Goal: Task Accomplishment & Management: Manage account settings

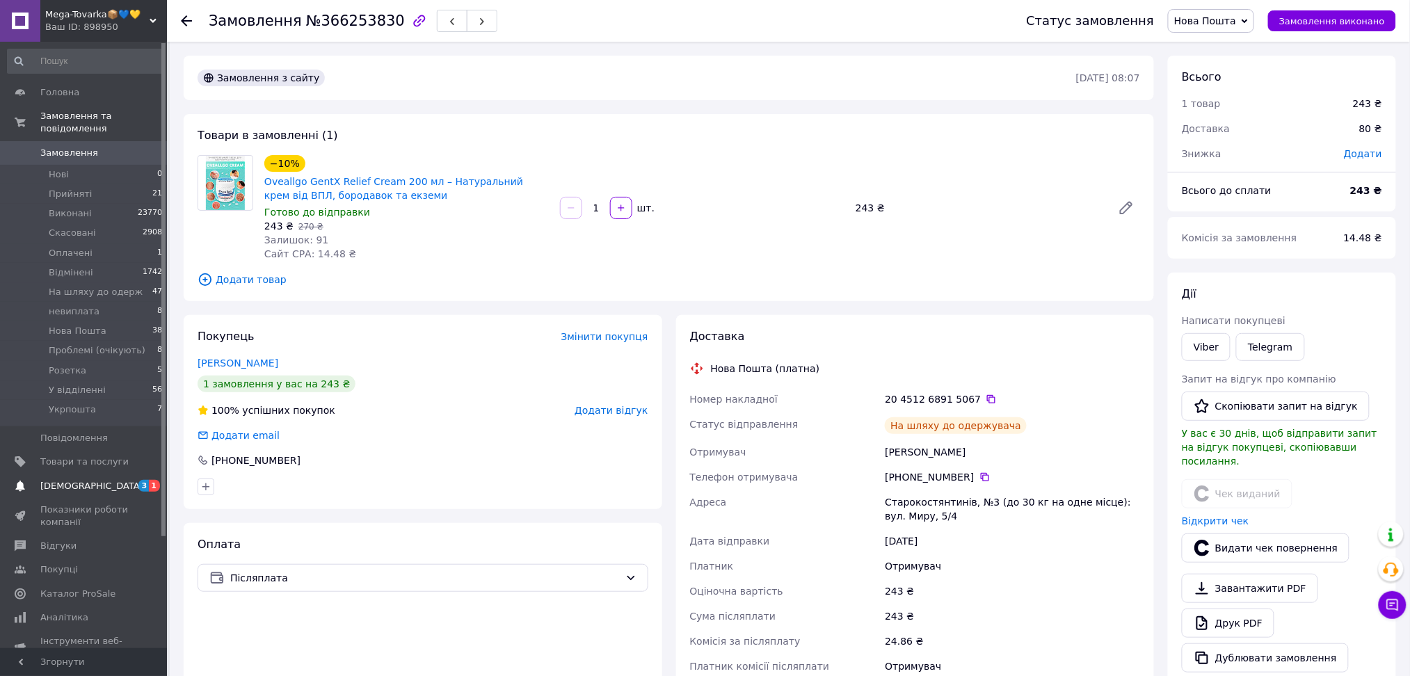
click at [118, 480] on span "[DEMOGRAPHIC_DATA]" at bounding box center [84, 486] width 88 height 13
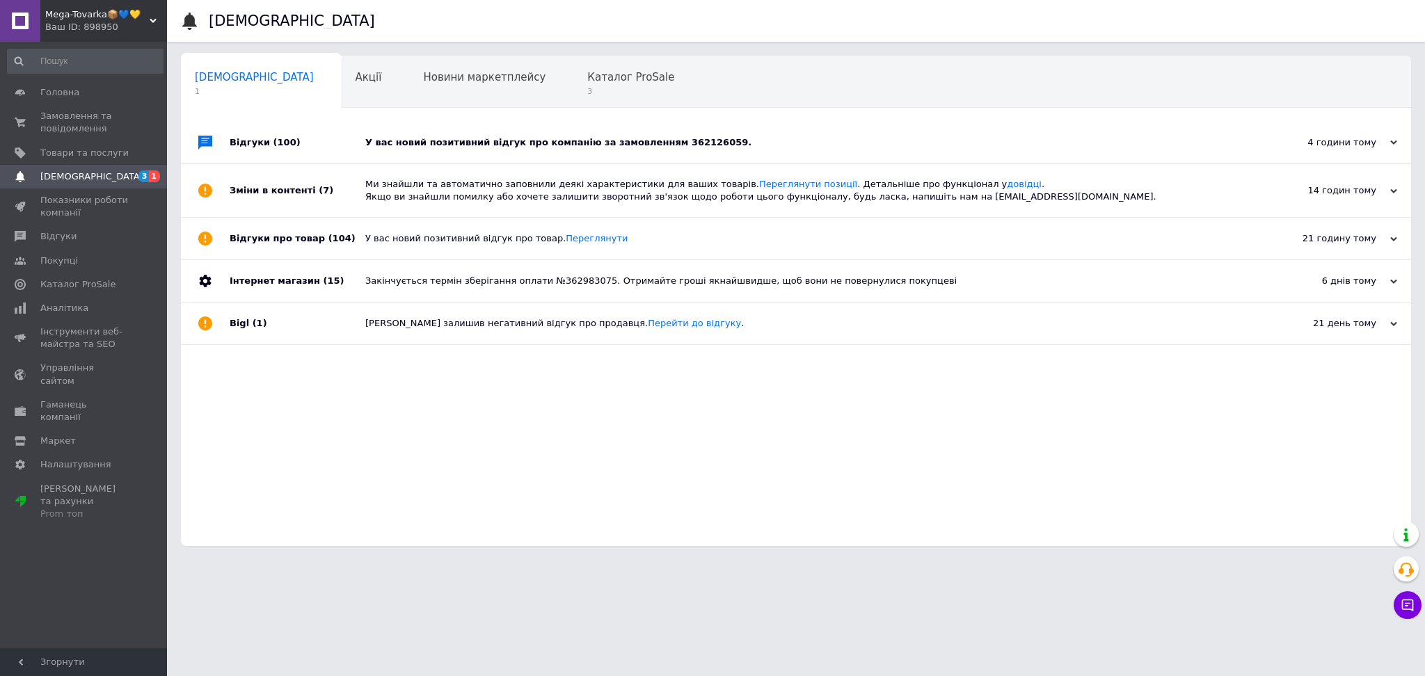
click at [426, 159] on div "У вас новий позитивний відгук про компанію за замовленням 362126059." at bounding box center [811, 143] width 893 height 42
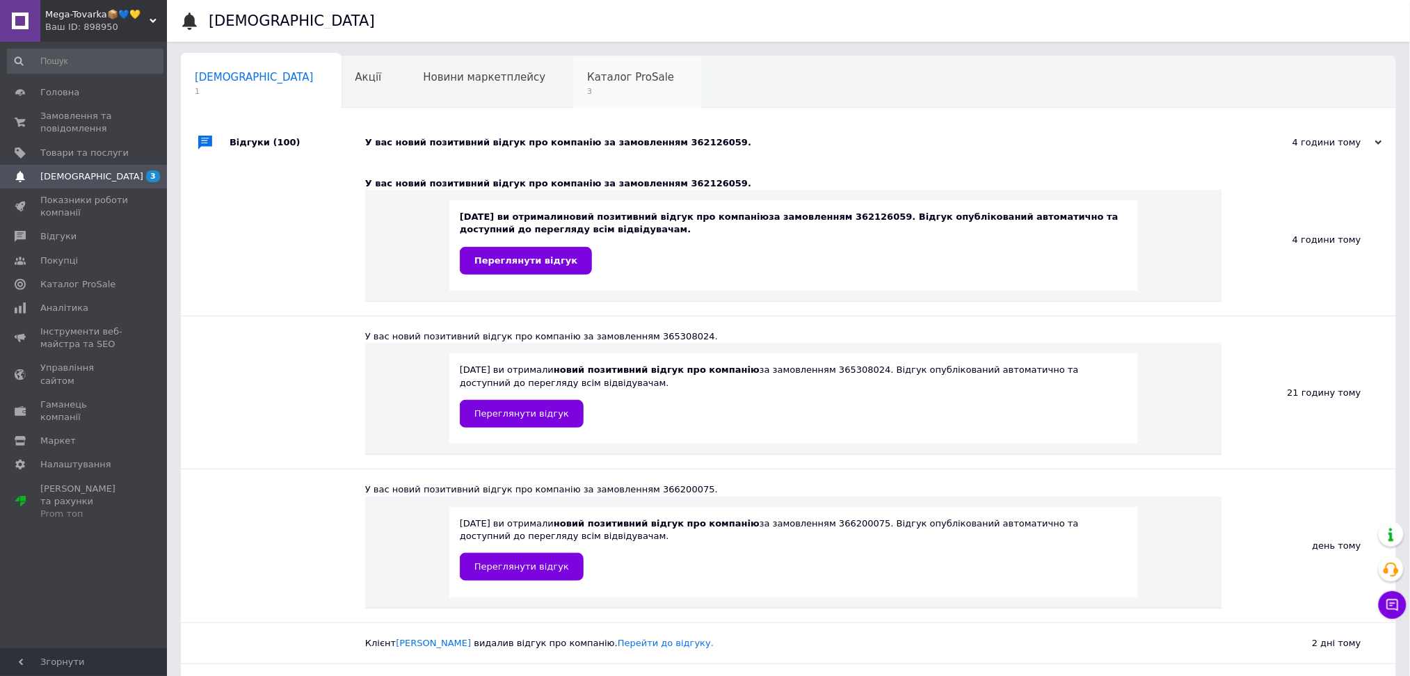
click at [573, 99] on div "Каталог ProSale 3" at bounding box center [637, 82] width 129 height 53
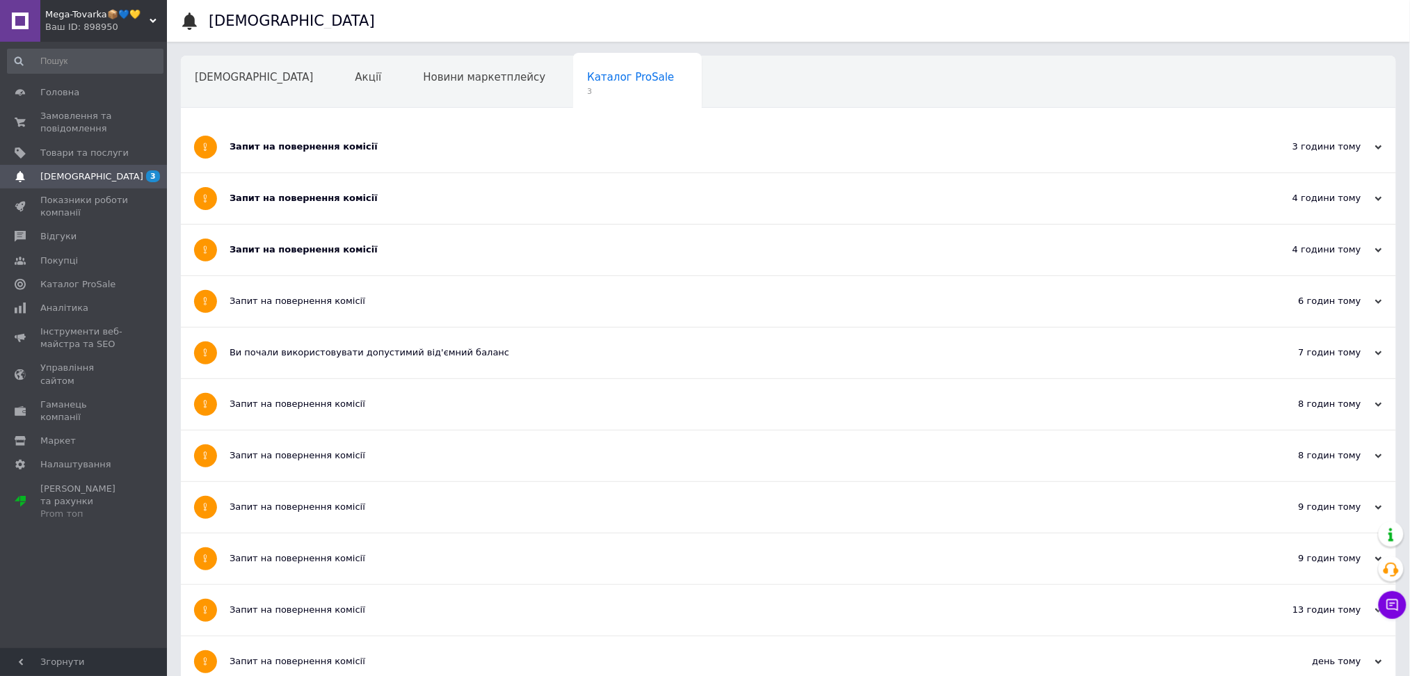
click at [354, 262] on div "Запит на повернення комісії" at bounding box center [737, 250] width 1014 height 51
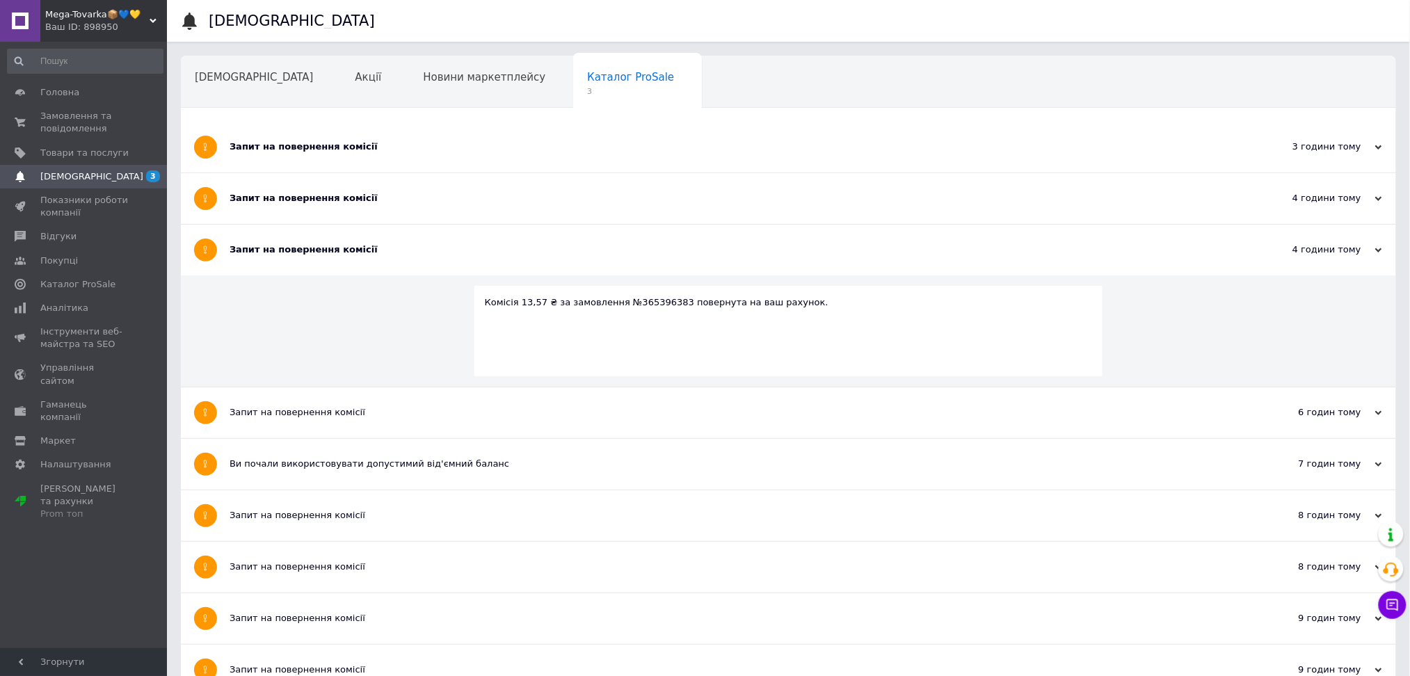
click at [641, 296] on div "Комісія 13,57 ₴ за замовлення №365396383 повернута на ваш рахунок." at bounding box center [789, 302] width 608 height 13
copy div "365396383"
click at [374, 209] on div "Запит на повернення комісії" at bounding box center [737, 198] width 1014 height 51
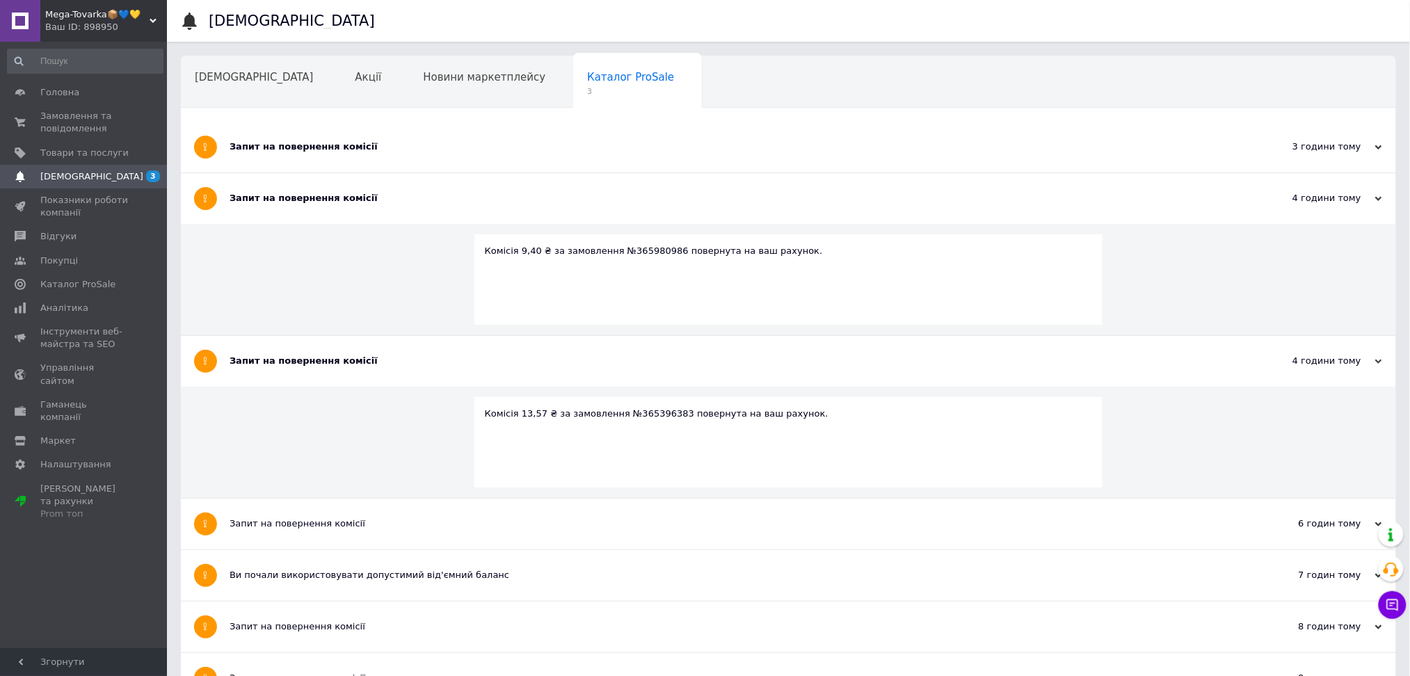
click at [646, 252] on div "Комісія 9,40 ₴ за замовлення №365980986 повернута на ваш рахунок." at bounding box center [789, 251] width 608 height 13
copy div "365980986"
click at [382, 157] on div "Запит на повернення комісії" at bounding box center [737, 147] width 1014 height 51
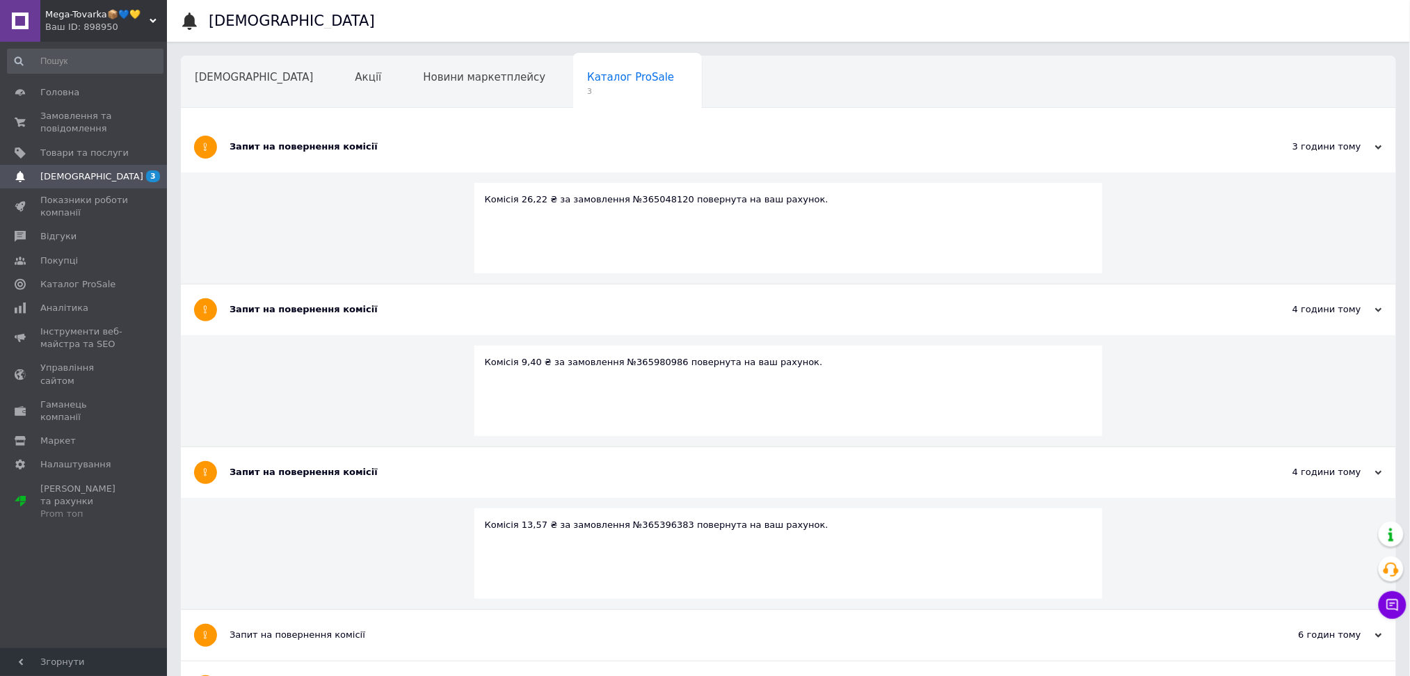
click at [623, 206] on div "Комісія 26,22 ₴ за замовлення №365048120 повернута на ваш рахунок." at bounding box center [788, 228] width 629 height 90
copy div "365048120"
click at [159, 207] on span at bounding box center [148, 206] width 38 height 25
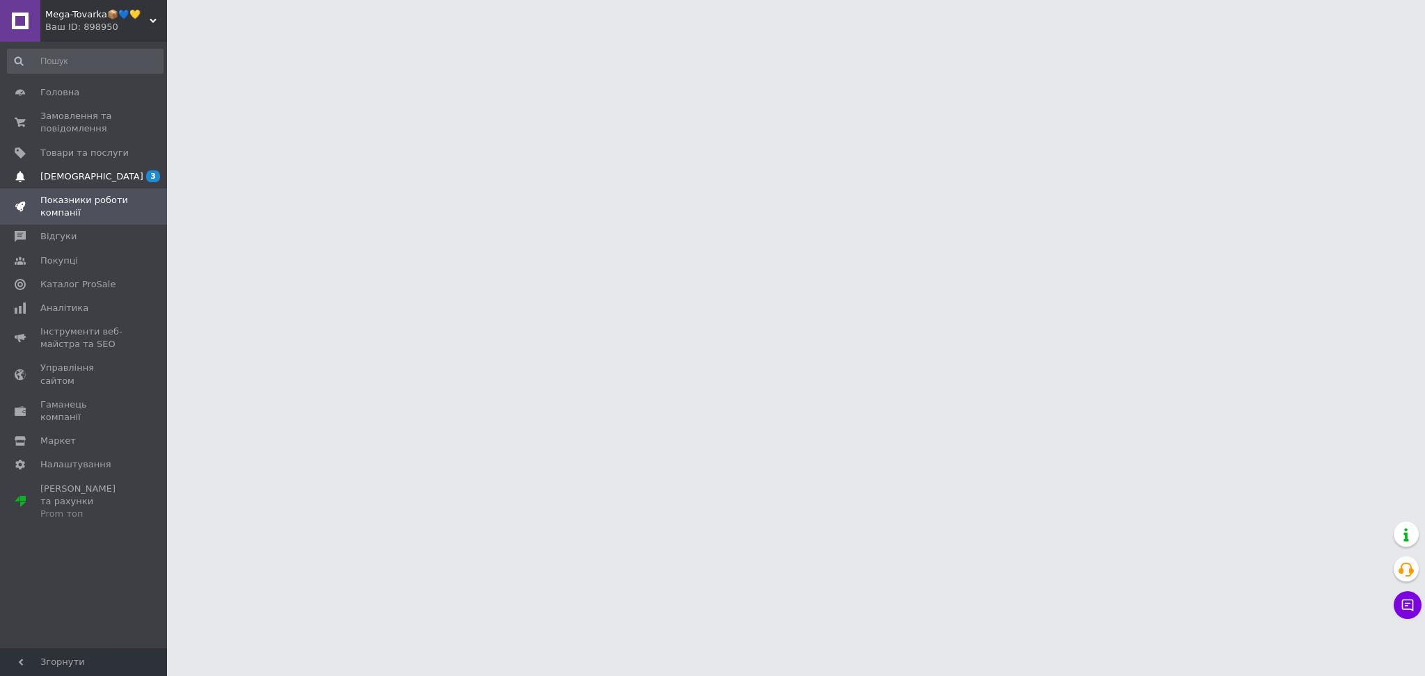
click at [131, 170] on span "3" at bounding box center [148, 176] width 38 height 13
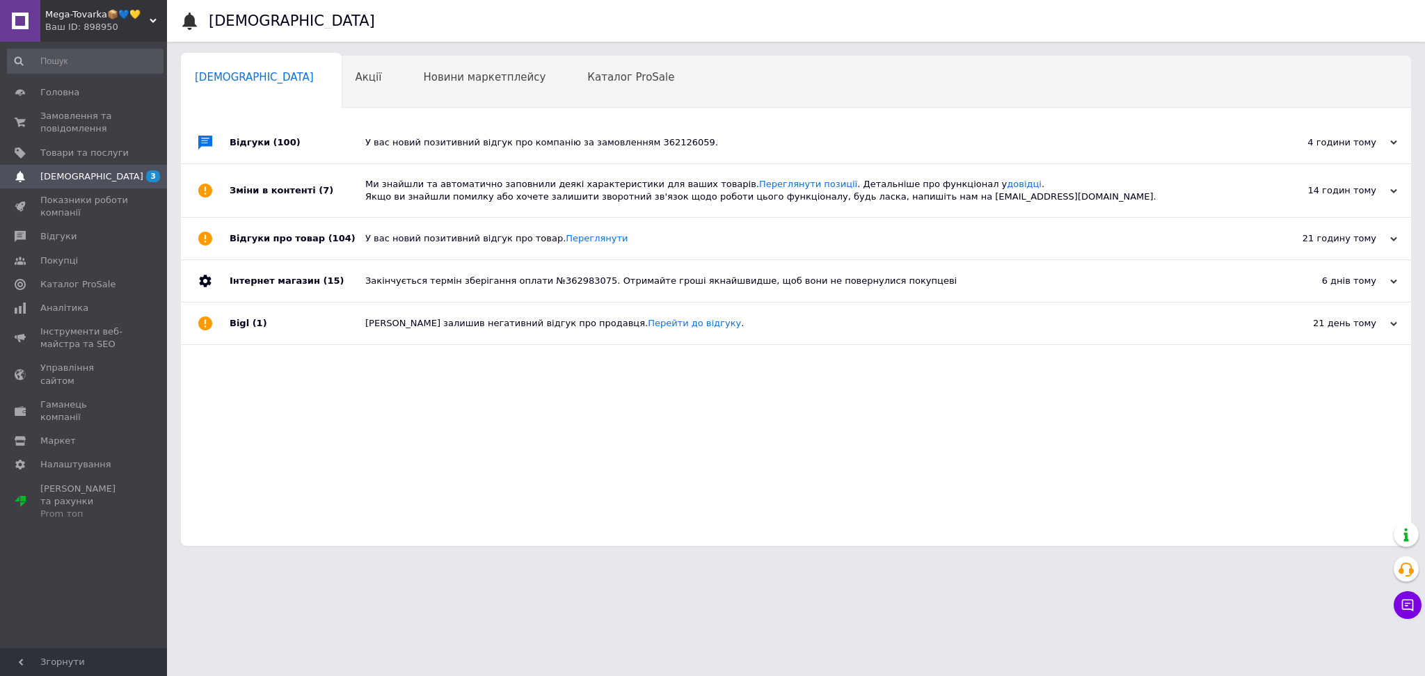
click at [270, 160] on div "Відгуки (100)" at bounding box center [298, 143] width 136 height 42
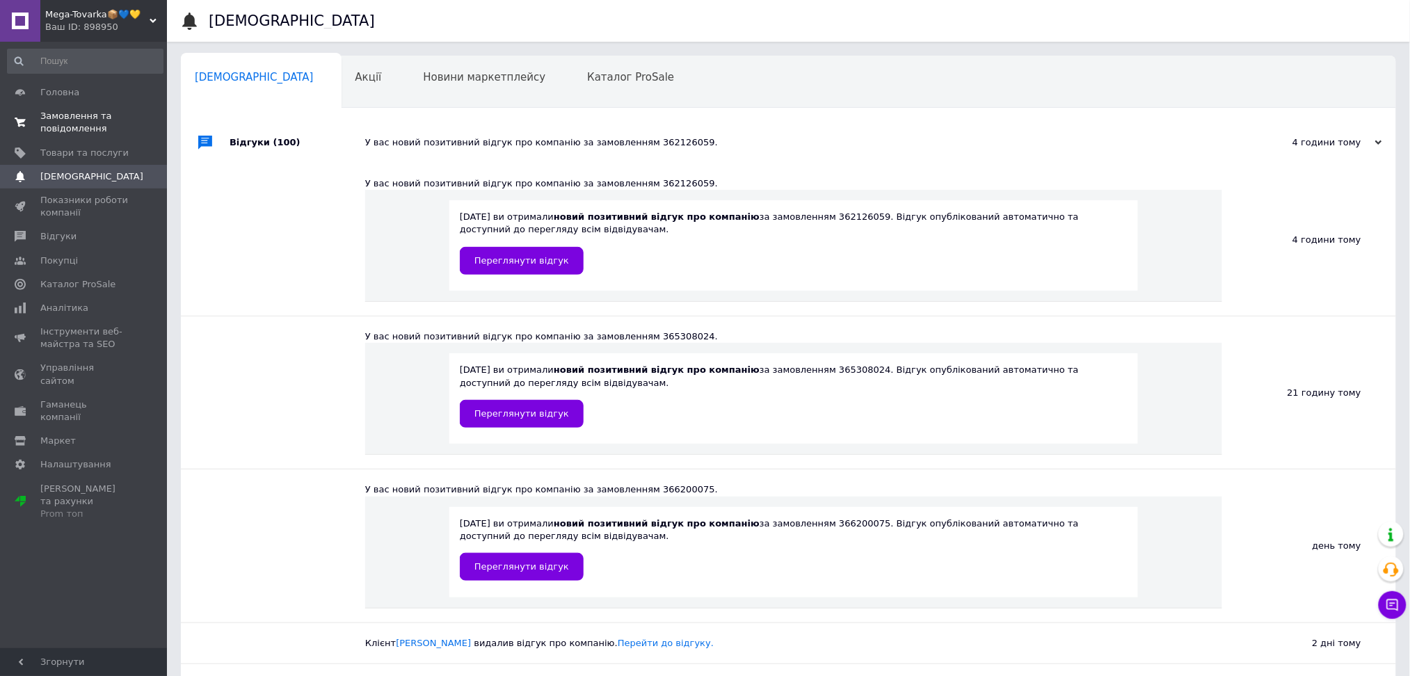
click at [143, 133] on span "0 0" at bounding box center [148, 122] width 38 height 25
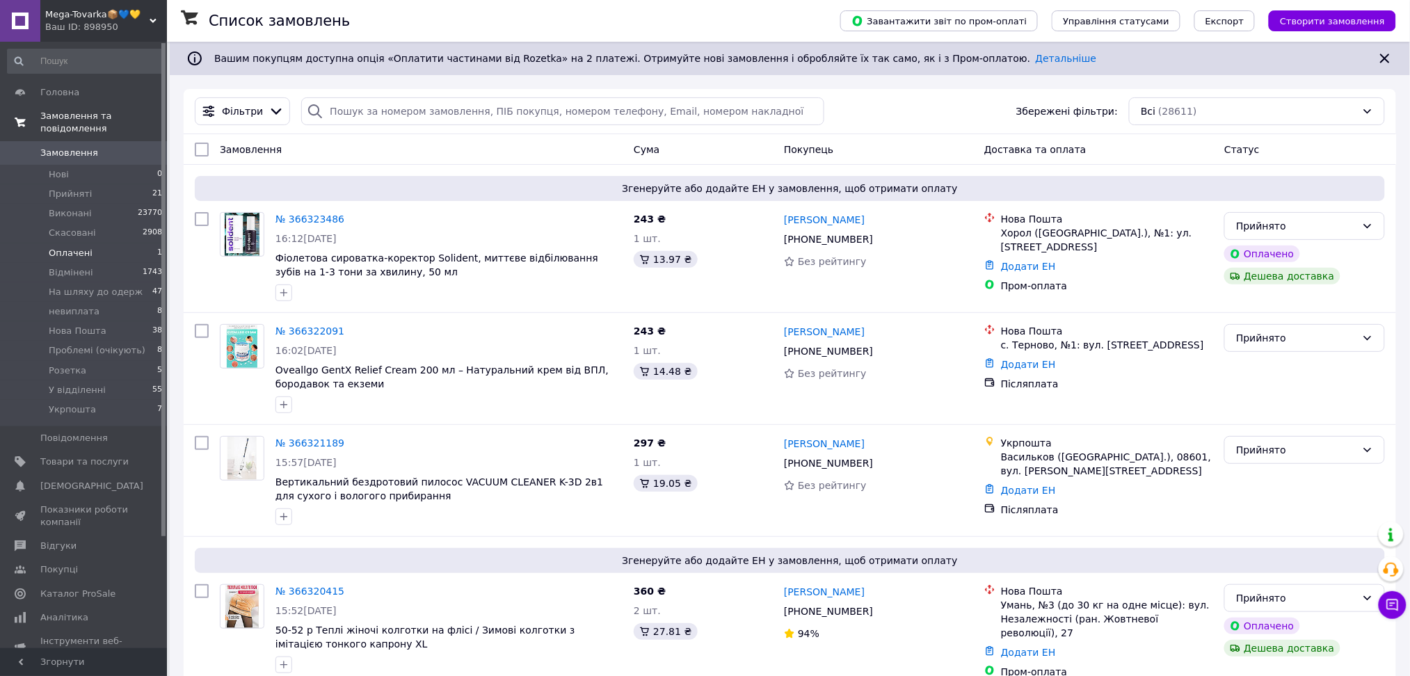
click at [130, 243] on li "Оплачені 1" at bounding box center [85, 252] width 170 height 19
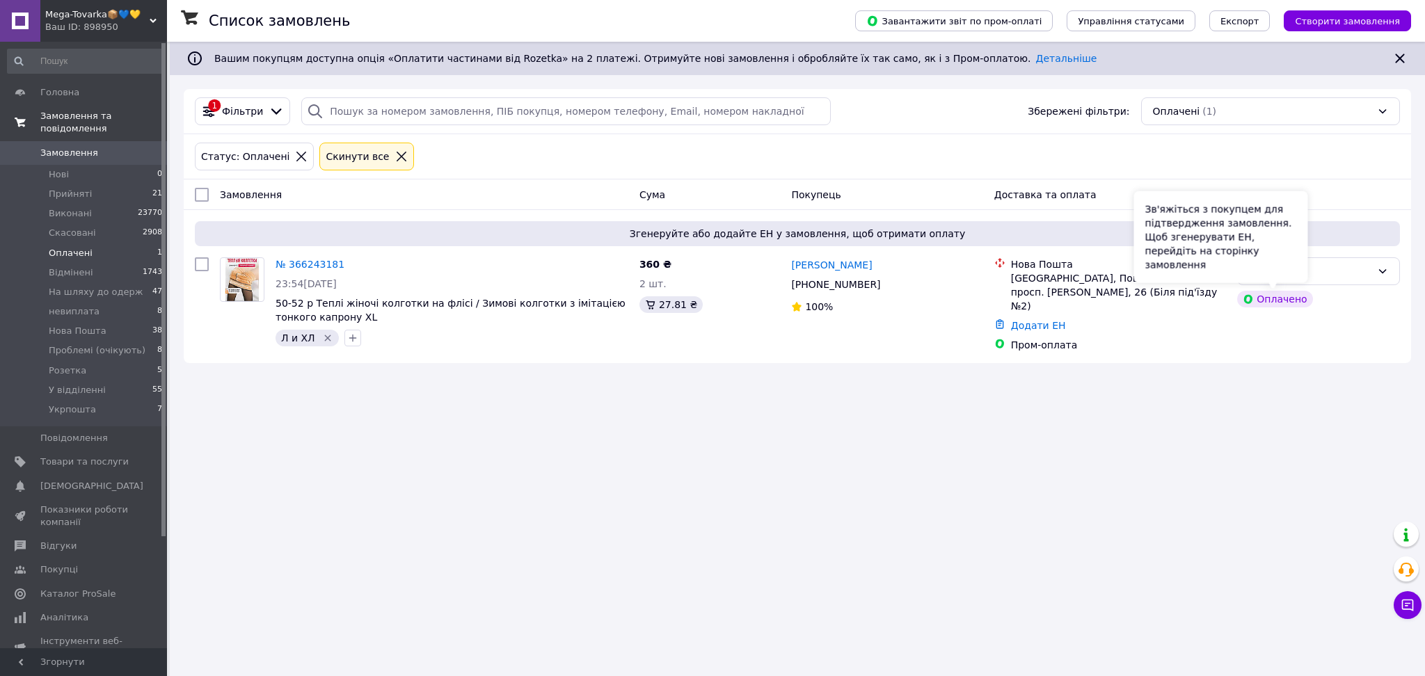
click at [1284, 277] on div "Зв'яжіться з покупцем для підтвердження замовлення. Щоб згенерувати ЕН, перейді…" at bounding box center [1220, 237] width 174 height 92
drag, startPoint x: 1332, startPoint y: 274, endPoint x: 1317, endPoint y: 287, distance: 19.2
click at [1331, 274] on div "Оплачено" at bounding box center [1310, 271] width 122 height 15
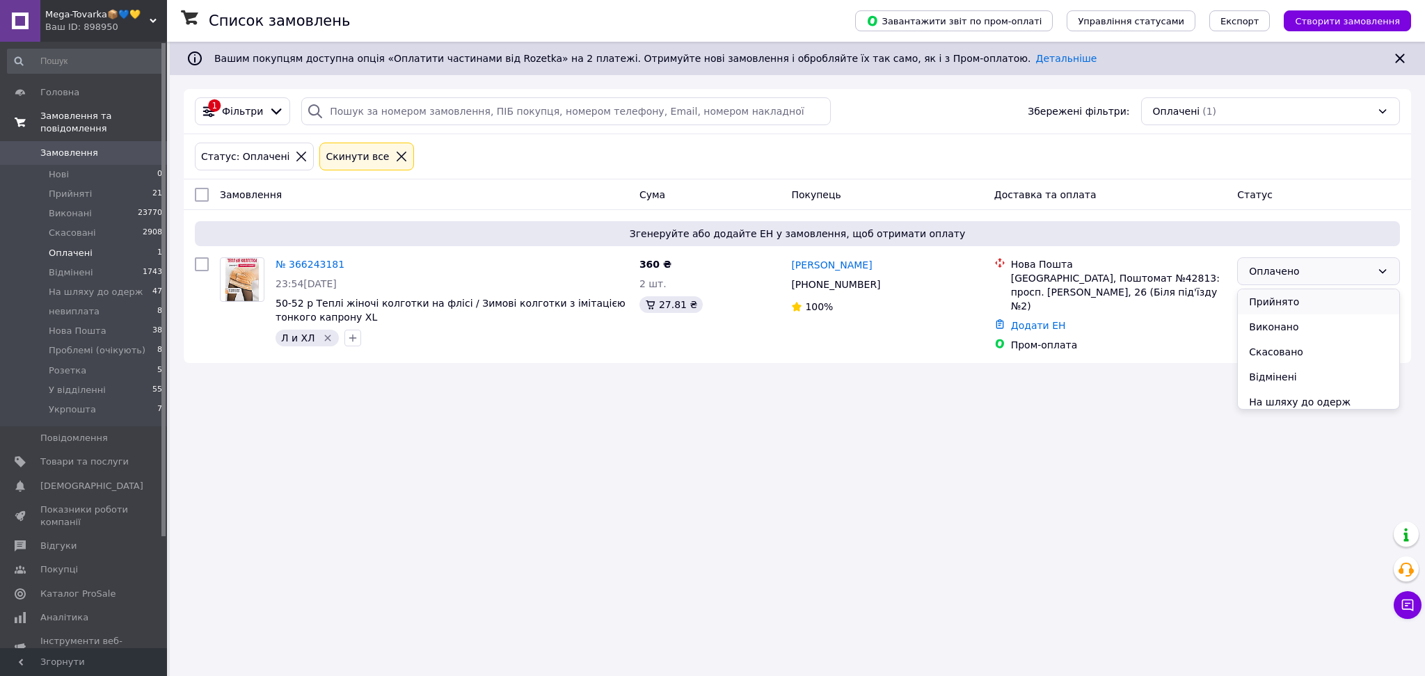
click at [1298, 305] on li "Прийнято" at bounding box center [1318, 301] width 161 height 25
click at [102, 344] on span "Проблемі (очікують)" at bounding box center [97, 350] width 97 height 13
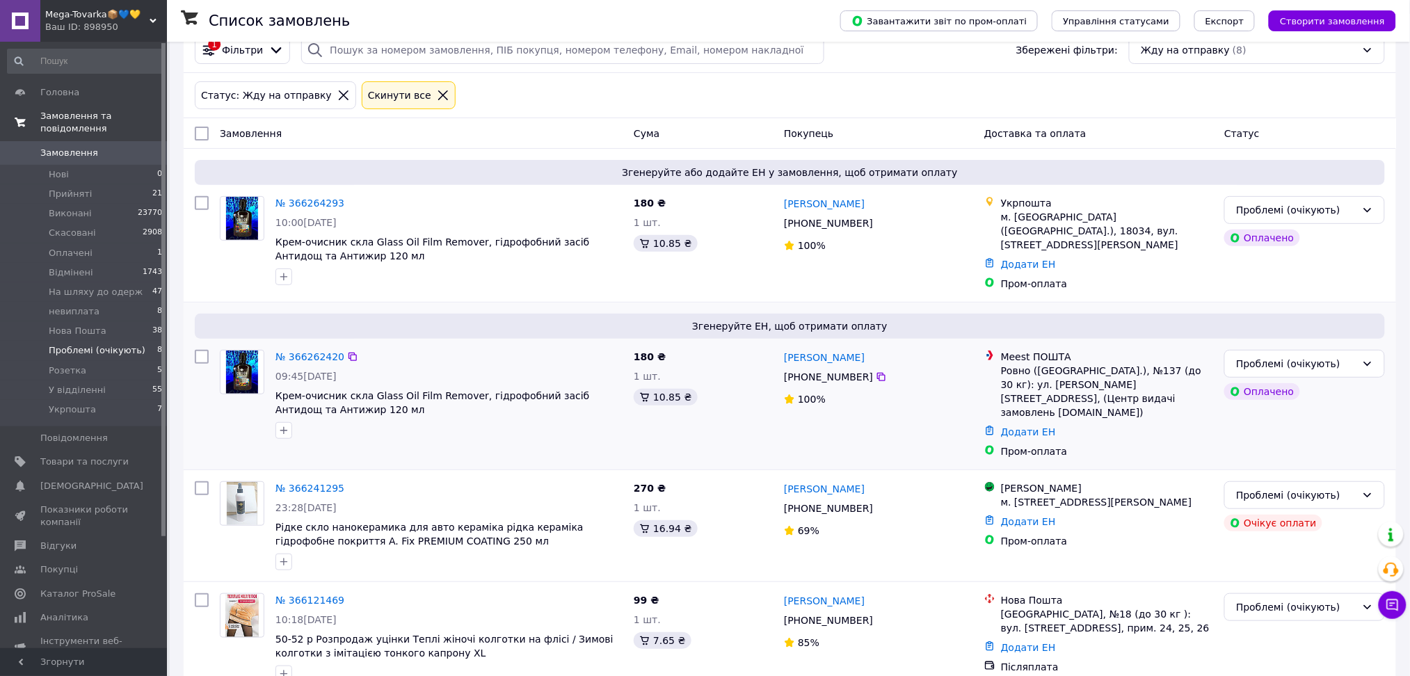
scroll to position [93, 0]
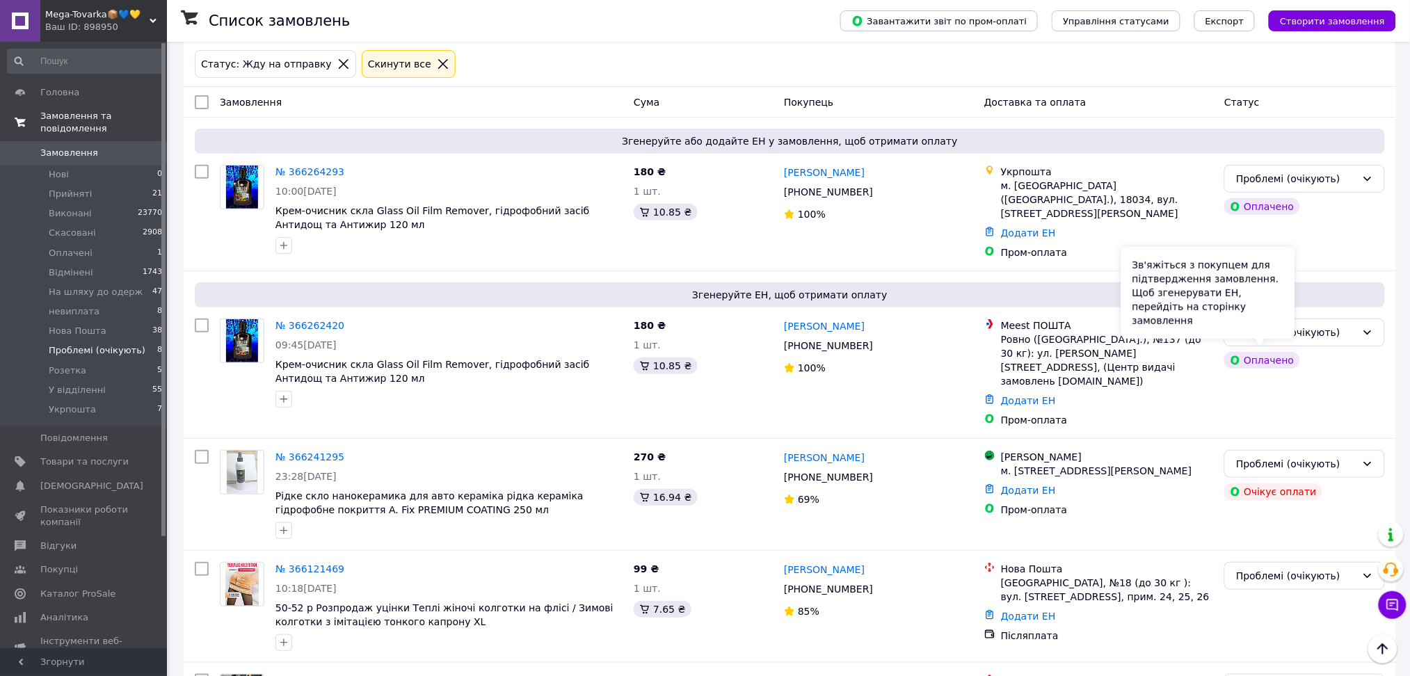
click at [1293, 334] on div "Зв'яжіться з покупцем для підтвердження замовлення. Щоб згенерувати ЕН, перейді…" at bounding box center [1208, 293] width 174 height 92
click at [1309, 333] on div "Проблемі (очікують)" at bounding box center [1296, 332] width 120 height 15
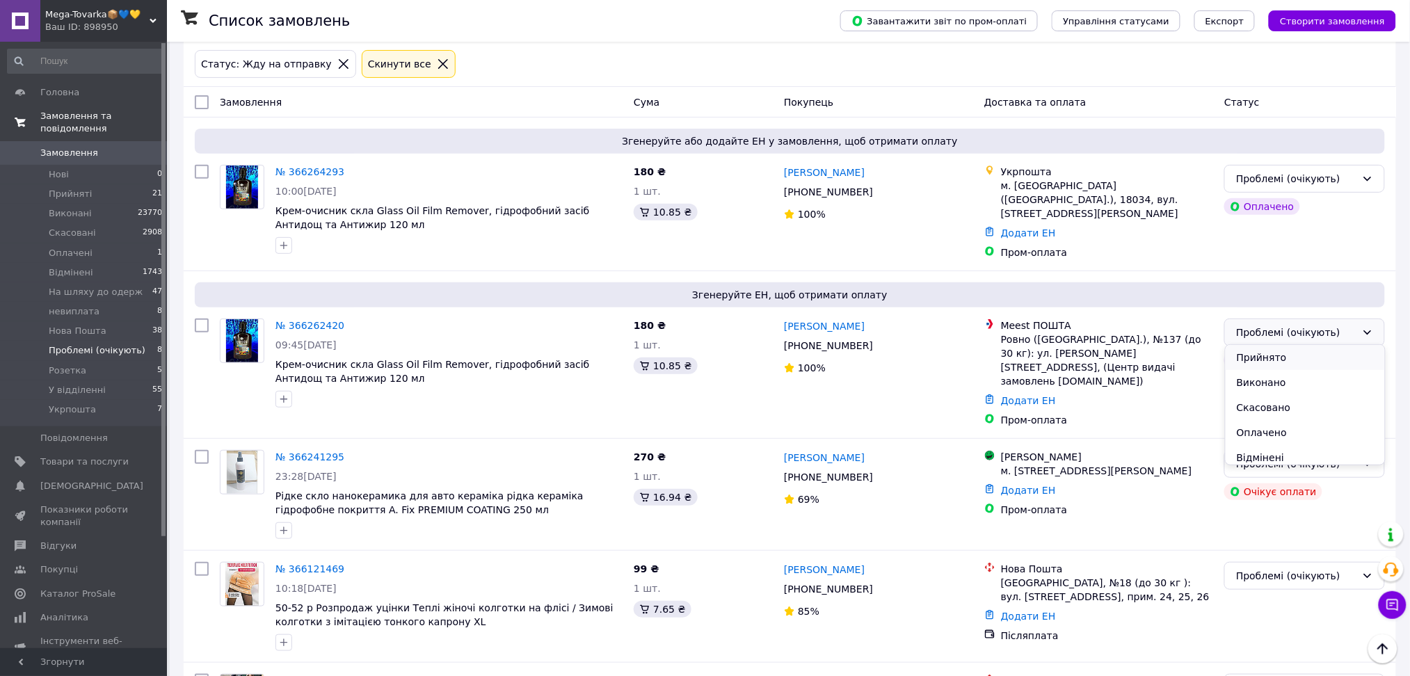
click at [1295, 356] on li "Прийнято" at bounding box center [1305, 357] width 159 height 25
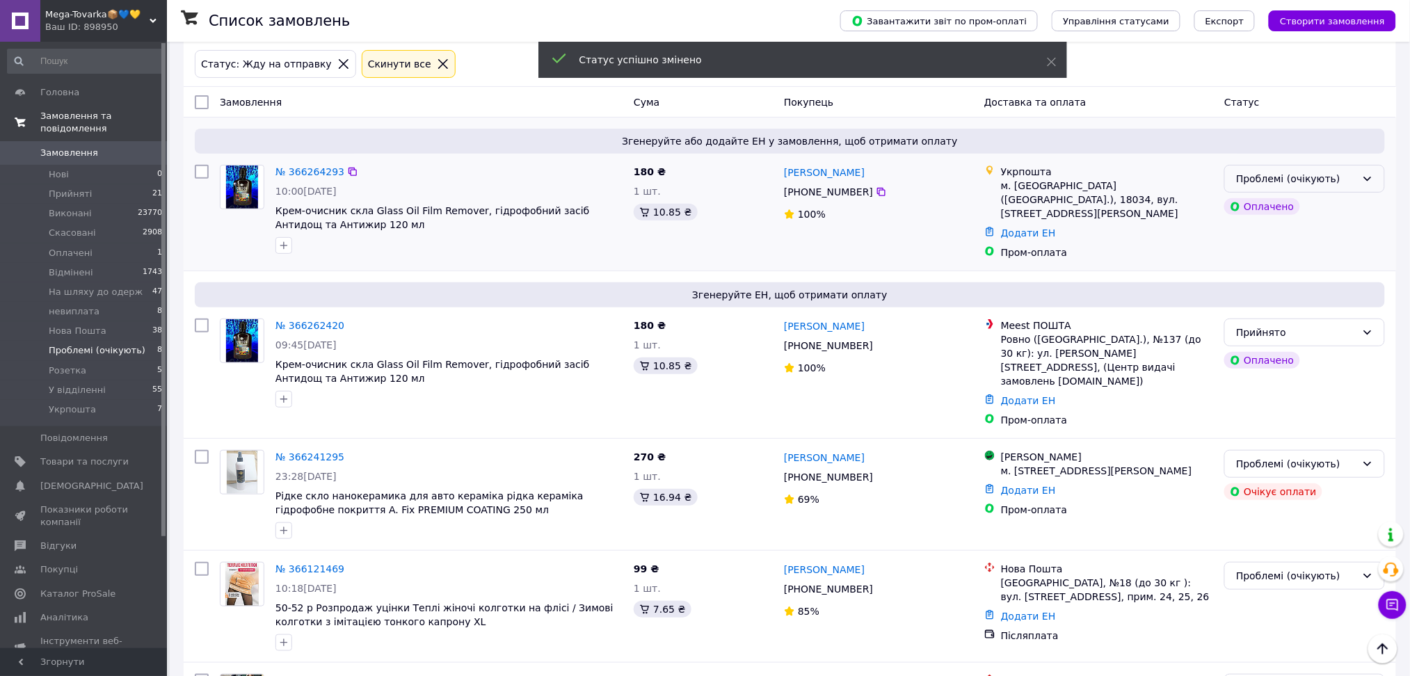
click at [1301, 186] on div "Проблемі (очікують)" at bounding box center [1296, 178] width 120 height 15
click at [1294, 204] on li "Прийнято" at bounding box center [1305, 209] width 159 height 25
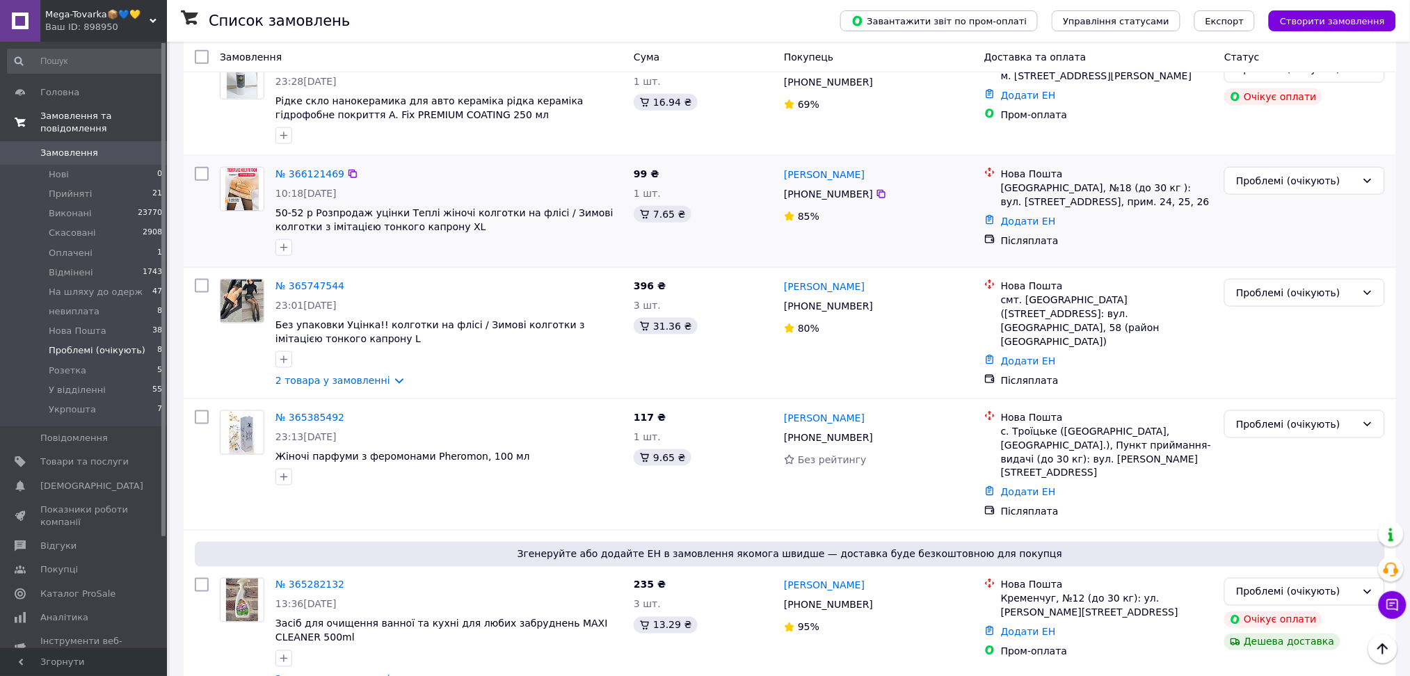
scroll to position [520, 0]
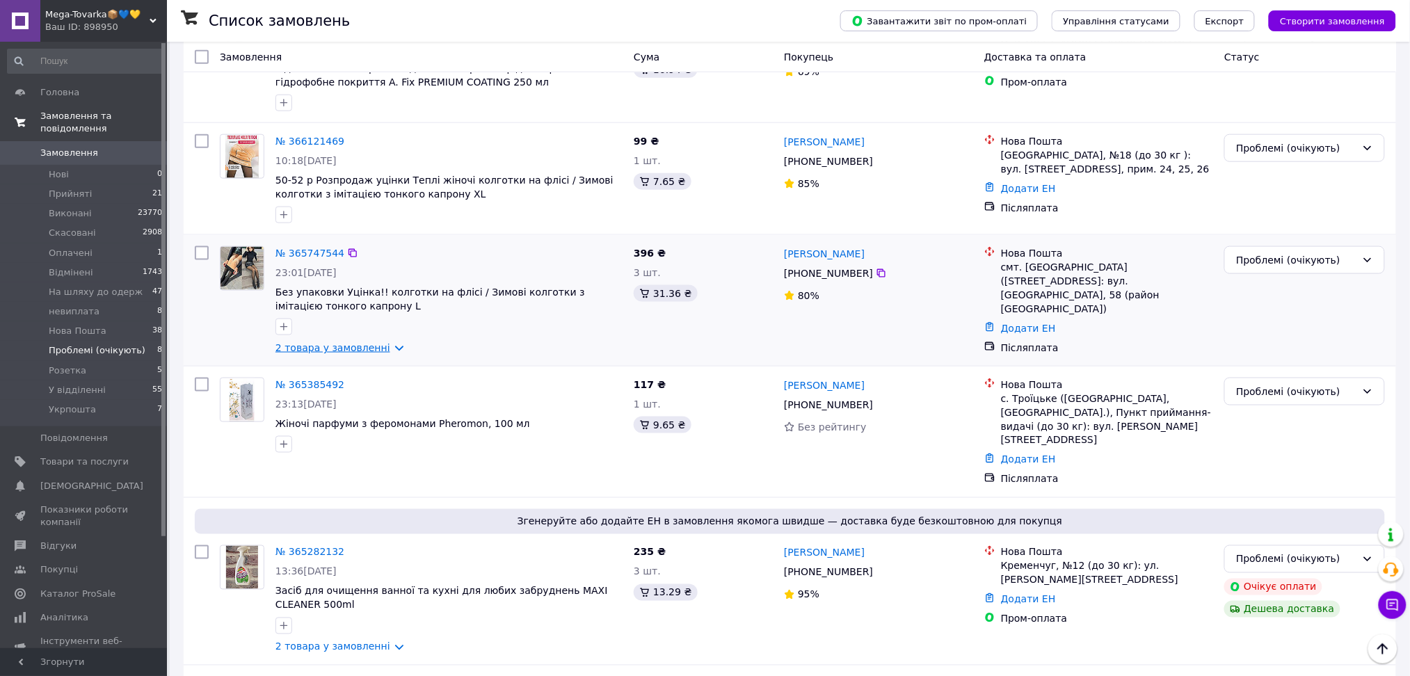
click at [348, 342] on link "2 товара у замовленні" at bounding box center [333, 347] width 115 height 11
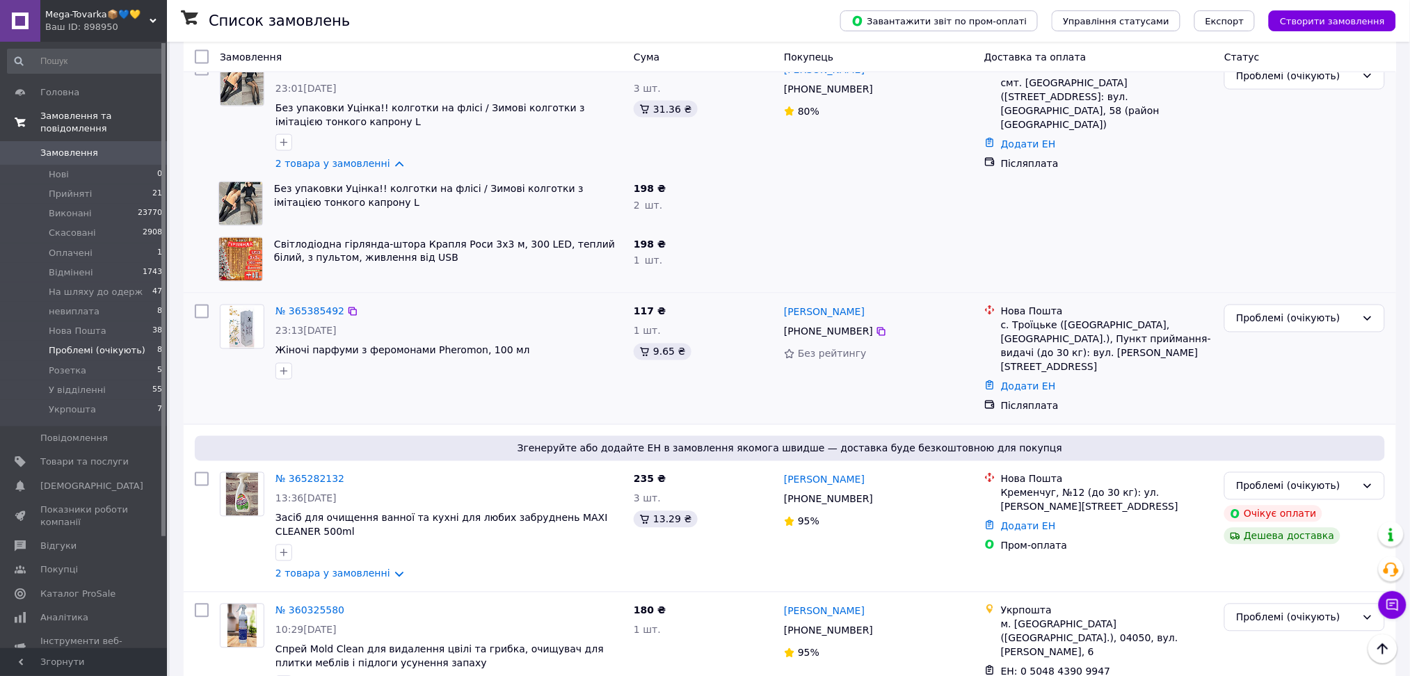
scroll to position [725, 0]
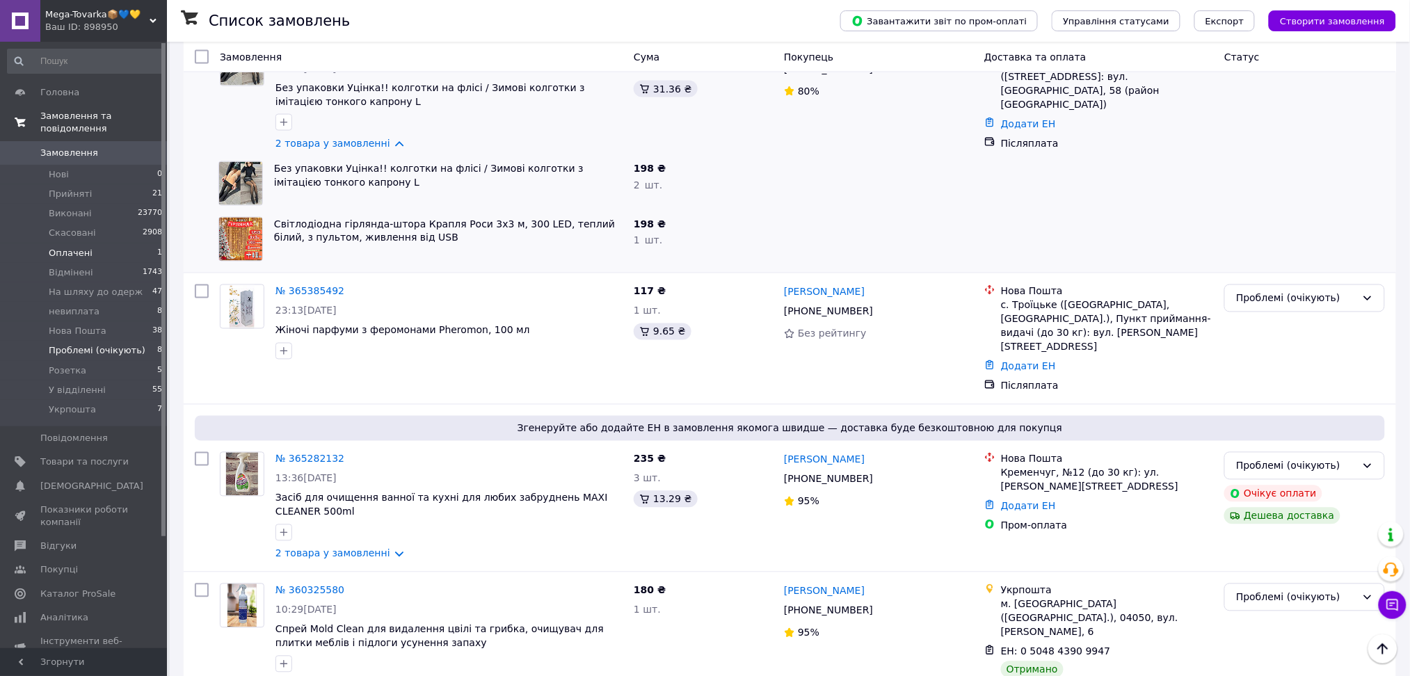
click at [106, 243] on li "Оплачені 1" at bounding box center [85, 252] width 170 height 19
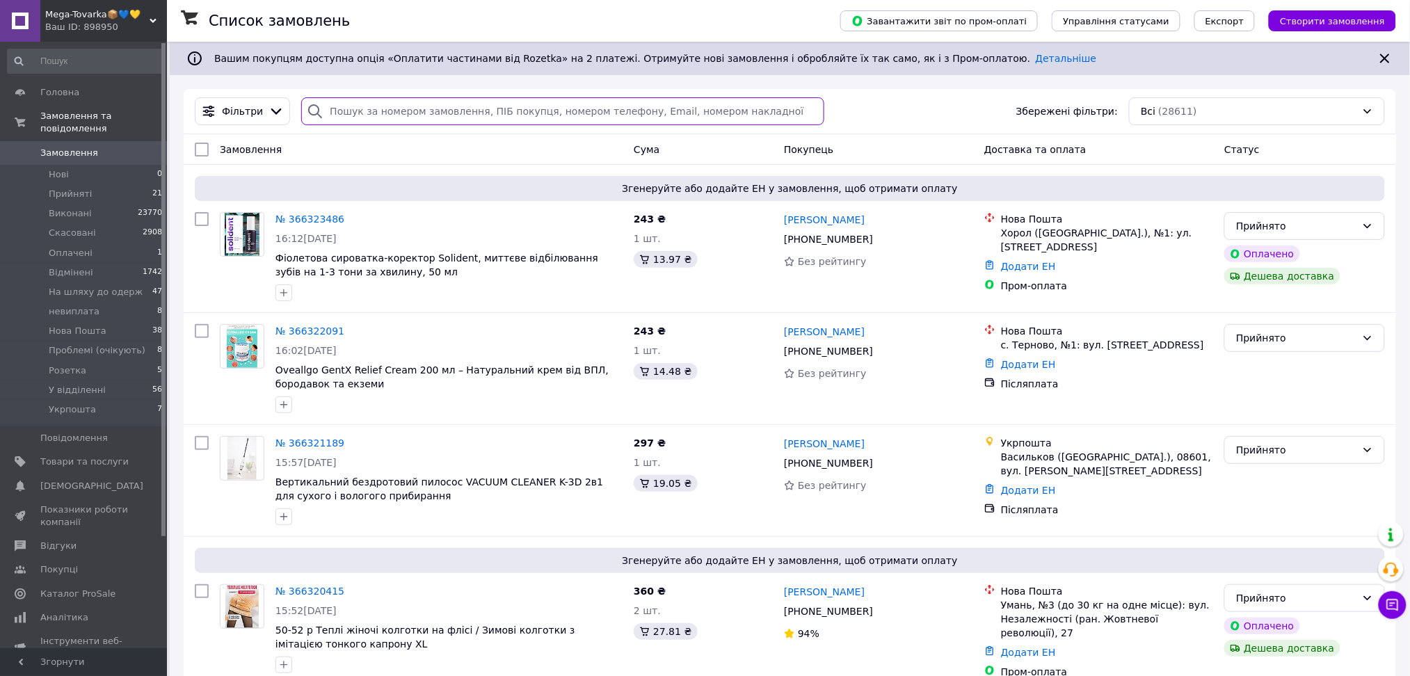
click at [369, 118] on input "search" at bounding box center [562, 111] width 523 height 28
paste input "365396383"
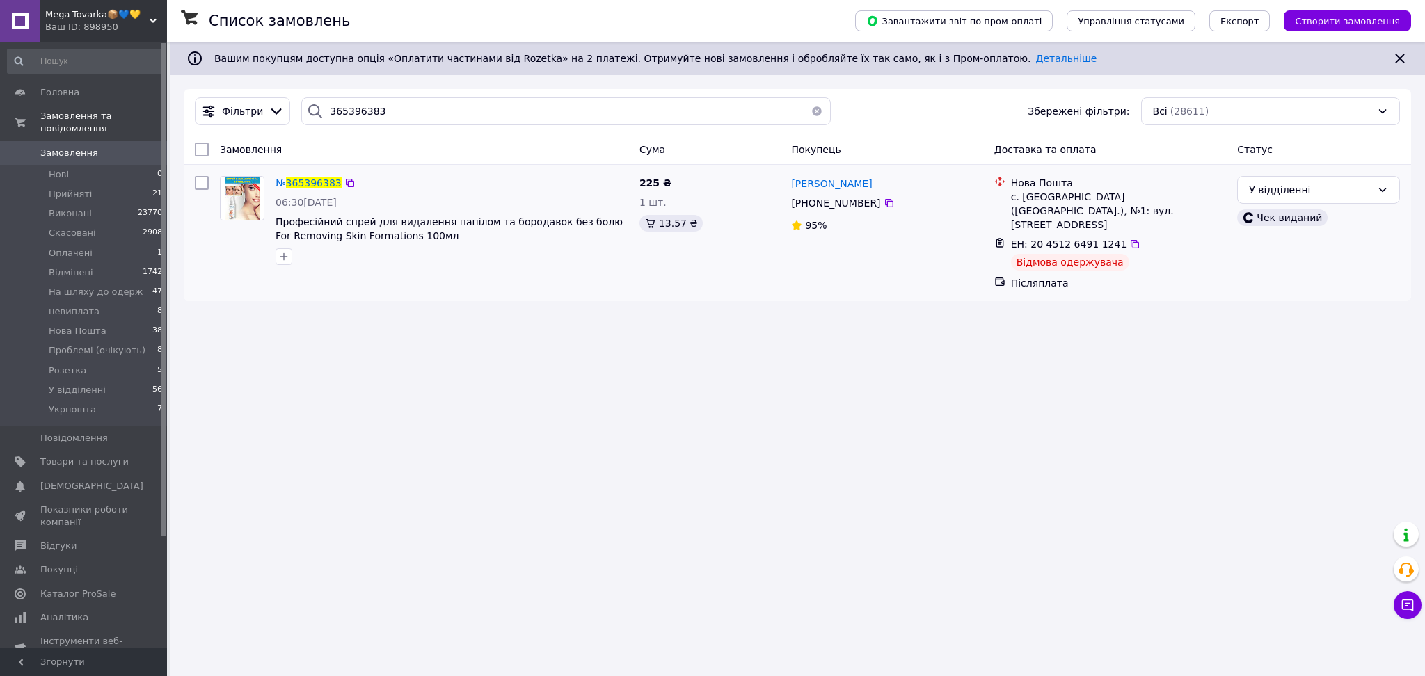
click at [1305, 205] on div "У відділенні Чек виданий" at bounding box center [1318, 232] width 174 height 125
click at [1299, 191] on div "У відділенні" at bounding box center [1310, 189] width 122 height 15
click at [1292, 228] on li "Відмінені" at bounding box center [1318, 228] width 161 height 25
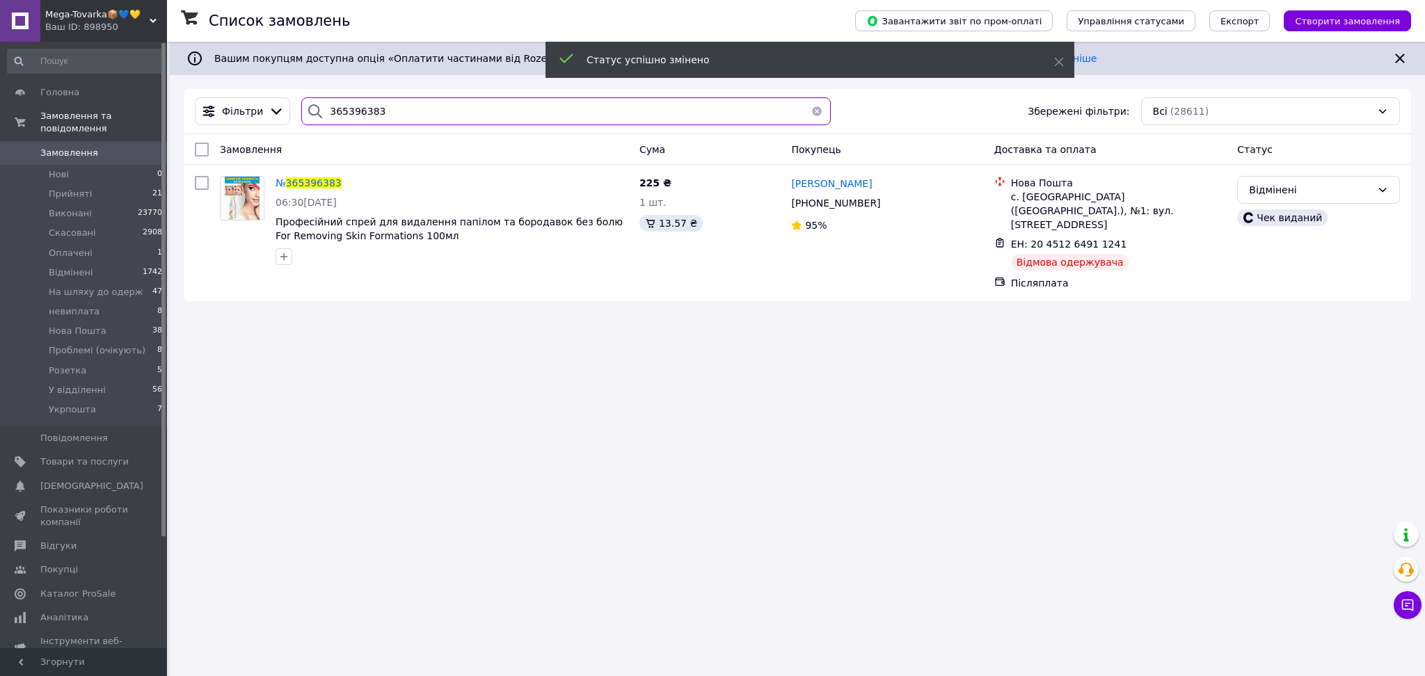
drag, startPoint x: 390, startPoint y: 103, endPoint x: 309, endPoint y: 103, distance: 80.7
click at [309, 103] on div "365396383" at bounding box center [565, 111] width 529 height 28
paste input "980986"
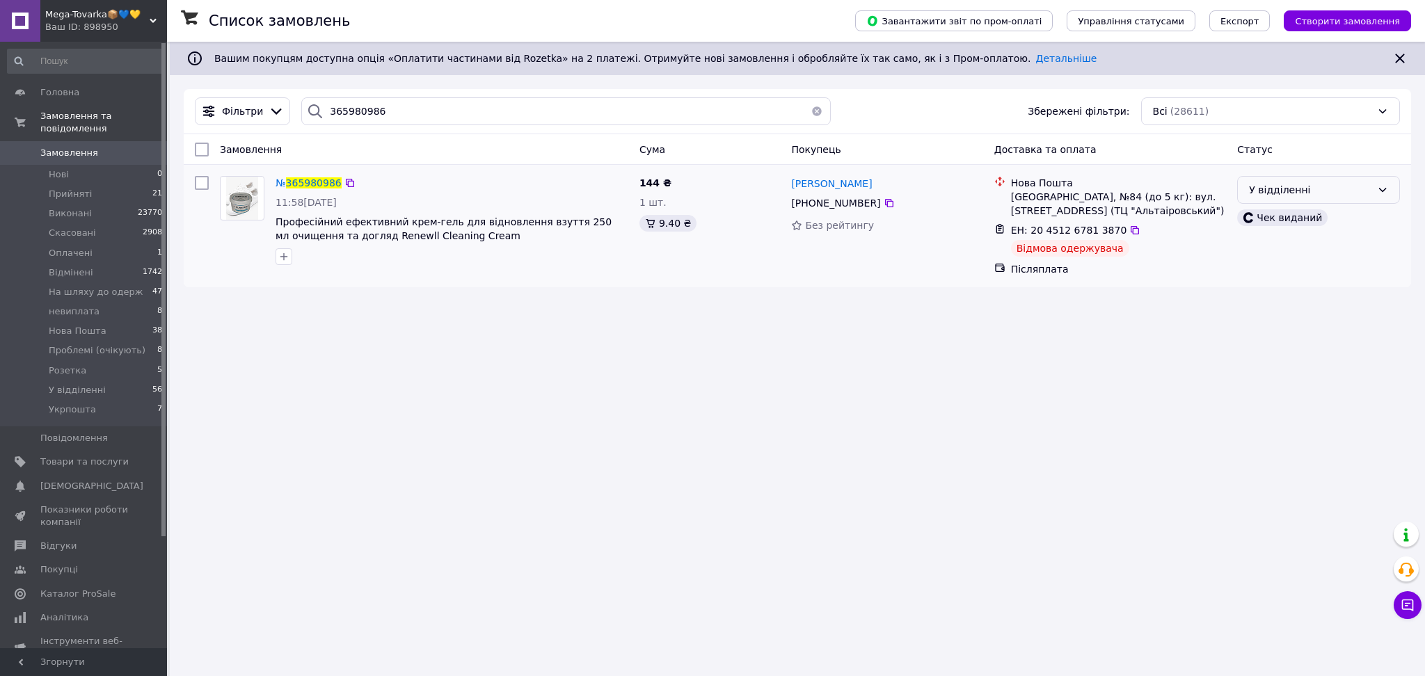
click at [1275, 192] on div "У відділенні" at bounding box center [1310, 189] width 122 height 15
click at [1286, 312] on li "Відмінені" at bounding box center [1318, 320] width 161 height 25
drag, startPoint x: 363, startPoint y: 105, endPoint x: 286, endPoint y: 104, distance: 77.2
click at [287, 104] on div "Фільтри 365980986 Збережені фільтри: Всі (28611)" at bounding box center [797, 111] width 1216 height 28
paste input "048120"
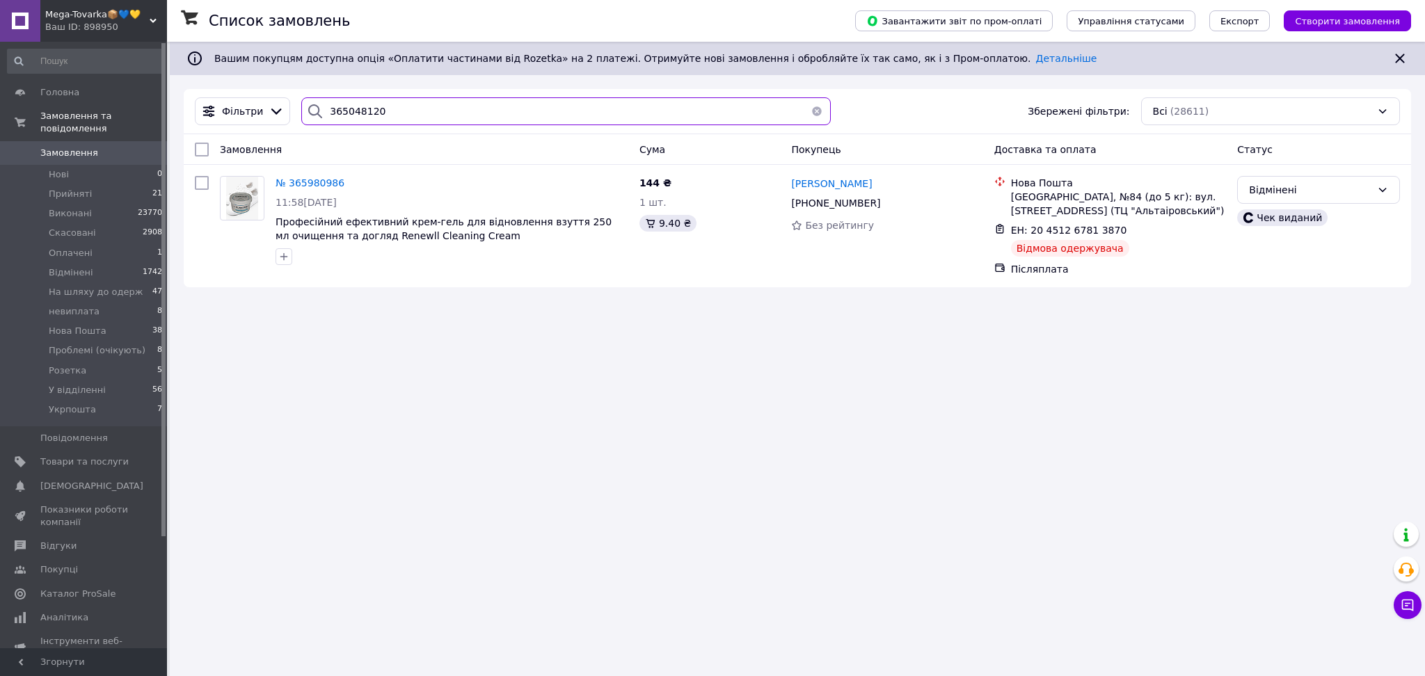
type input "365048120"
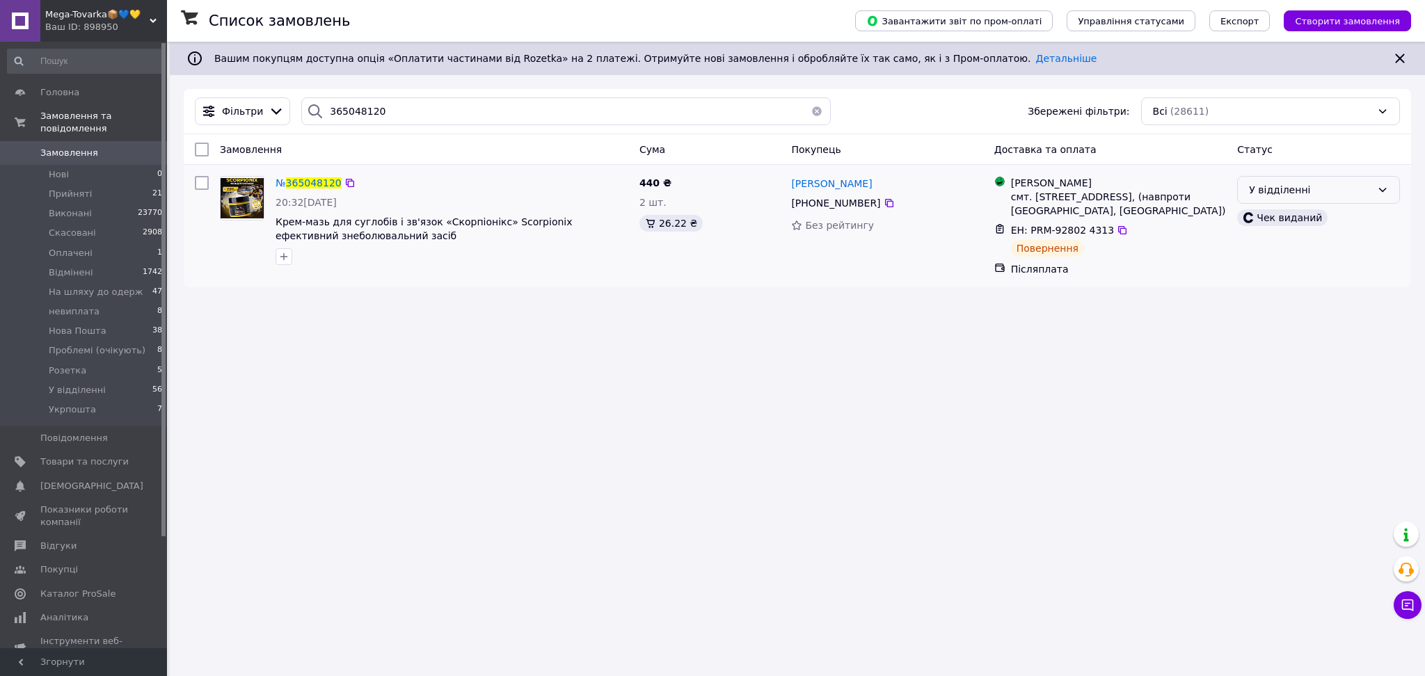
click at [1280, 179] on div "У відділенні" at bounding box center [1318, 190] width 163 height 28
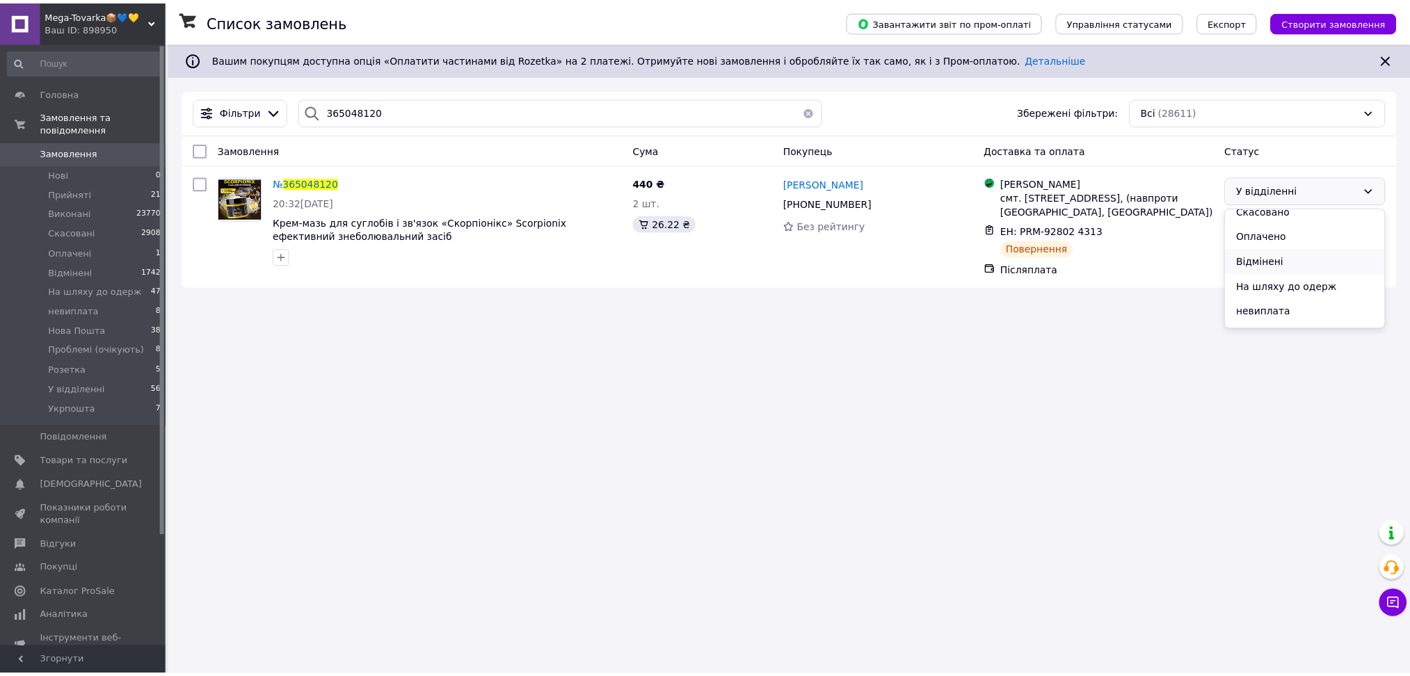
scroll to position [93, 0]
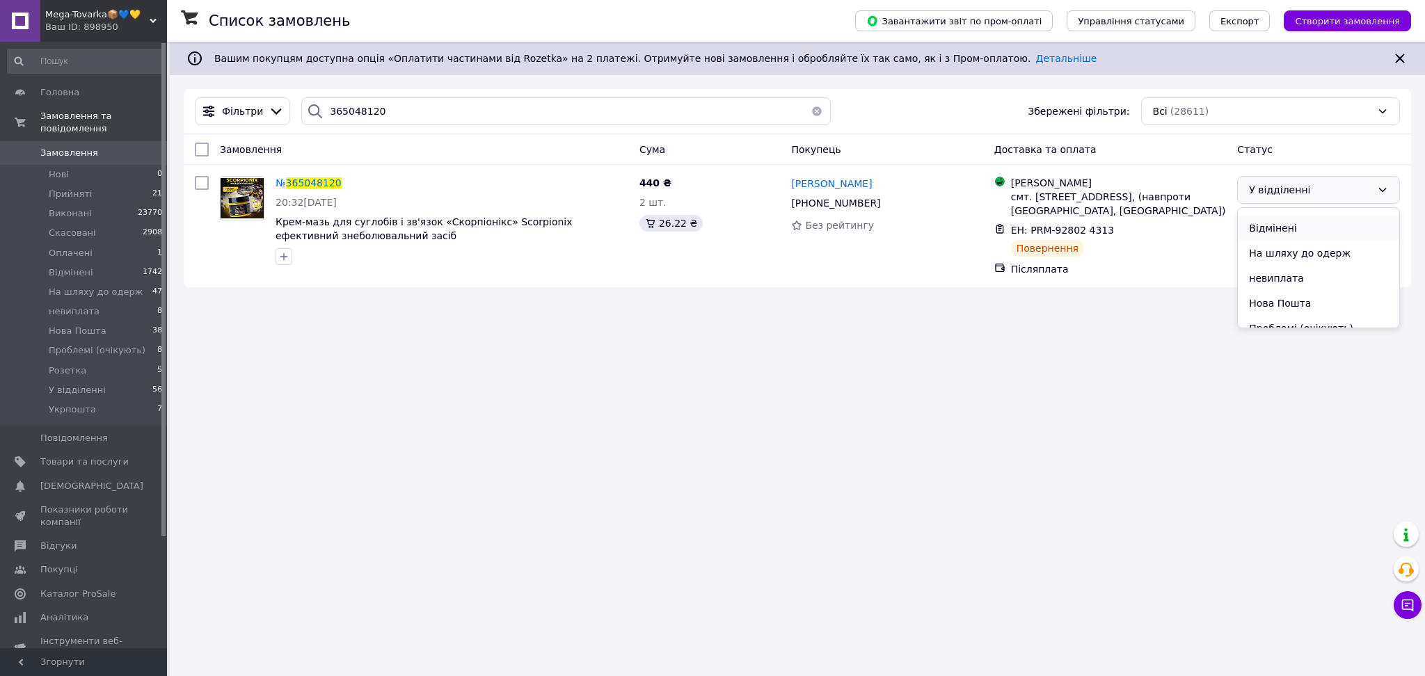
click at [1286, 234] on li "Відмінені" at bounding box center [1318, 228] width 161 height 25
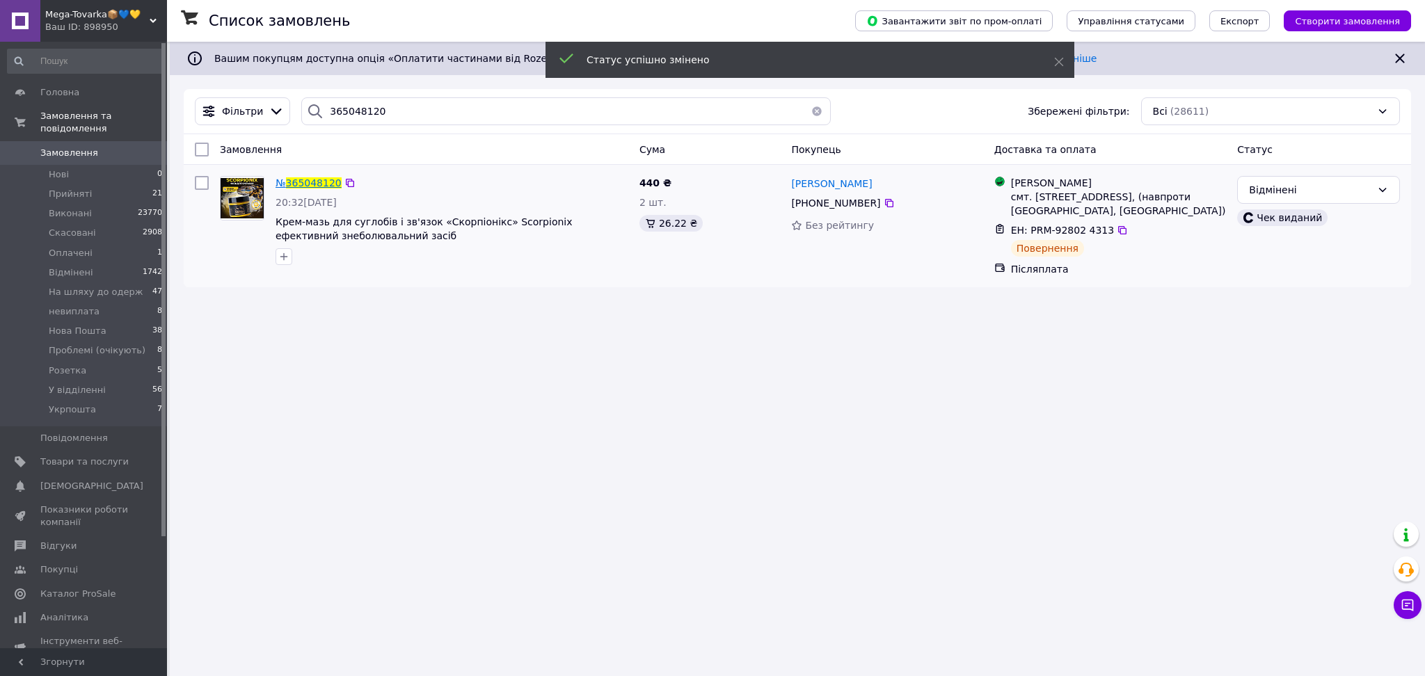
click at [294, 187] on span "365048120" at bounding box center [314, 182] width 56 height 11
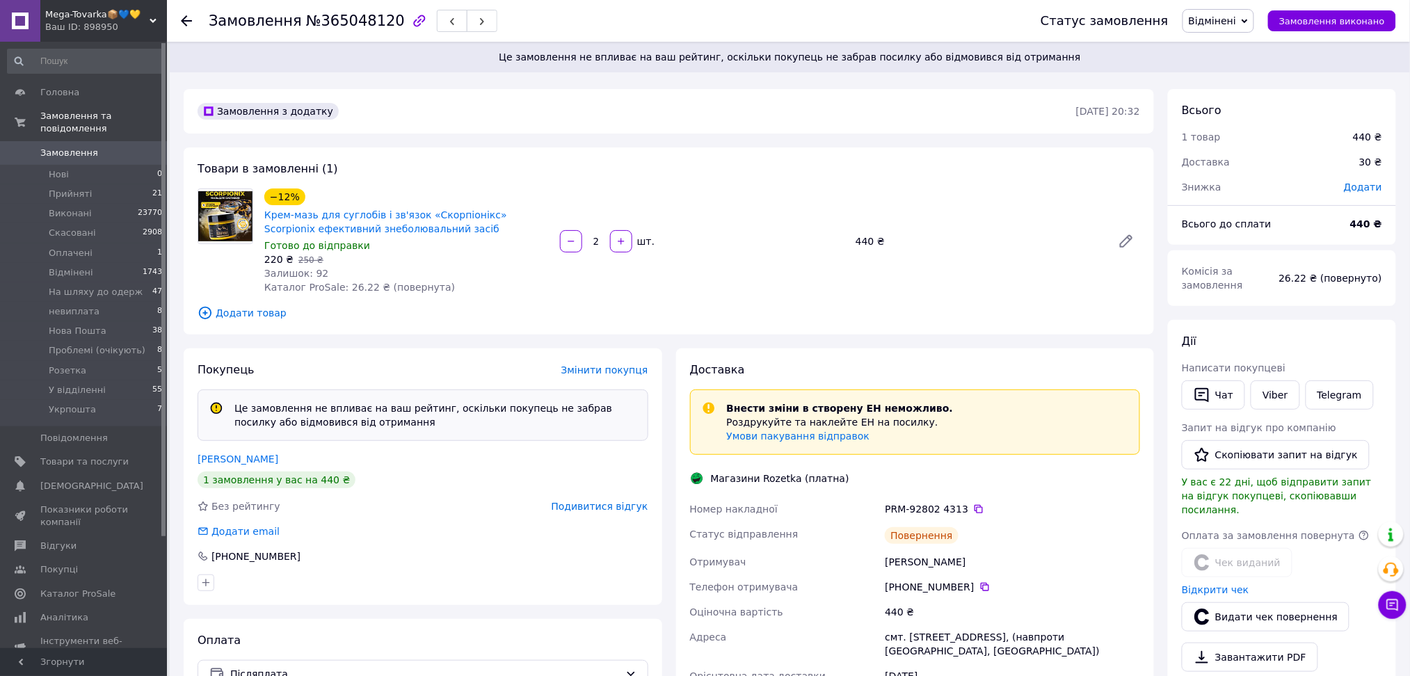
scroll to position [93, 0]
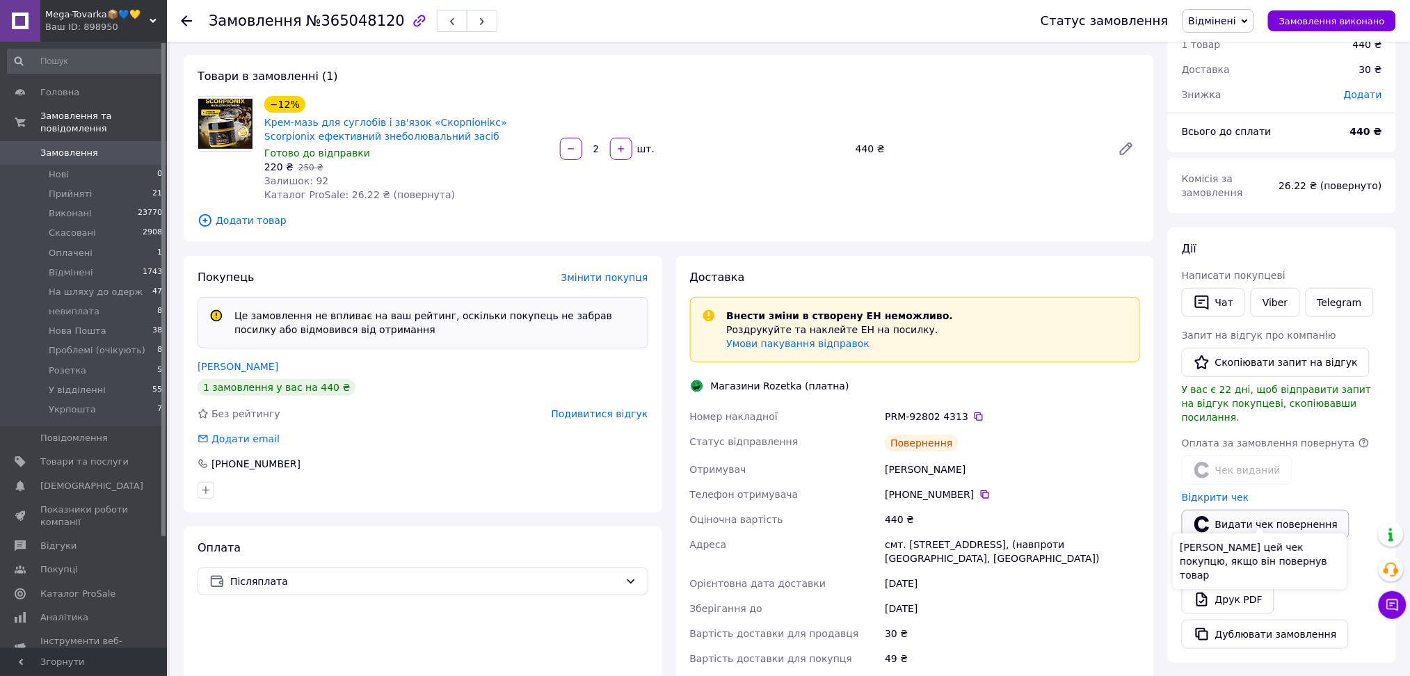
click at [1220, 510] on button "Видати чек повернення" at bounding box center [1266, 524] width 168 height 29
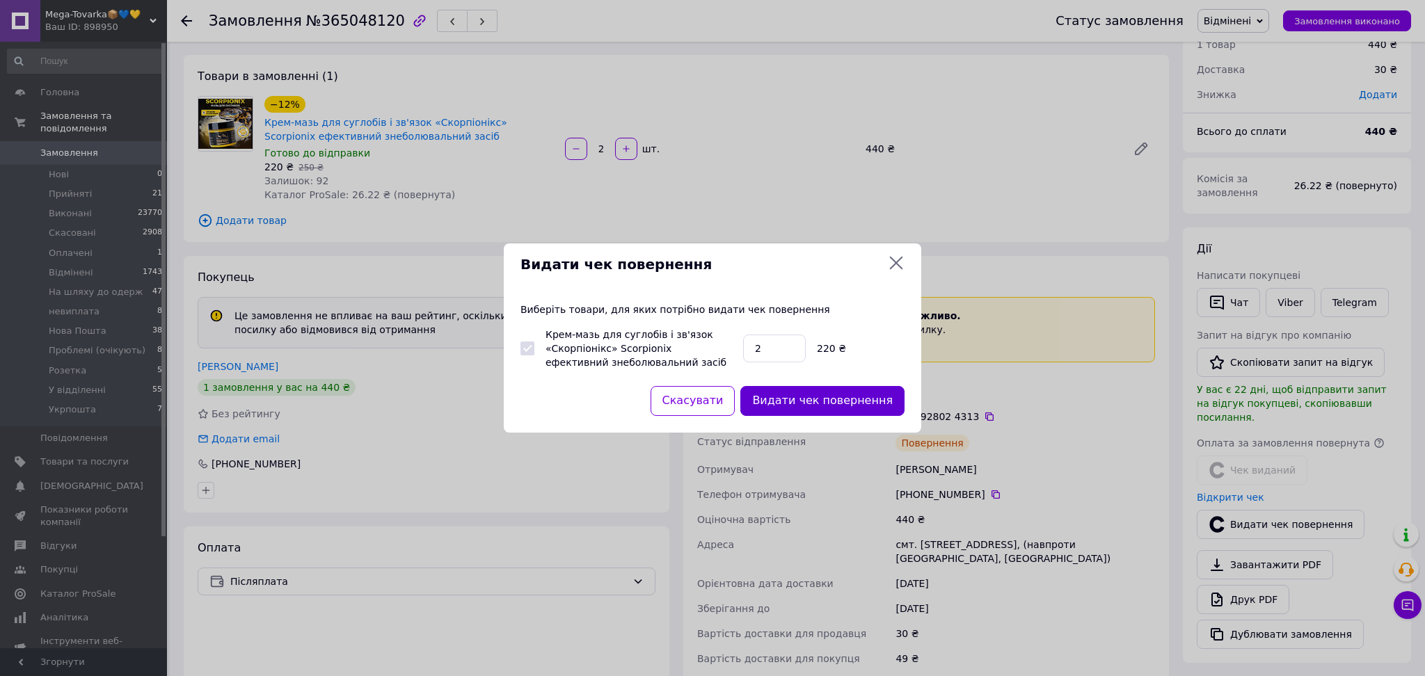
click at [884, 409] on button "Видати чек повернення" at bounding box center [822, 401] width 164 height 30
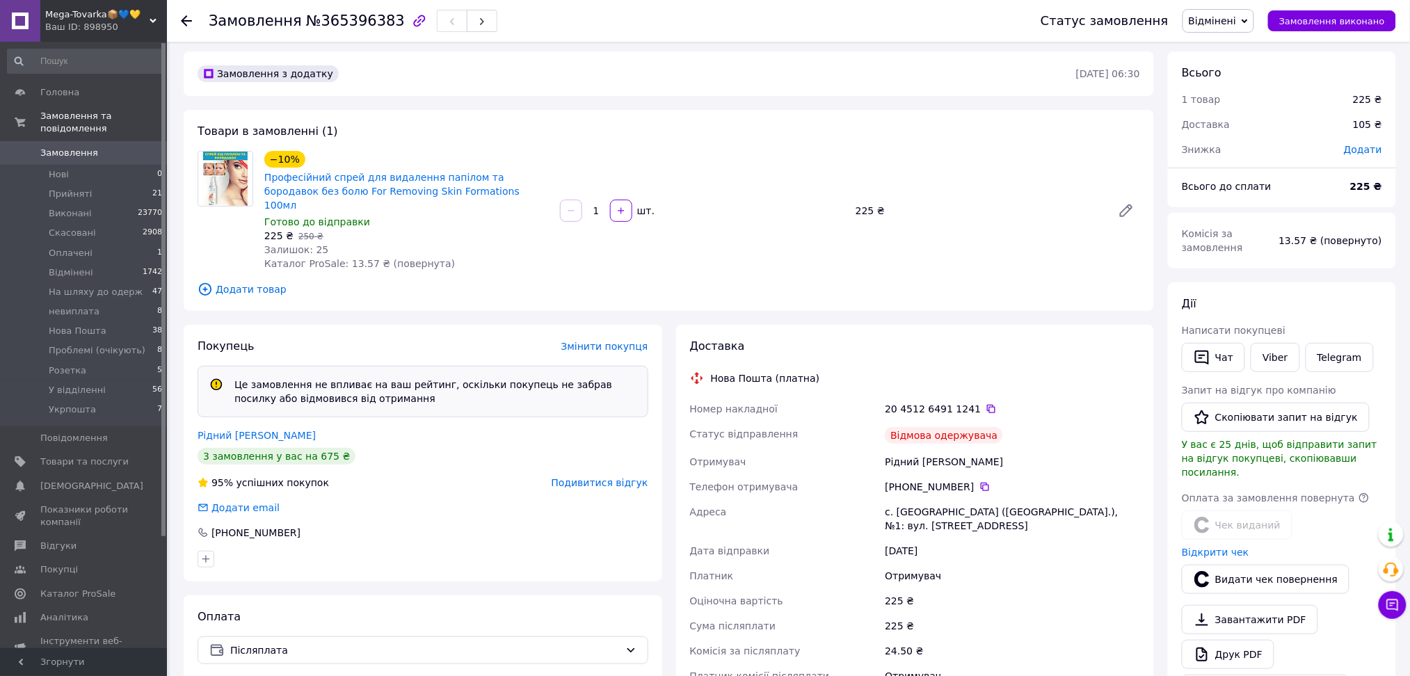
scroll to position [93, 0]
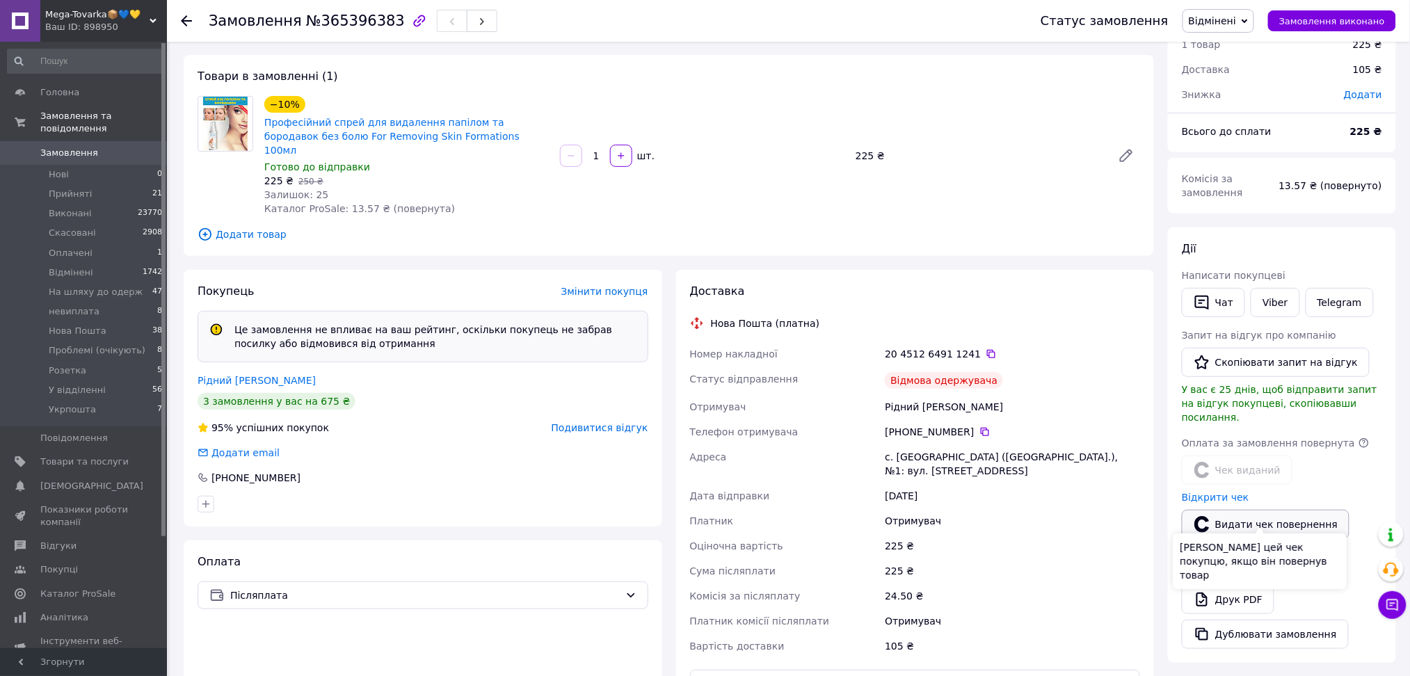
click at [1224, 510] on button "Видати чек повернення" at bounding box center [1266, 524] width 168 height 29
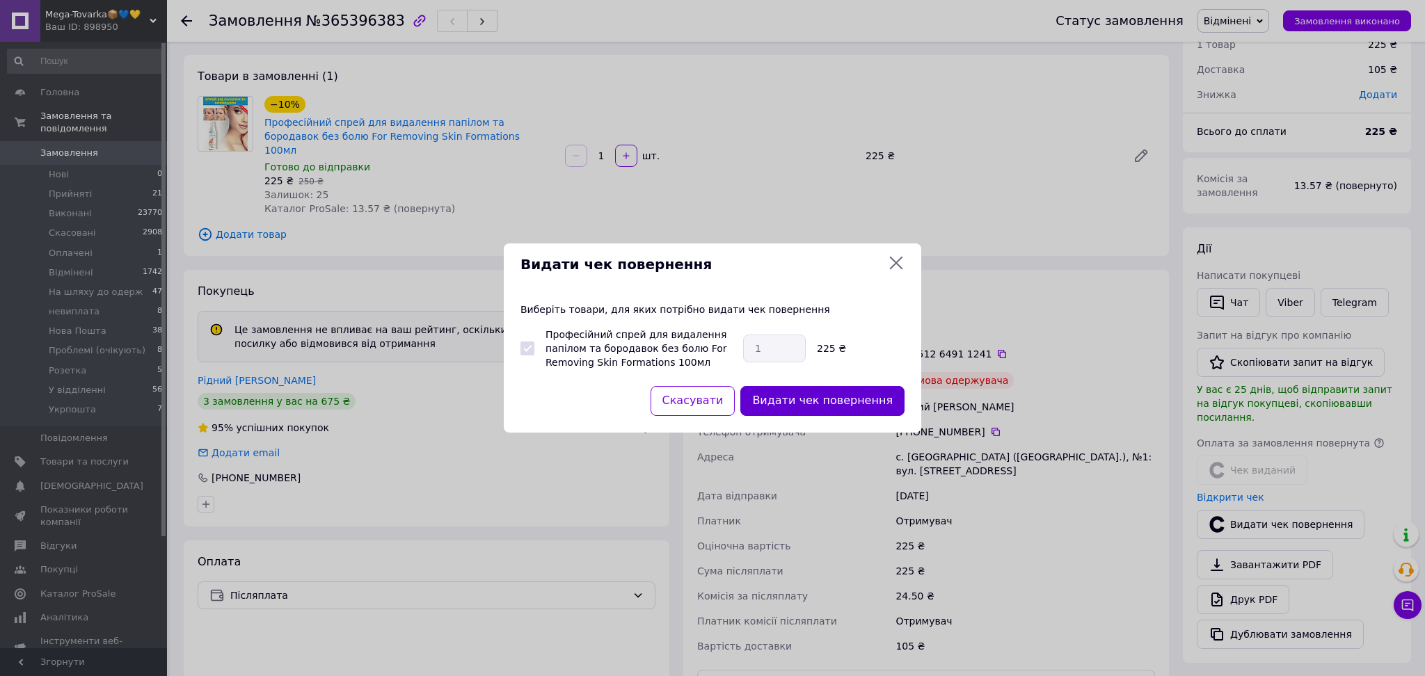
click at [852, 390] on button "Видати чек повернення" at bounding box center [822, 401] width 164 height 30
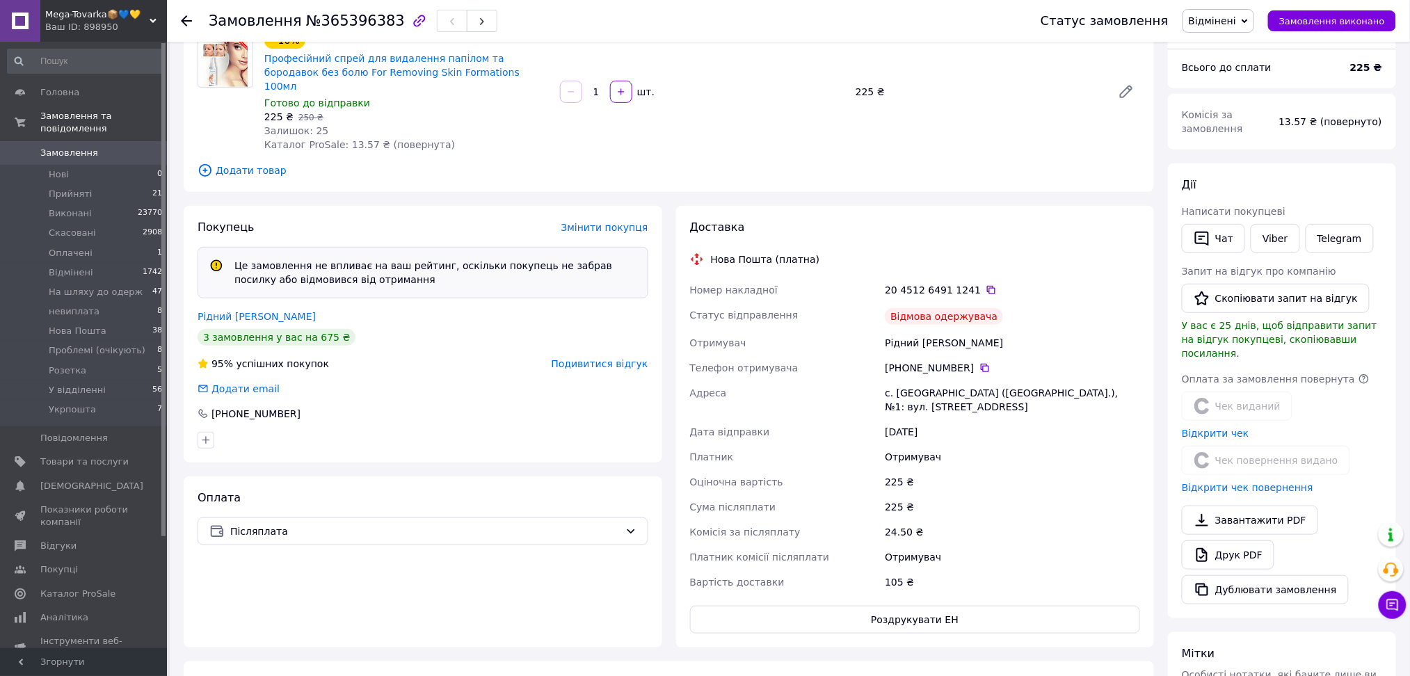
scroll to position [185, 0]
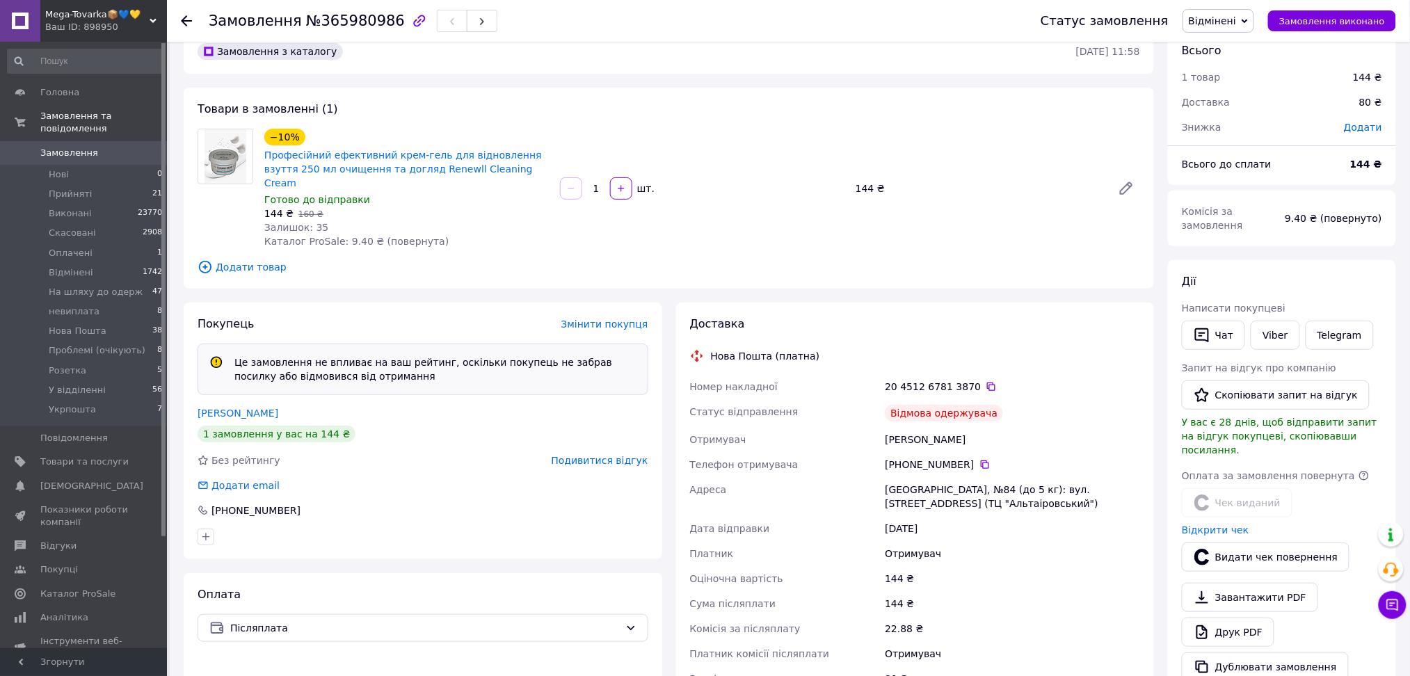
scroll to position [93, 0]
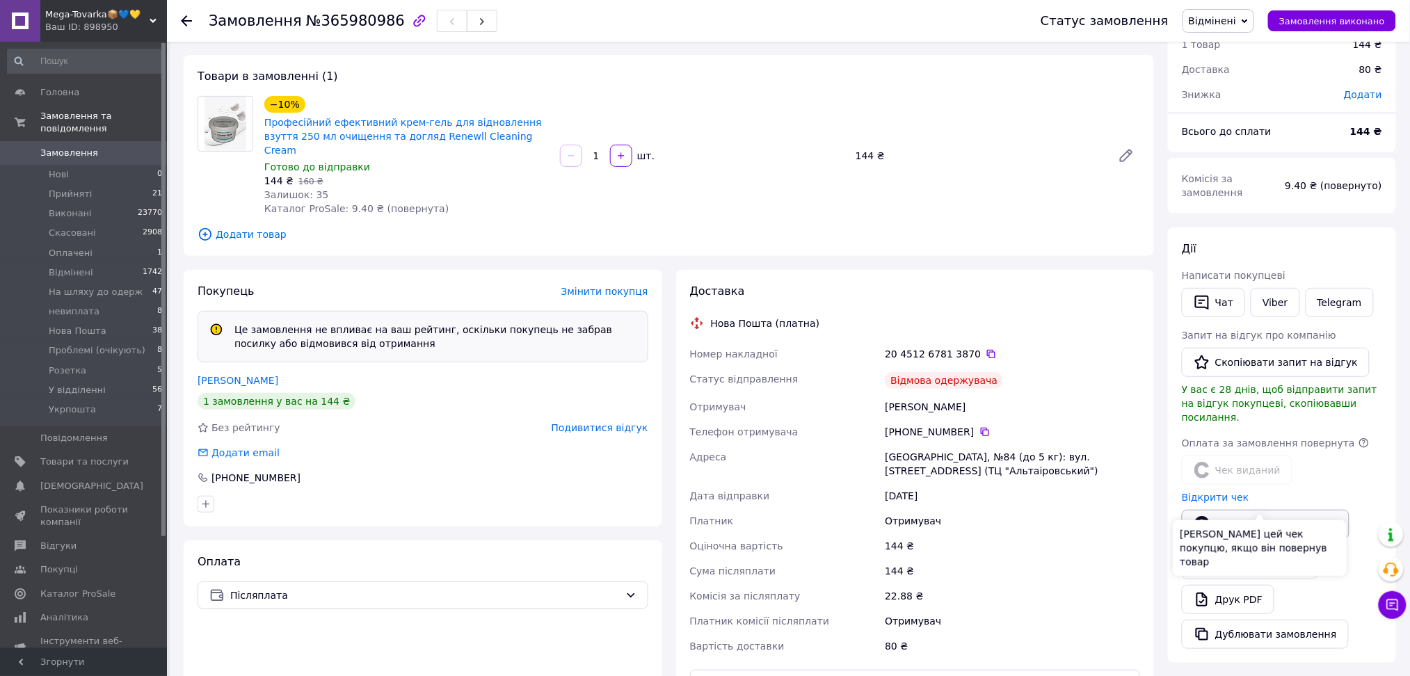
click at [1241, 510] on button "Видати чек повернення" at bounding box center [1266, 524] width 168 height 29
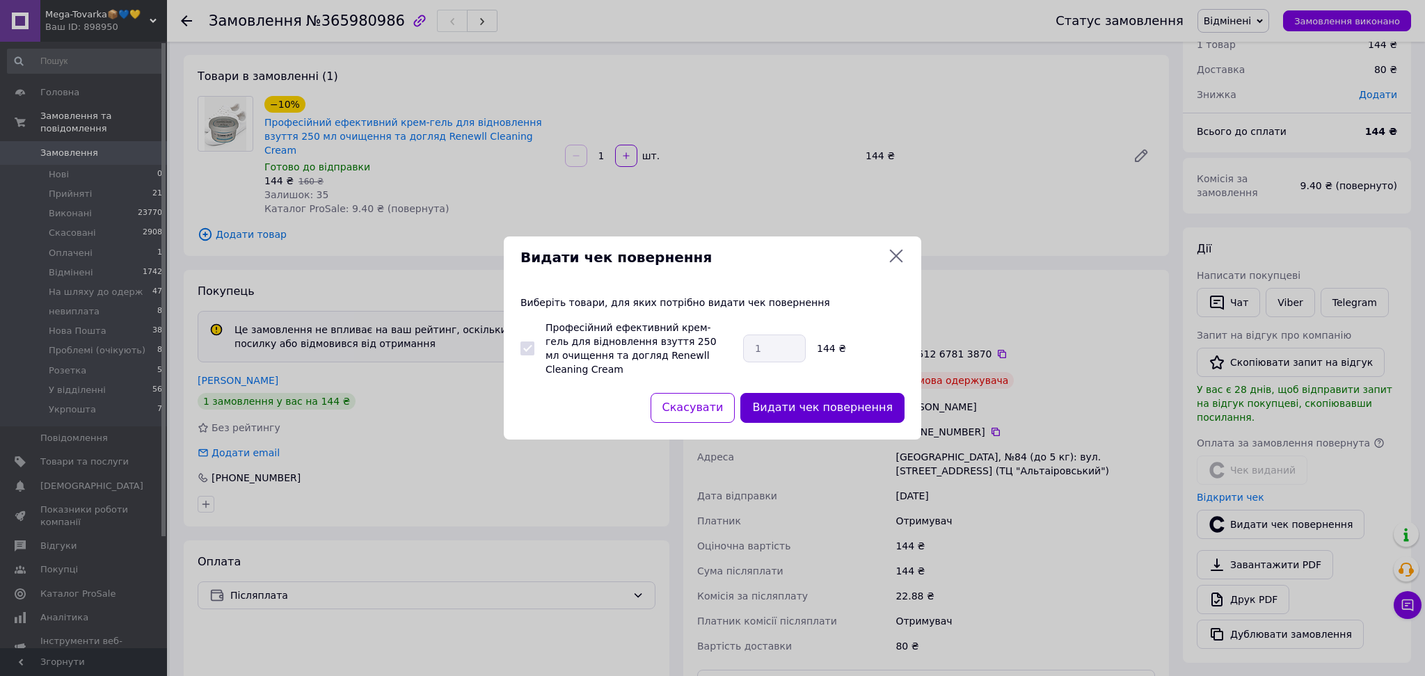
click at [846, 401] on button "Видати чек повернення" at bounding box center [822, 408] width 164 height 30
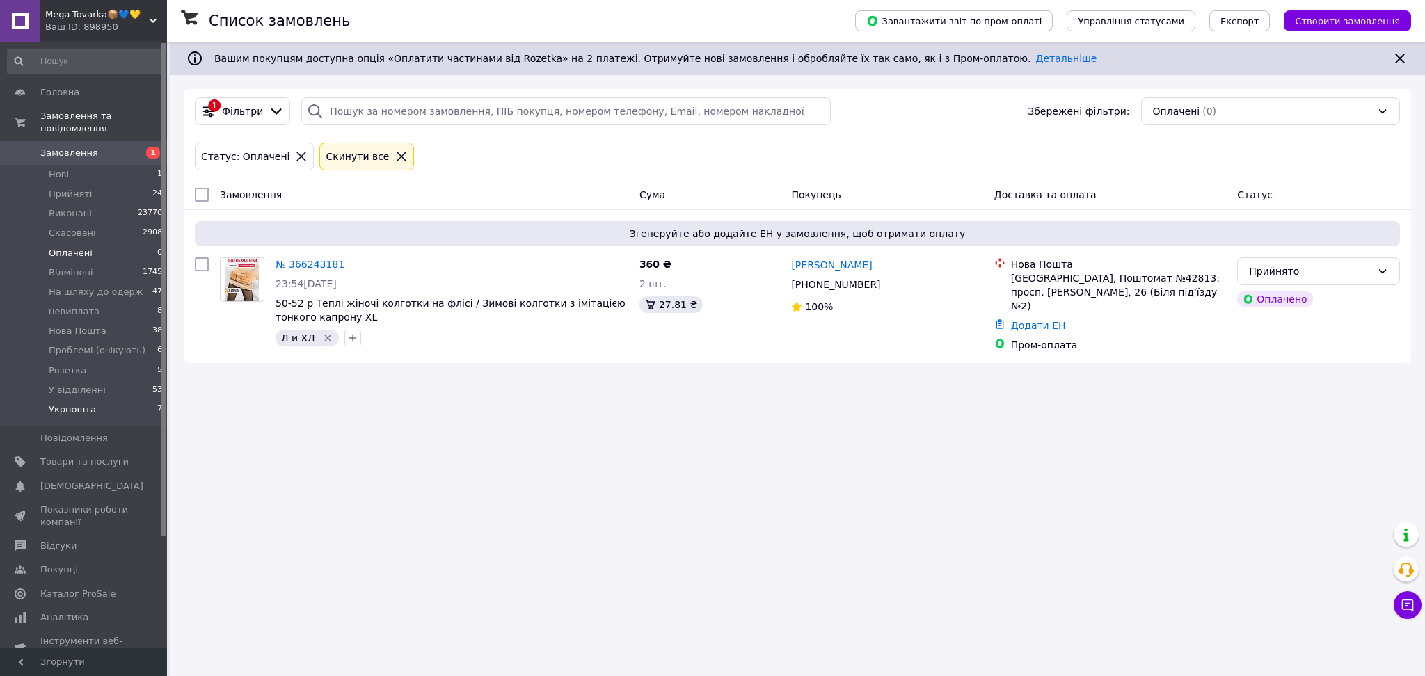
click at [115, 400] on li "Укрпошта 7" at bounding box center [85, 413] width 170 height 26
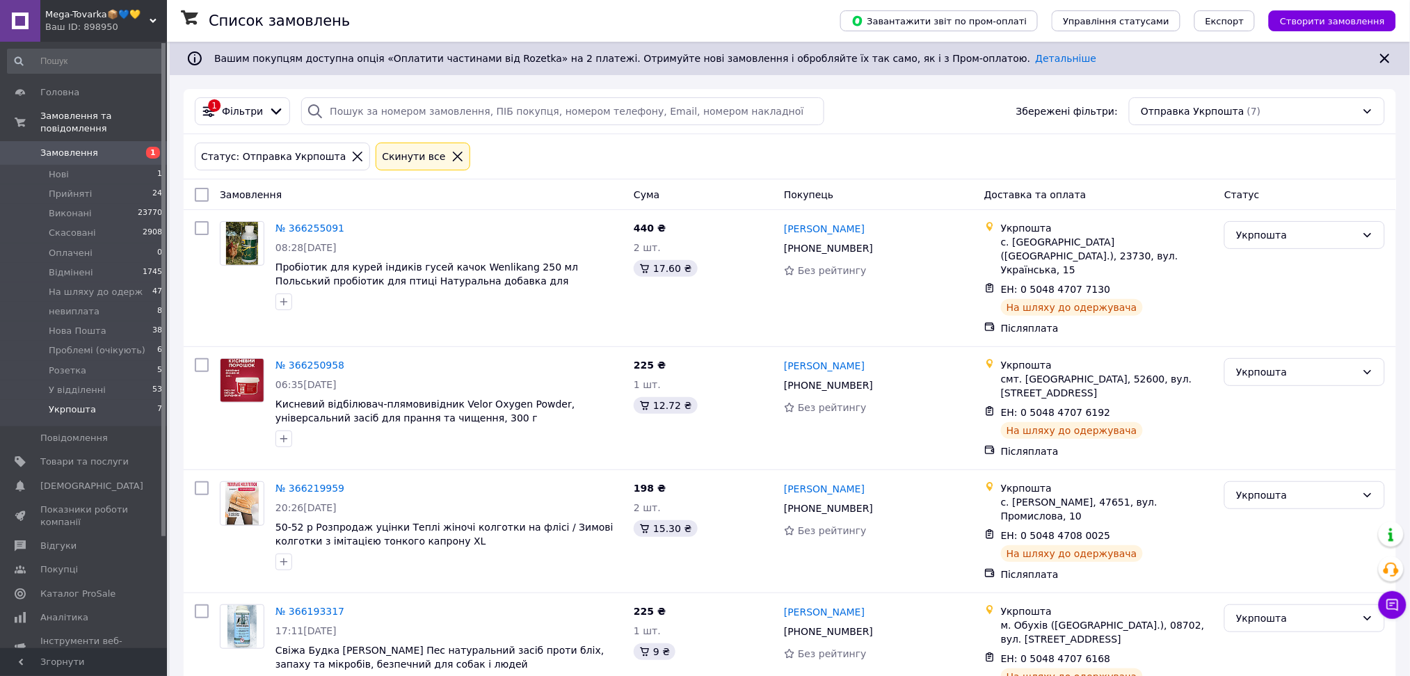
click at [205, 198] on input "checkbox" at bounding box center [202, 195] width 14 height 14
checkbox input "true"
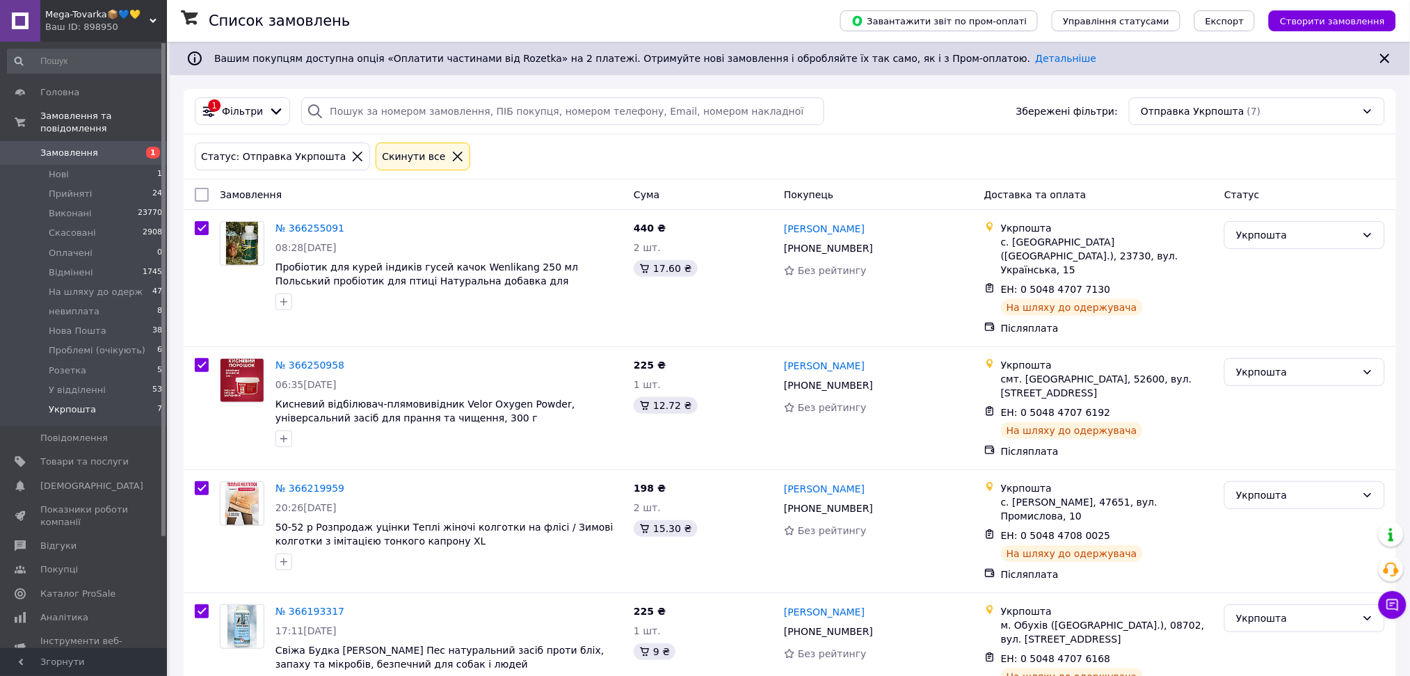
checkbox input "true"
click at [262, 198] on span "Дії для 7 замовлень" at bounding box center [260, 195] width 95 height 14
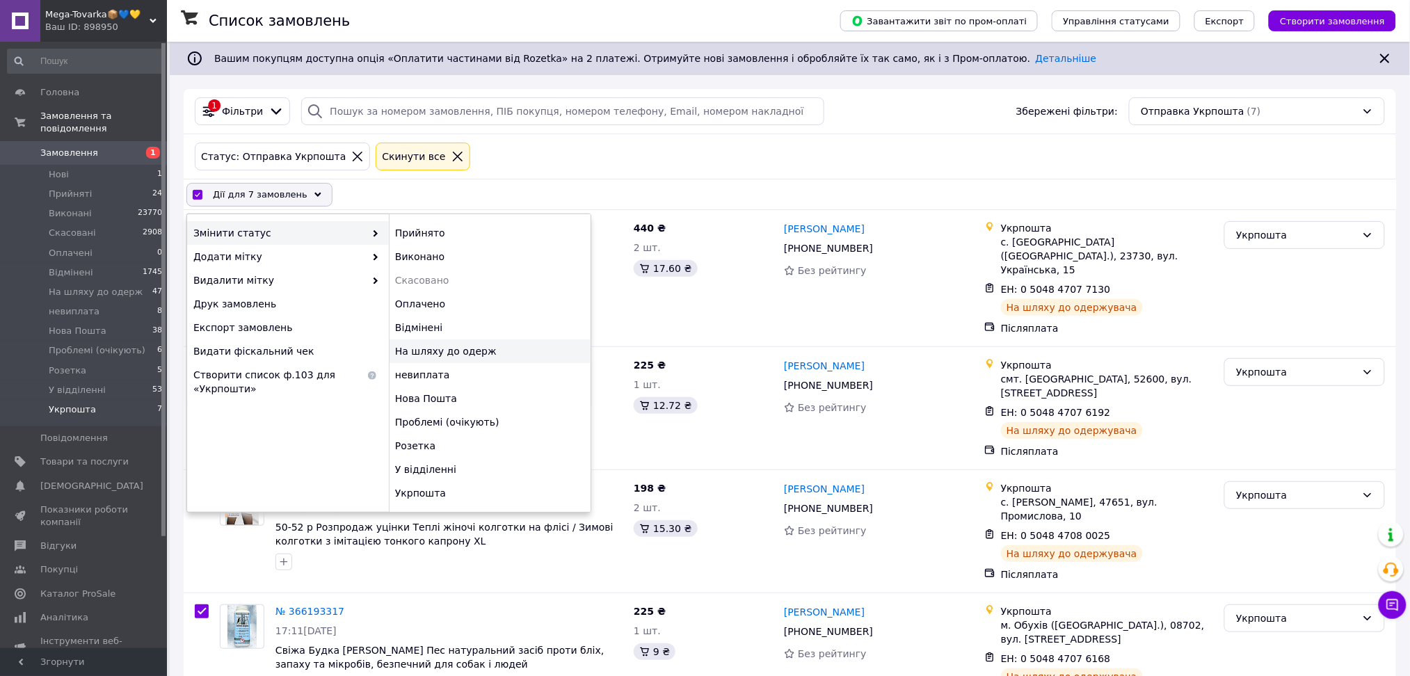
click at [469, 351] on div "На шляху до одерж" at bounding box center [490, 352] width 202 height 24
checkbox input "false"
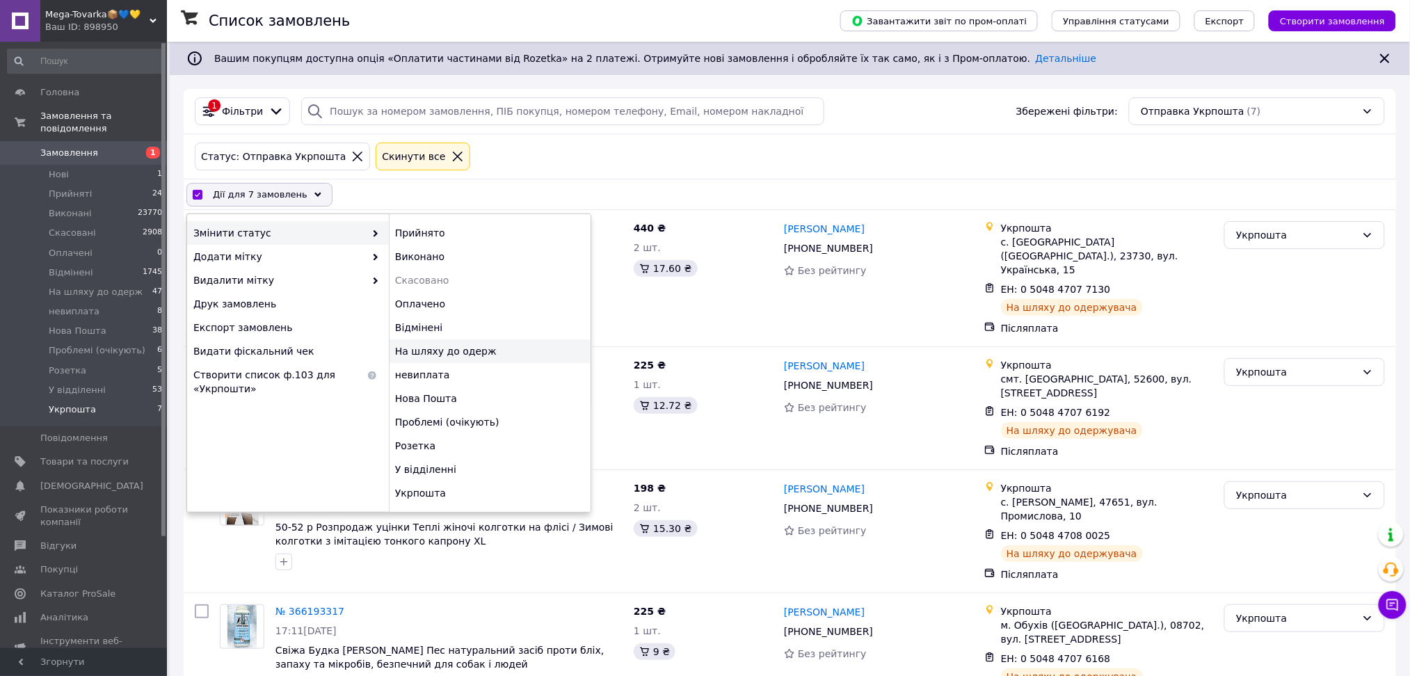
checkbox input "false"
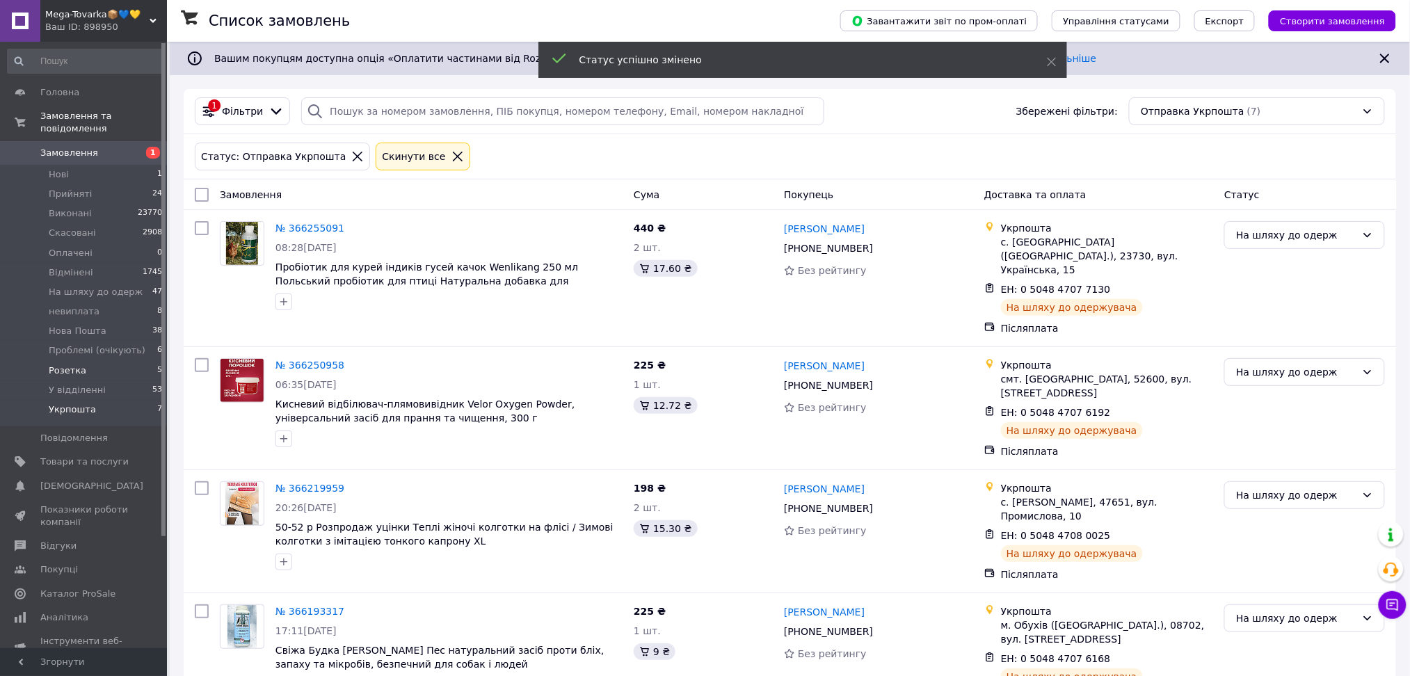
click at [107, 361] on li "Розетка 5" at bounding box center [85, 370] width 170 height 19
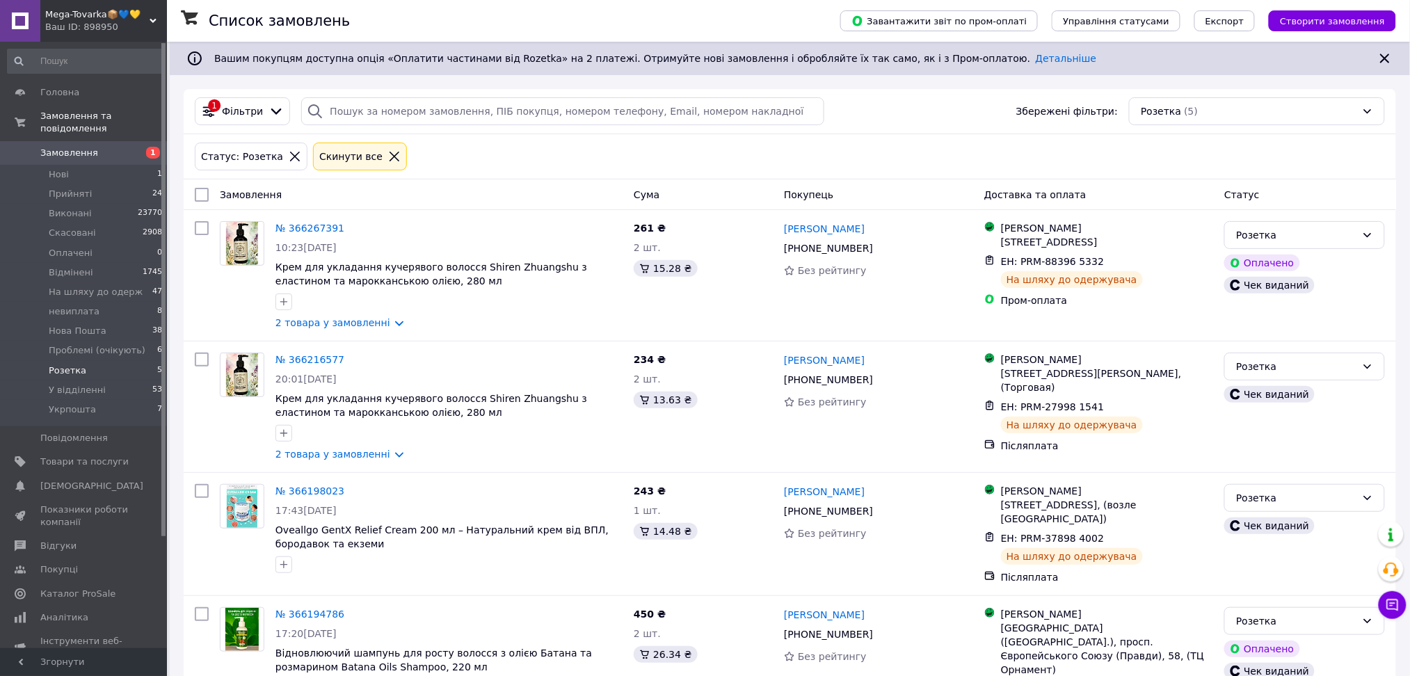
click at [201, 200] on input "checkbox" at bounding box center [202, 195] width 14 height 14
checkbox input "true"
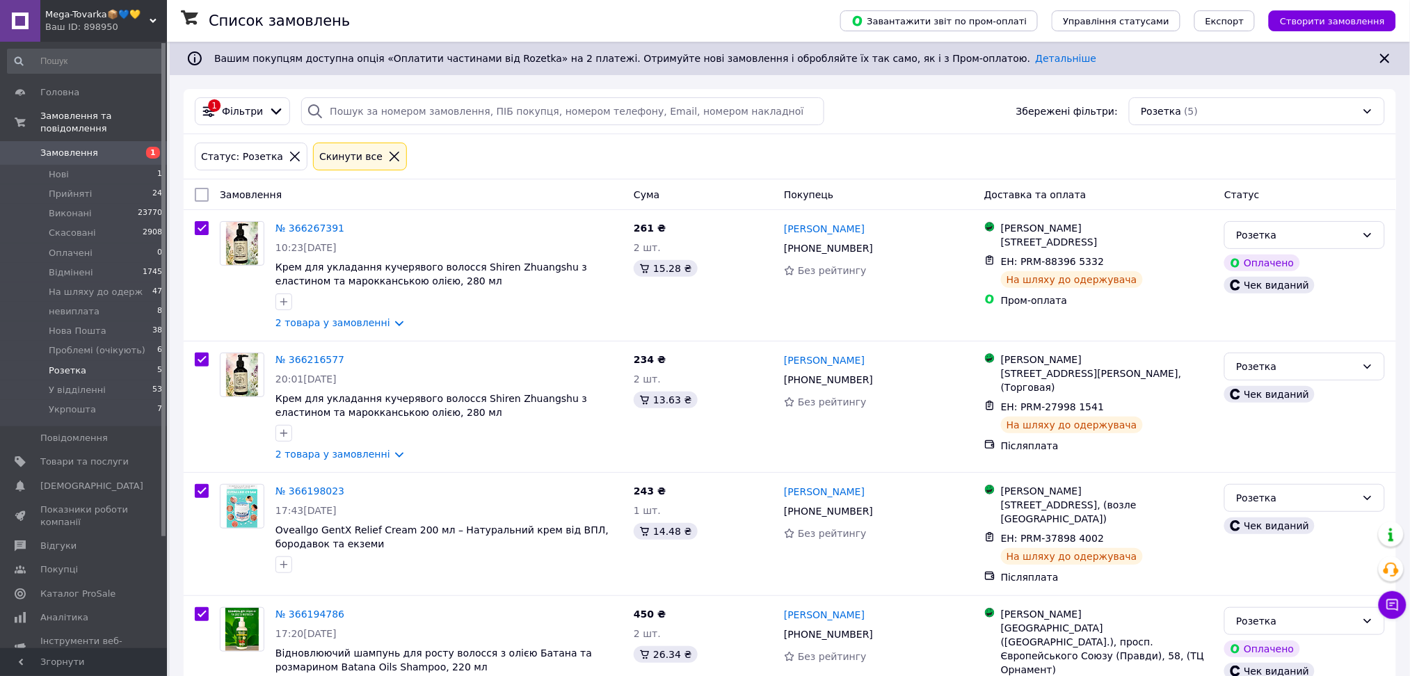
checkbox input "true"
click at [274, 201] on span "Дії для 5 замовлень" at bounding box center [260, 195] width 95 height 14
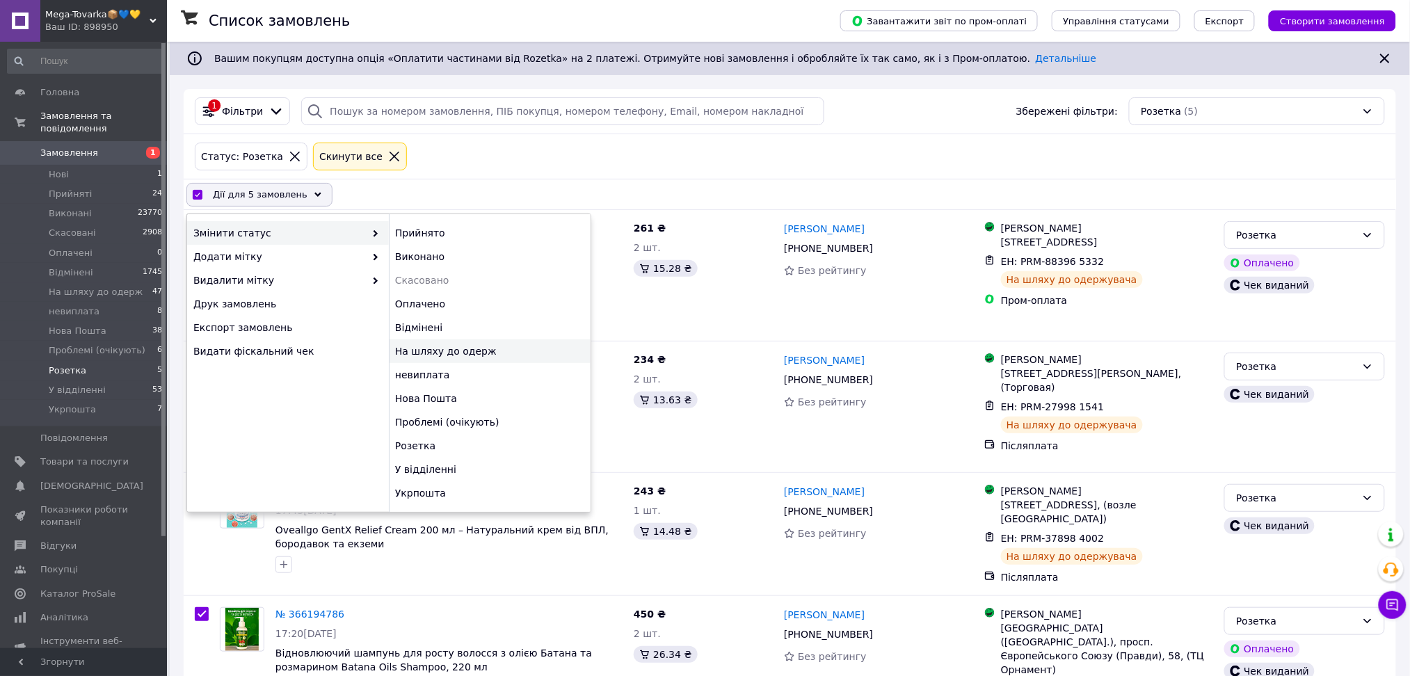
click at [454, 350] on div "На шляху до одерж" at bounding box center [490, 352] width 202 height 24
checkbox input "false"
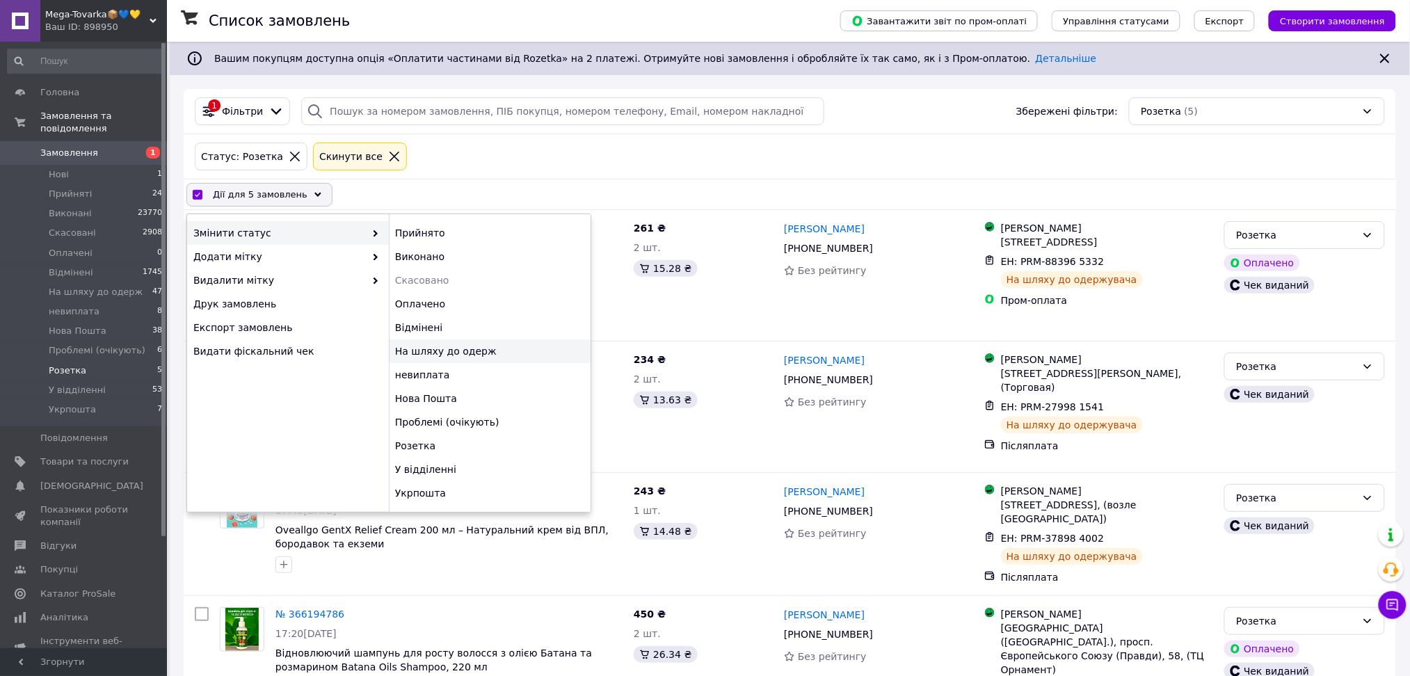
checkbox input "false"
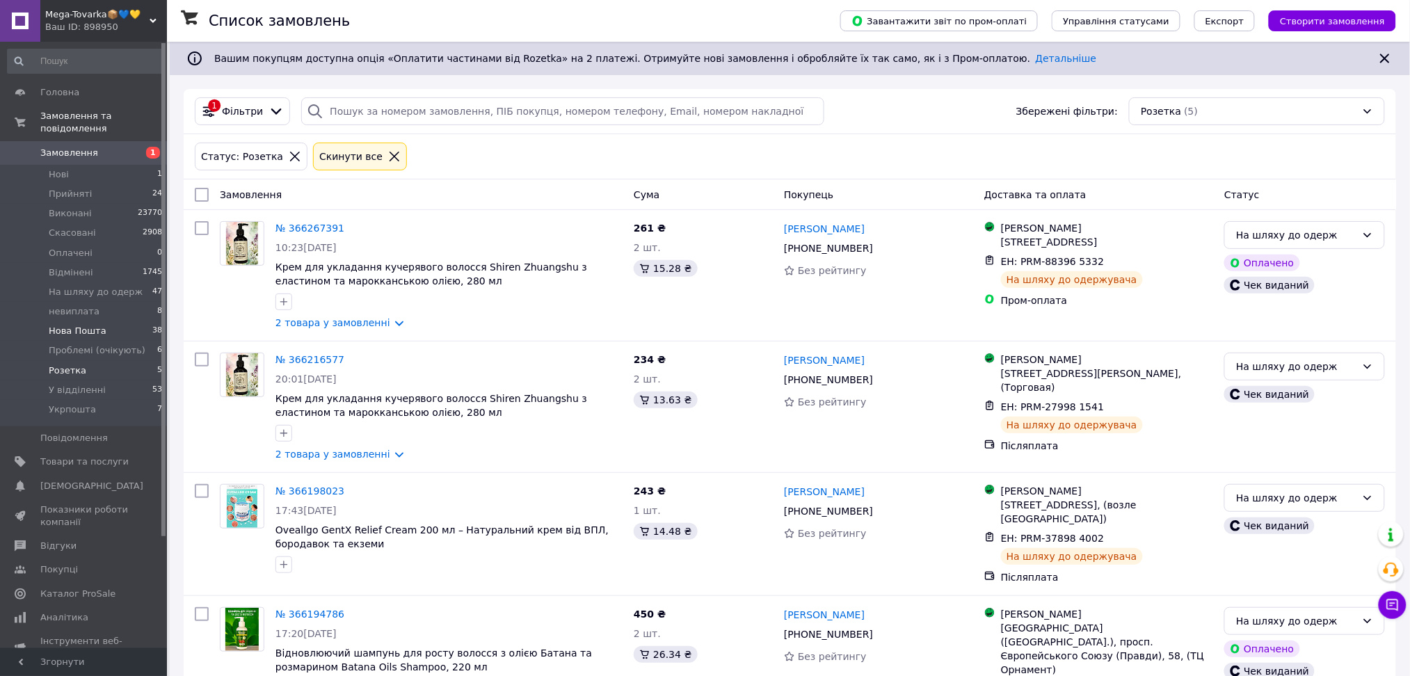
click at [110, 321] on li "Нова Пошта 38" at bounding box center [85, 330] width 170 height 19
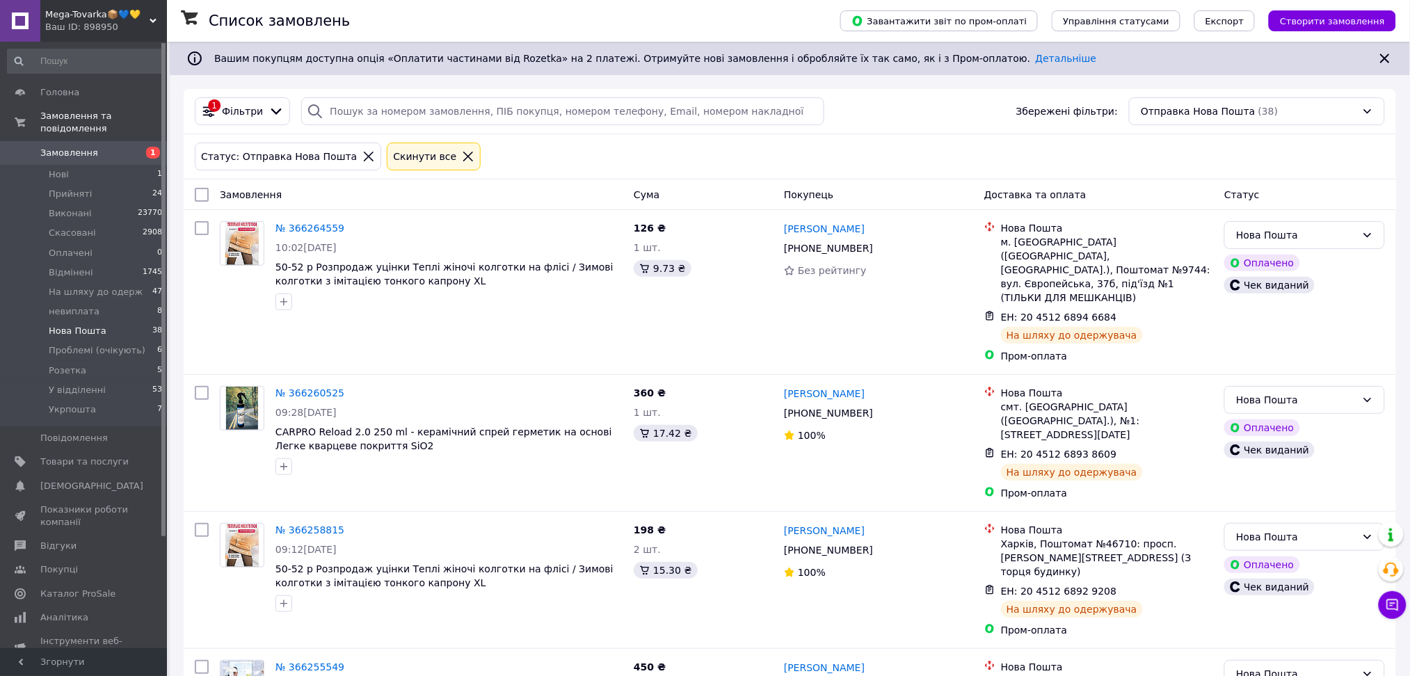
click at [203, 199] on input "checkbox" at bounding box center [202, 195] width 14 height 14
checkbox input "true"
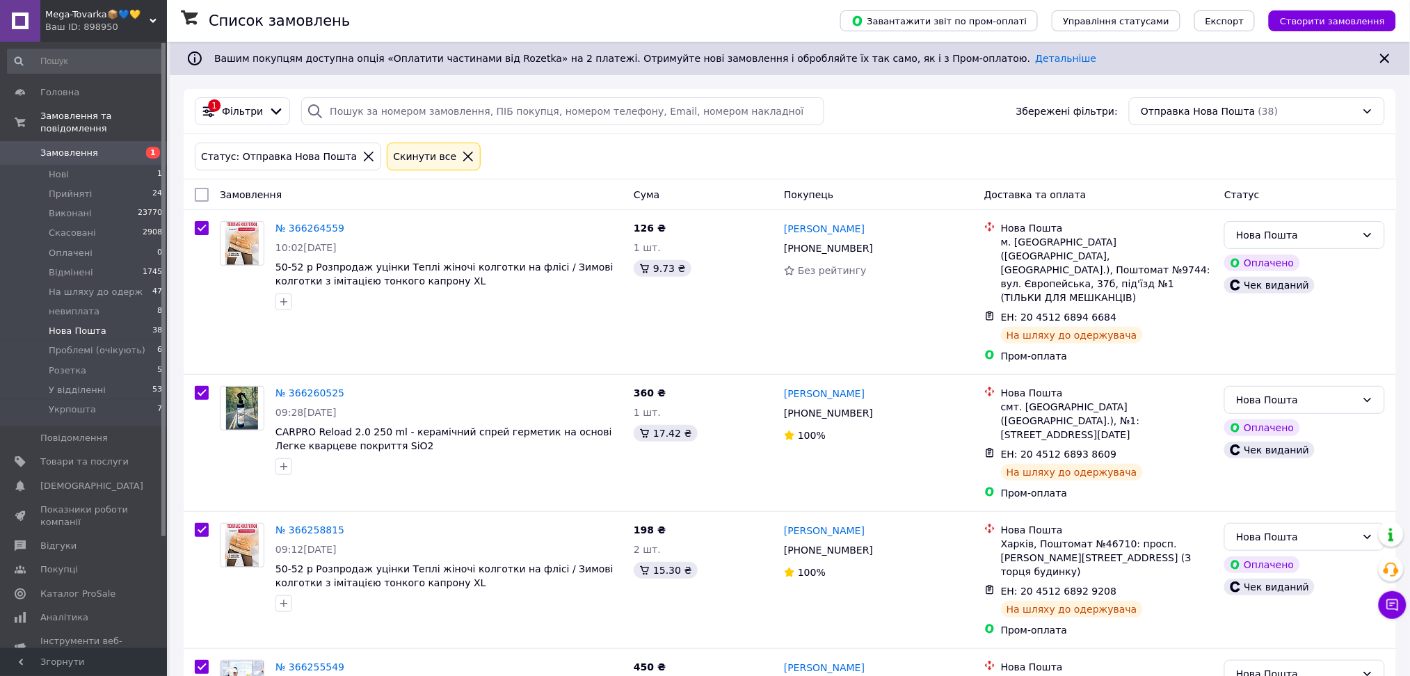
checkbox input "true"
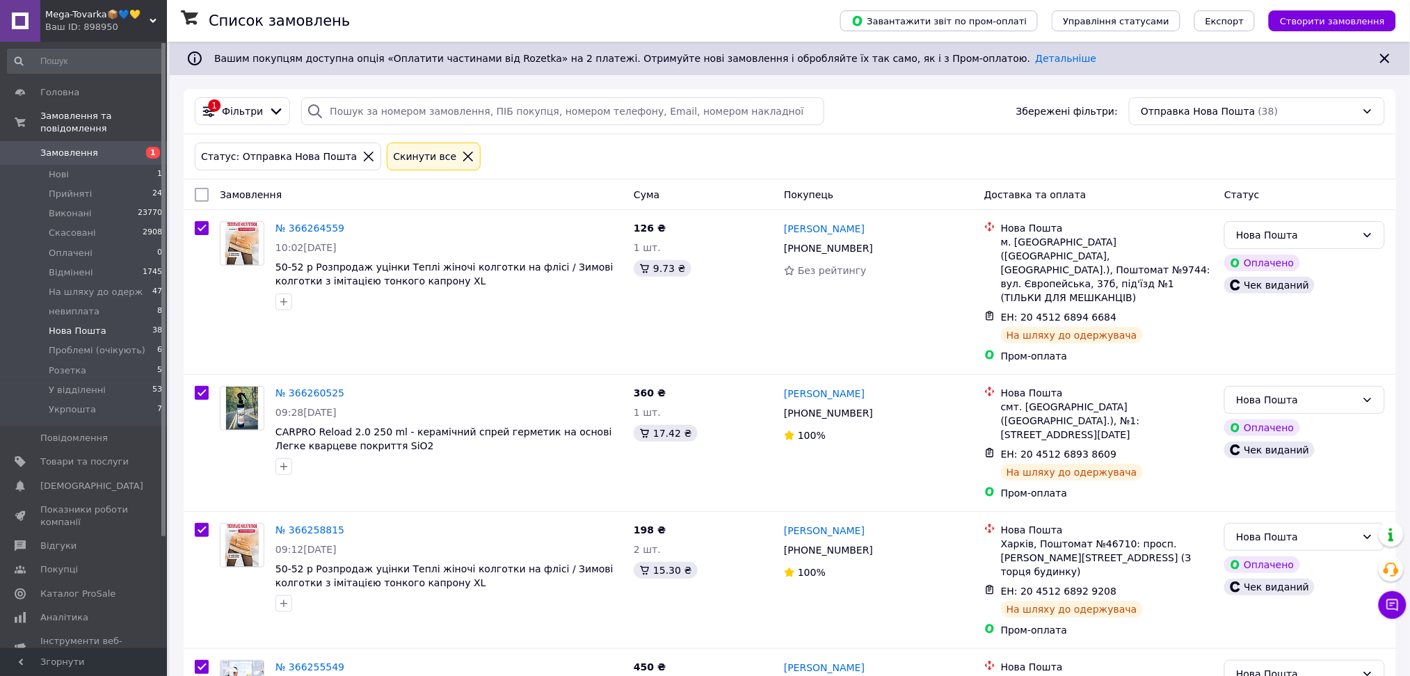
checkbox input "true"
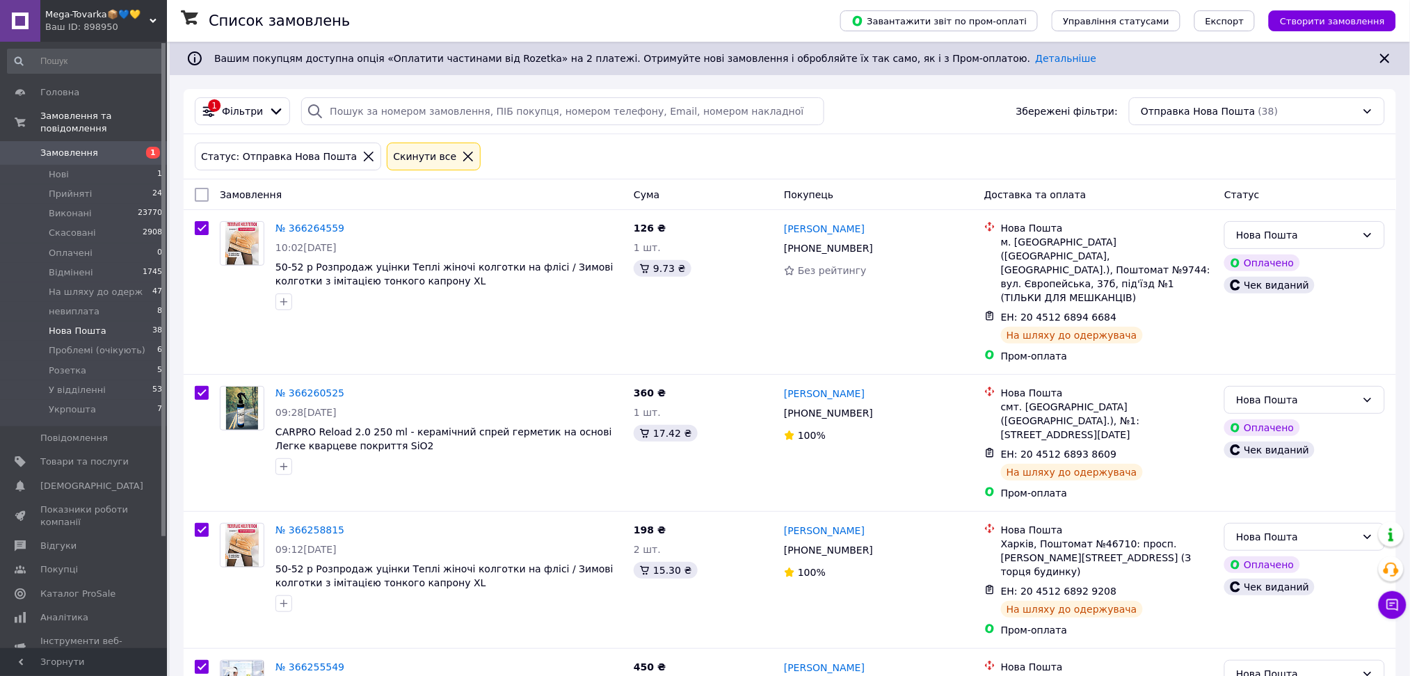
checkbox input "true"
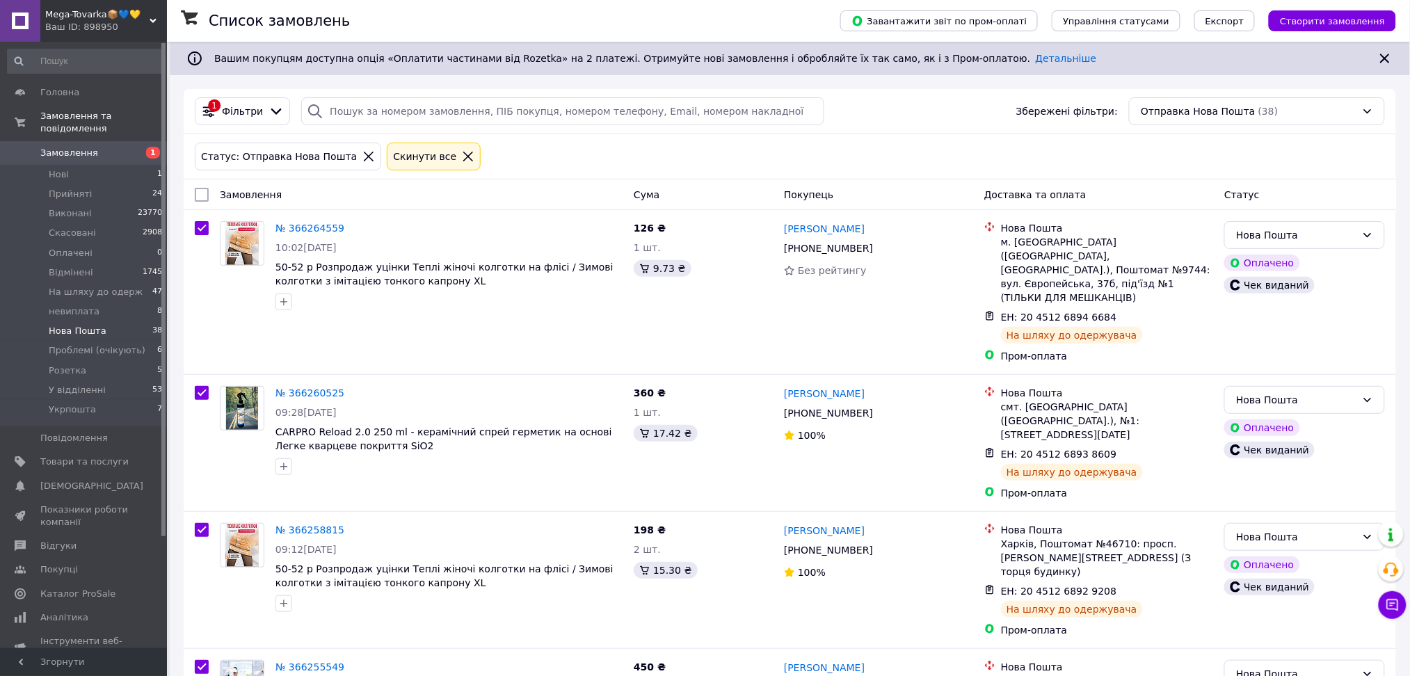
checkbox input "true"
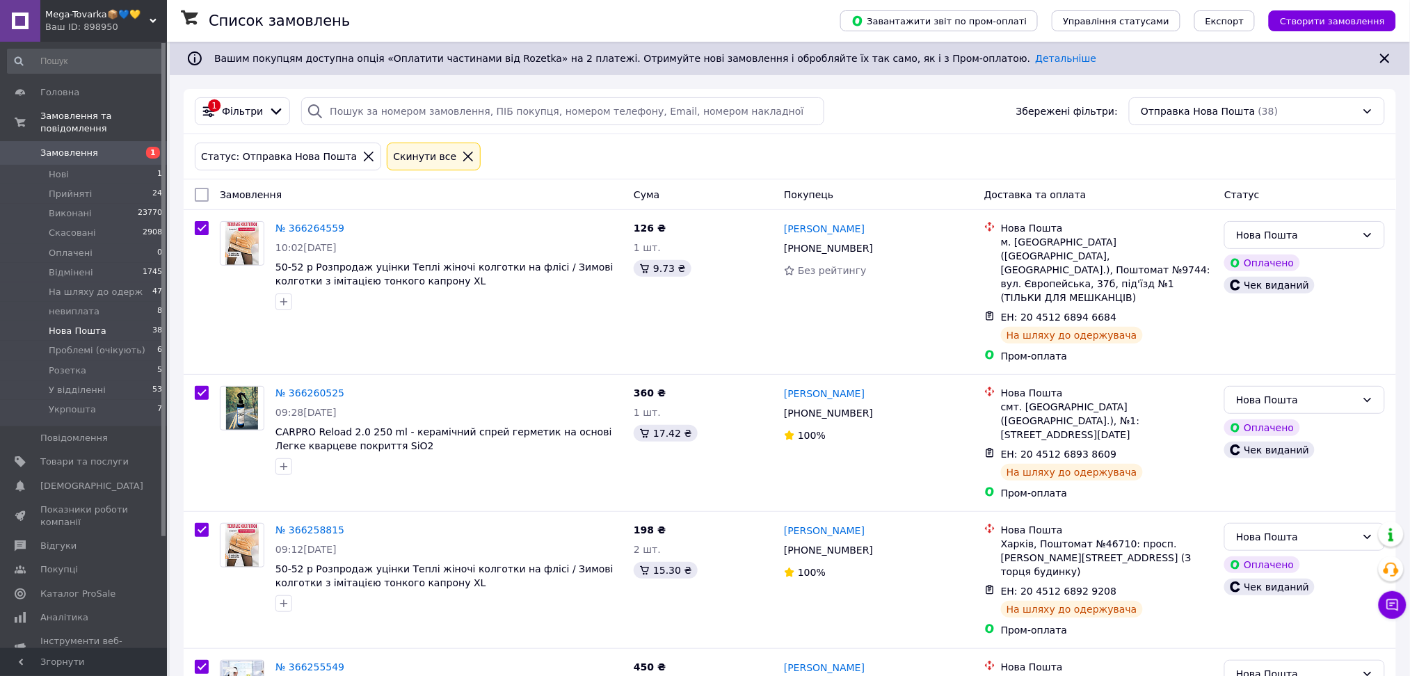
checkbox input "true"
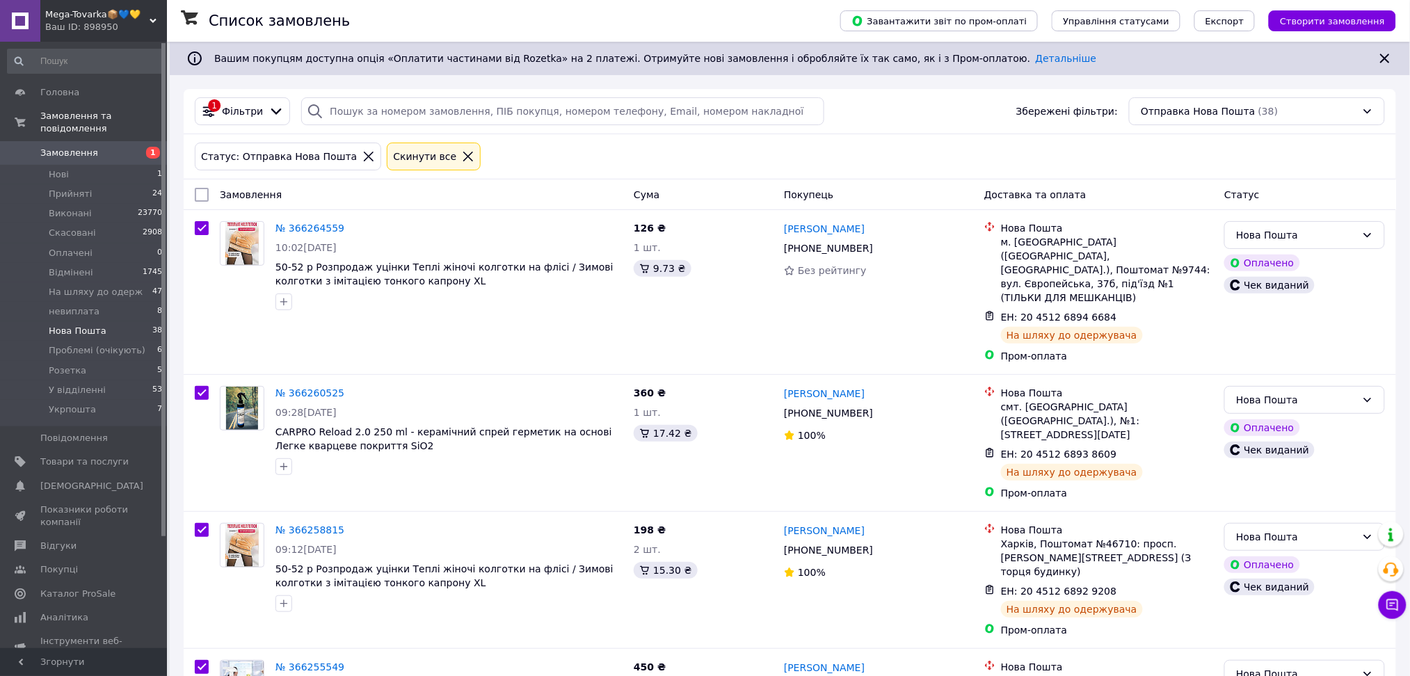
checkbox input "true"
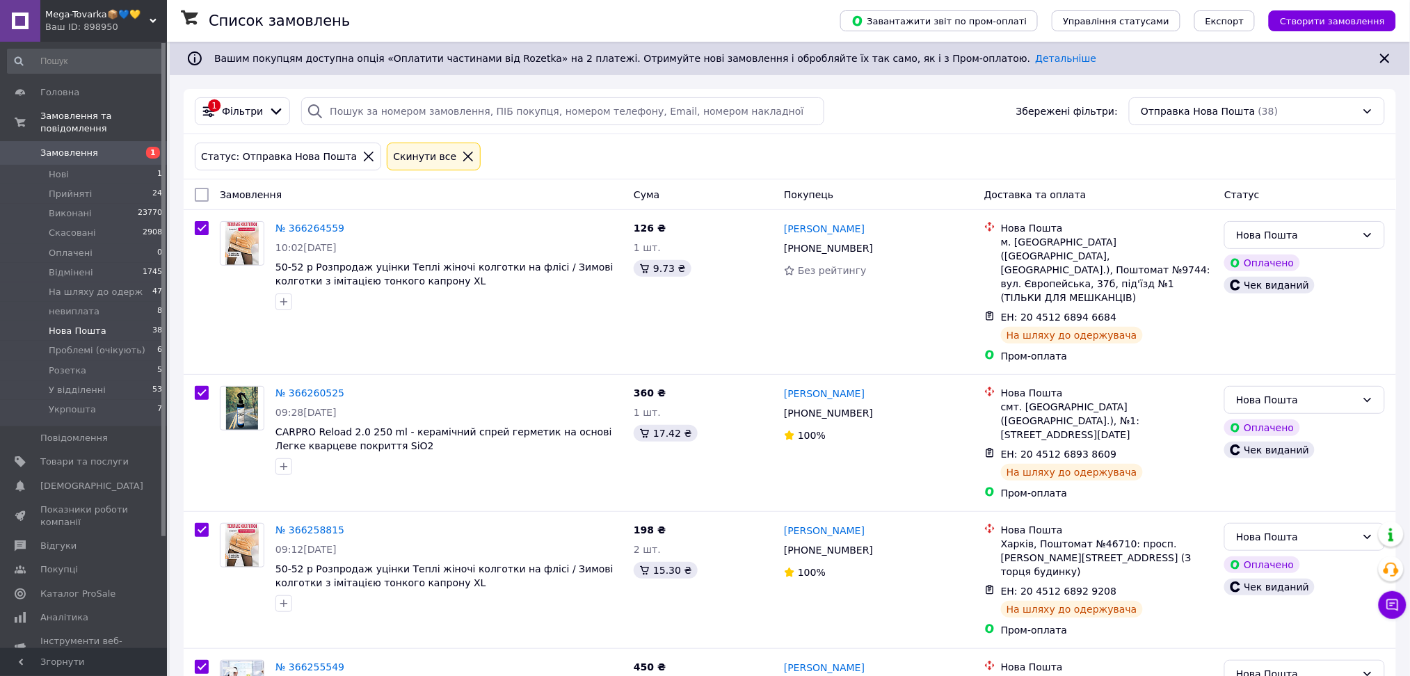
checkbox input "true"
click at [320, 191] on icon at bounding box center [323, 194] width 7 height 7
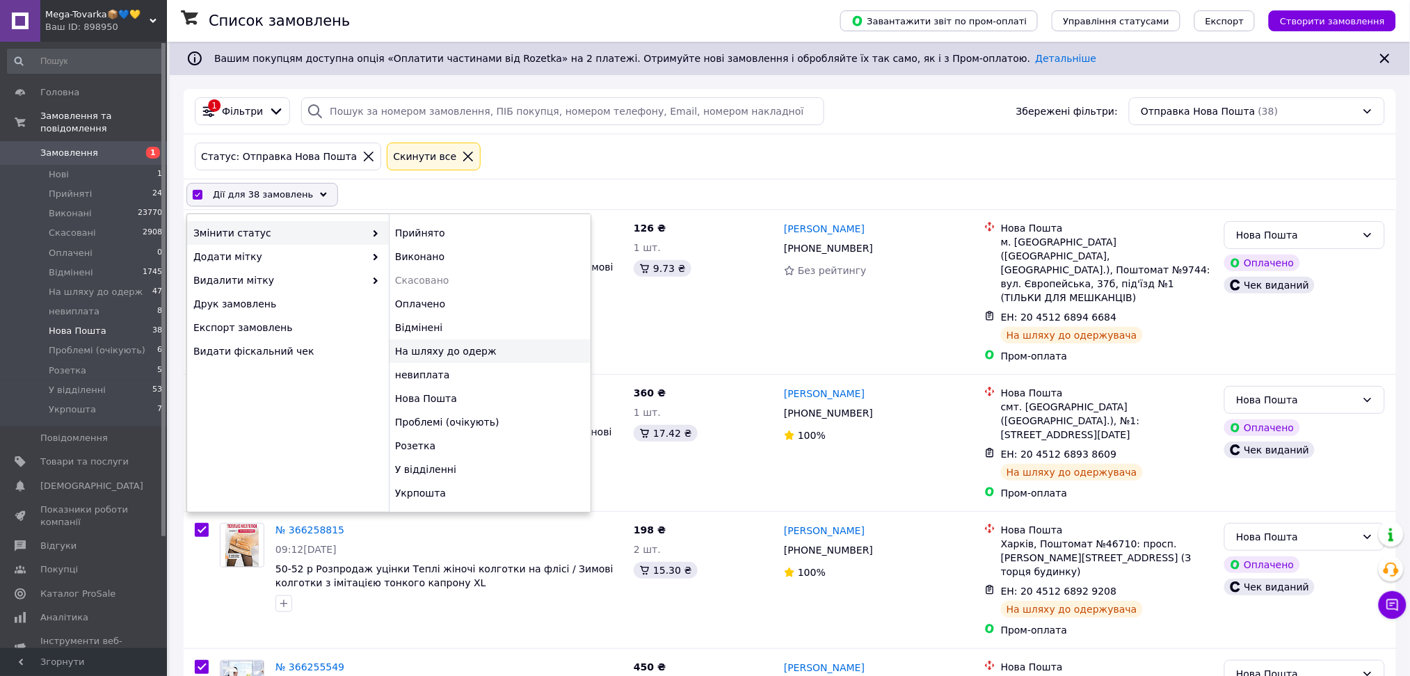
click at [452, 345] on div "На шляху до одерж" at bounding box center [490, 352] width 202 height 24
checkbox input "false"
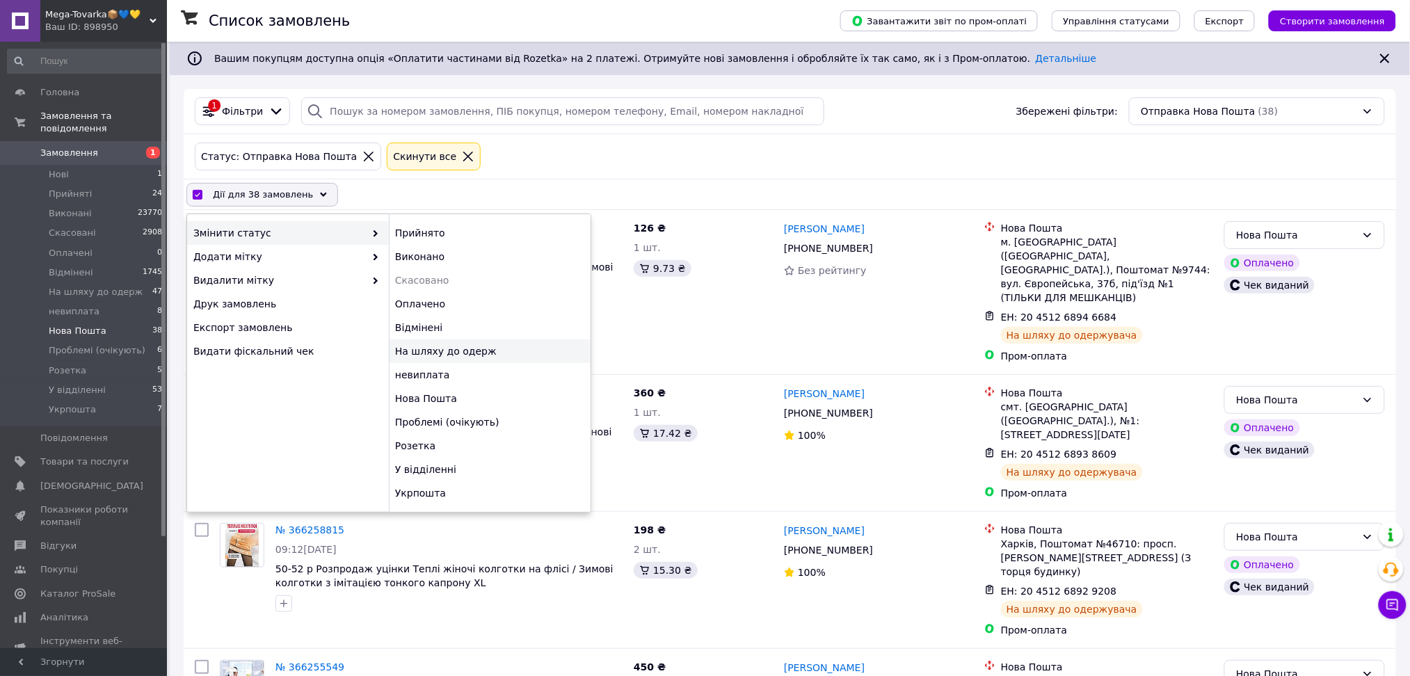
checkbox input "false"
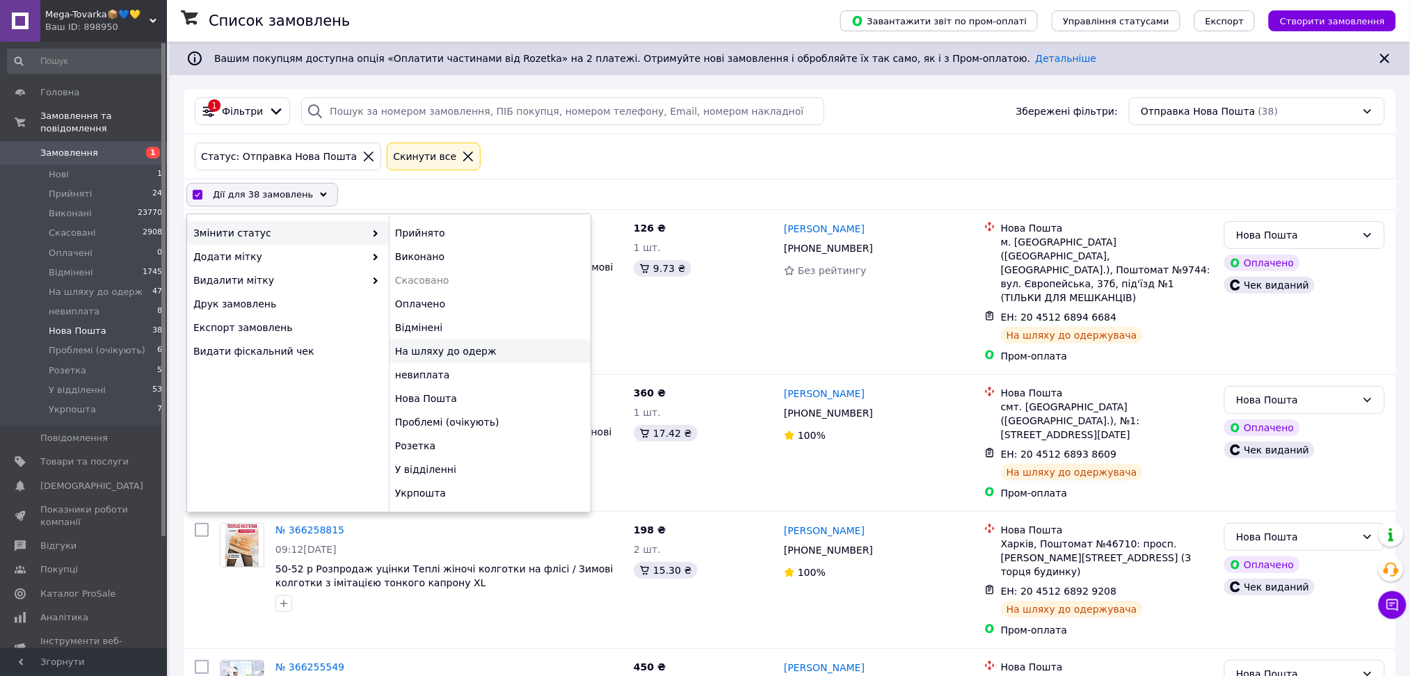
checkbox input "false"
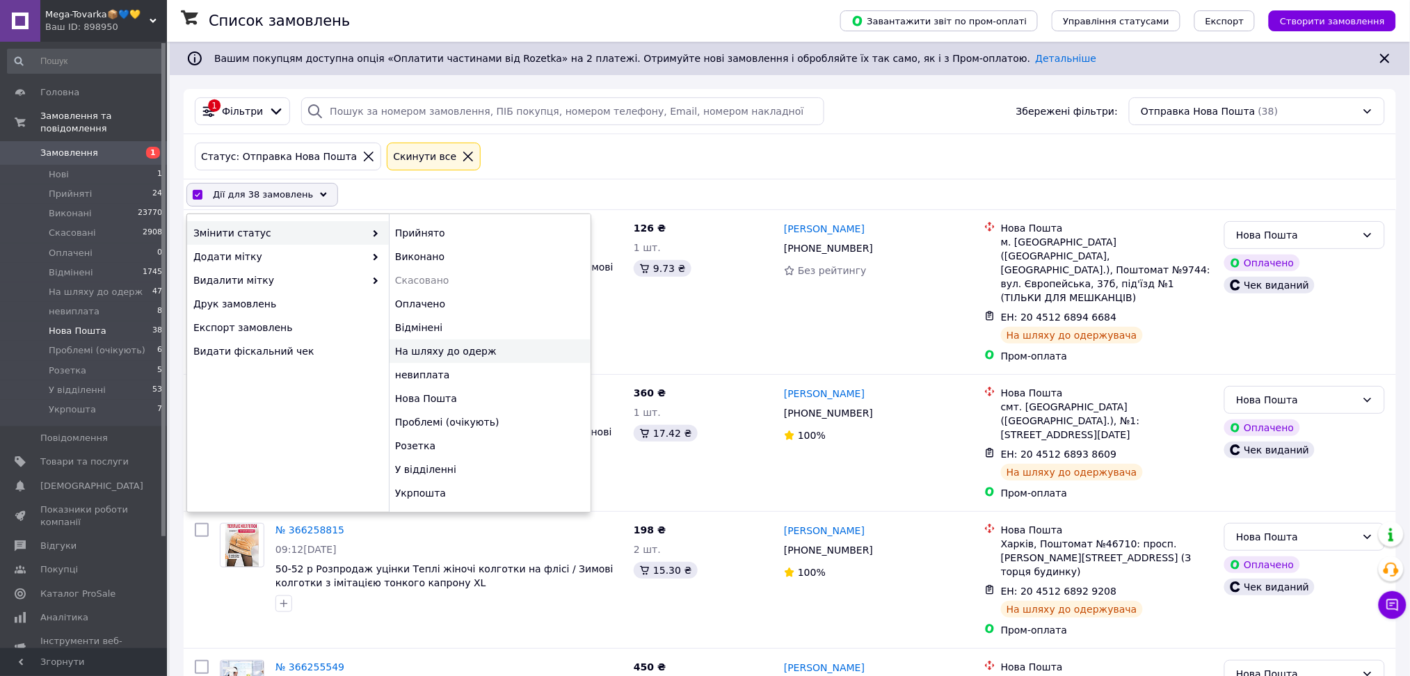
checkbox input "false"
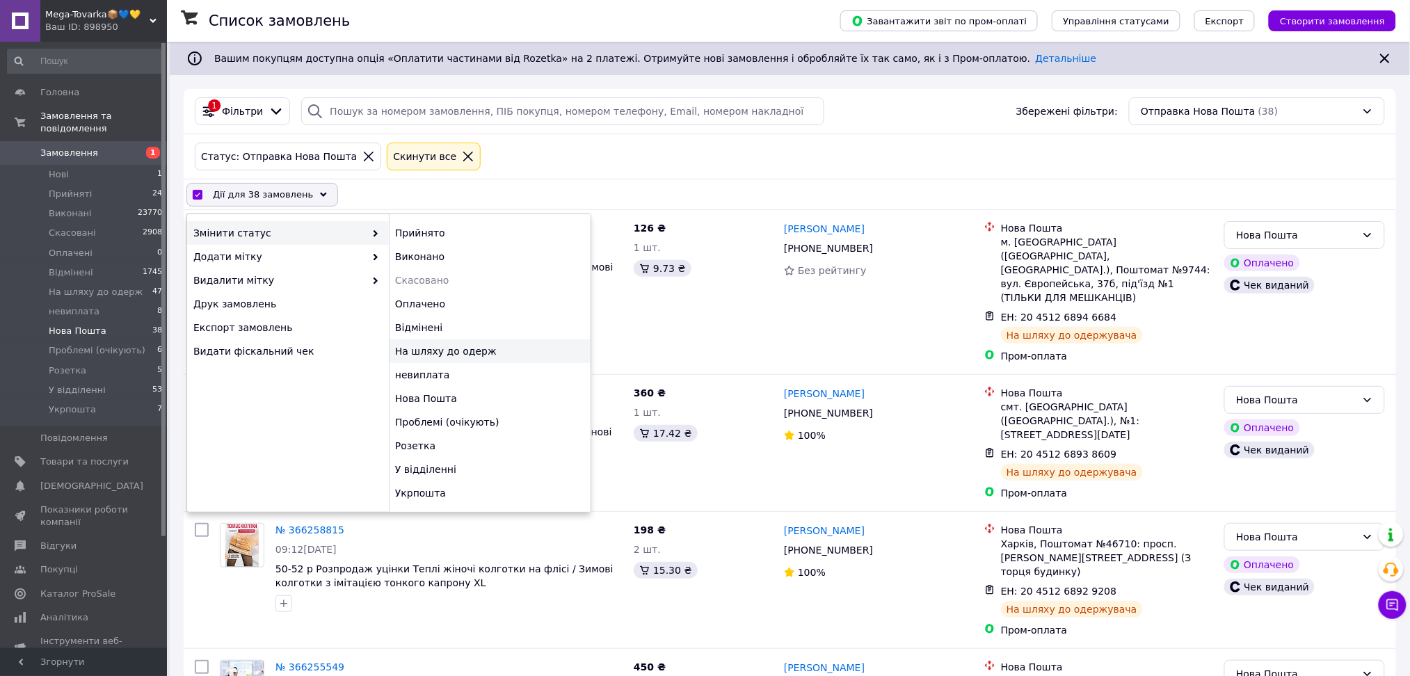
checkbox input "false"
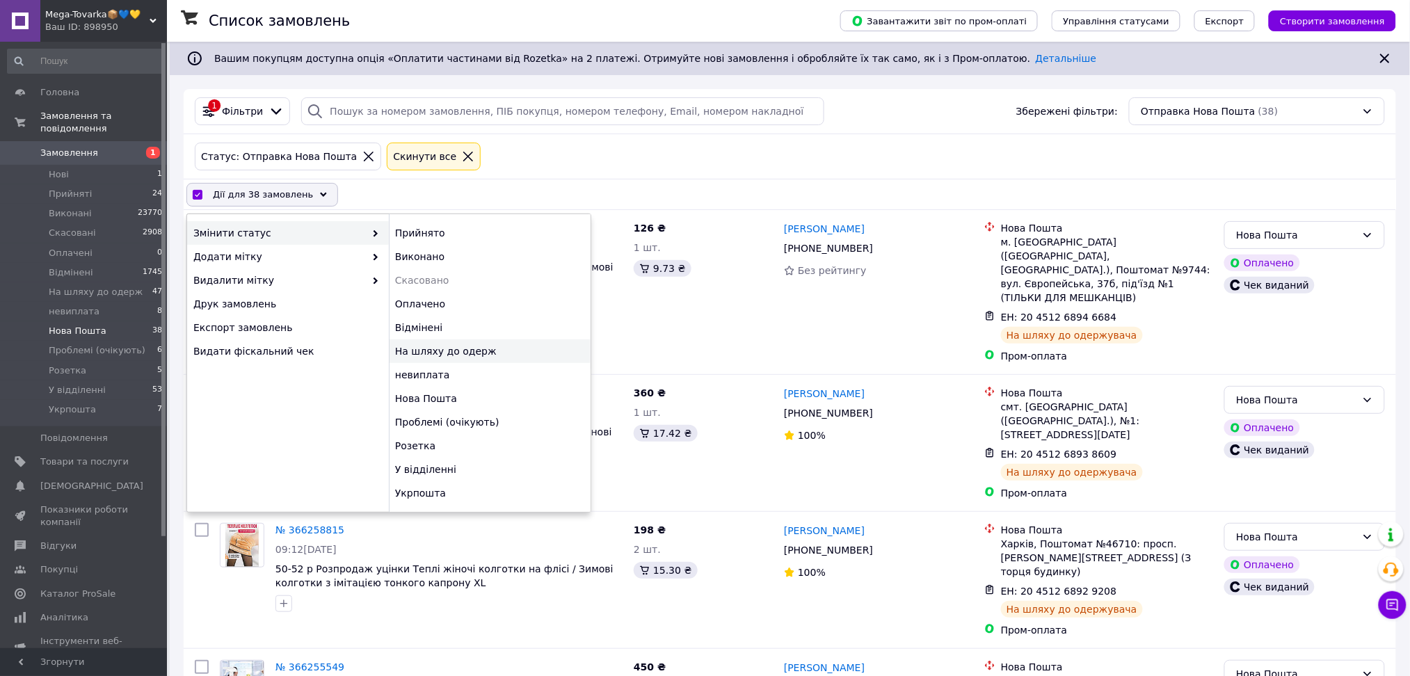
checkbox input "false"
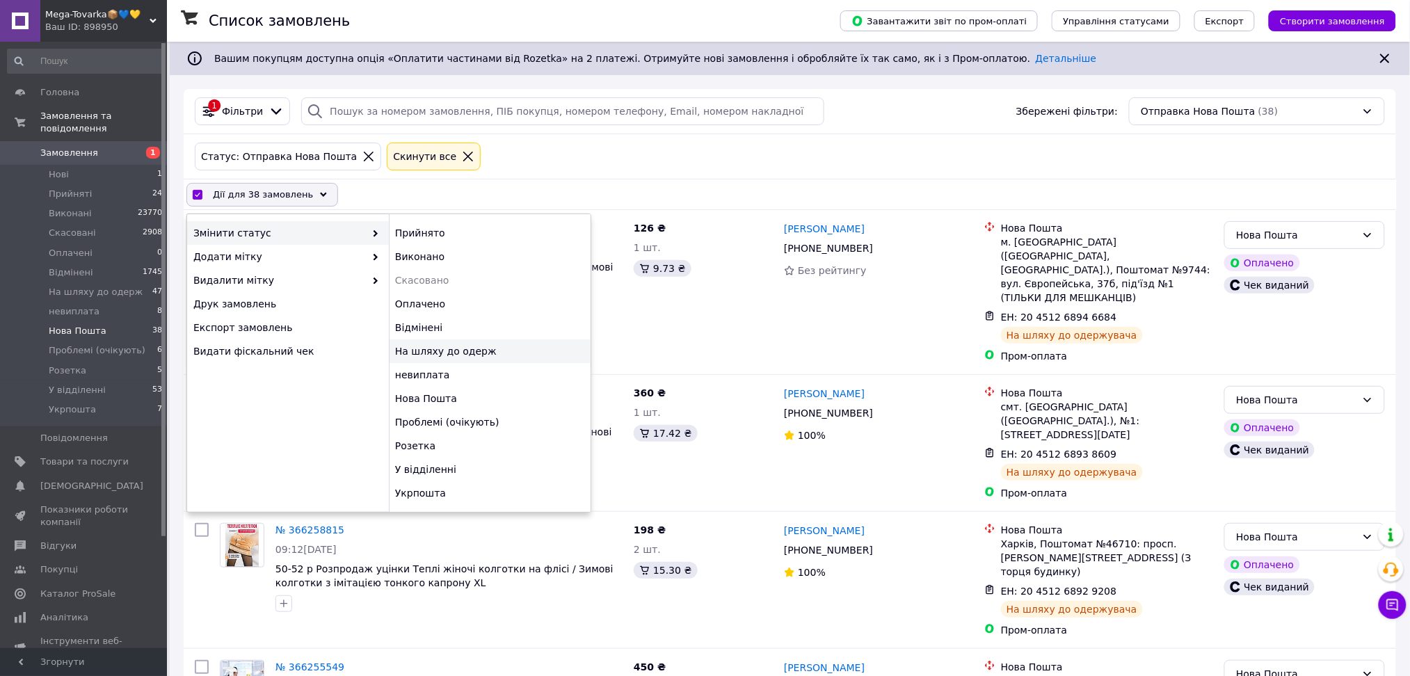
checkbox input "false"
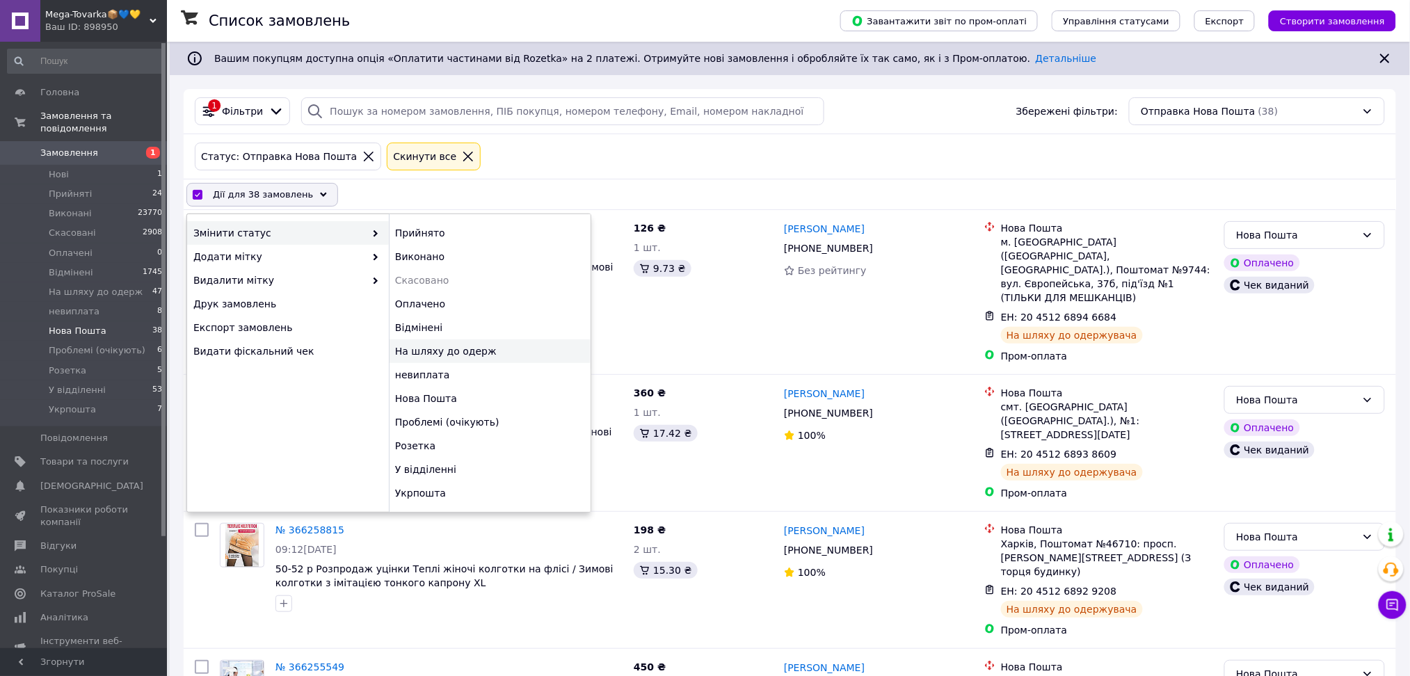
checkbox input "false"
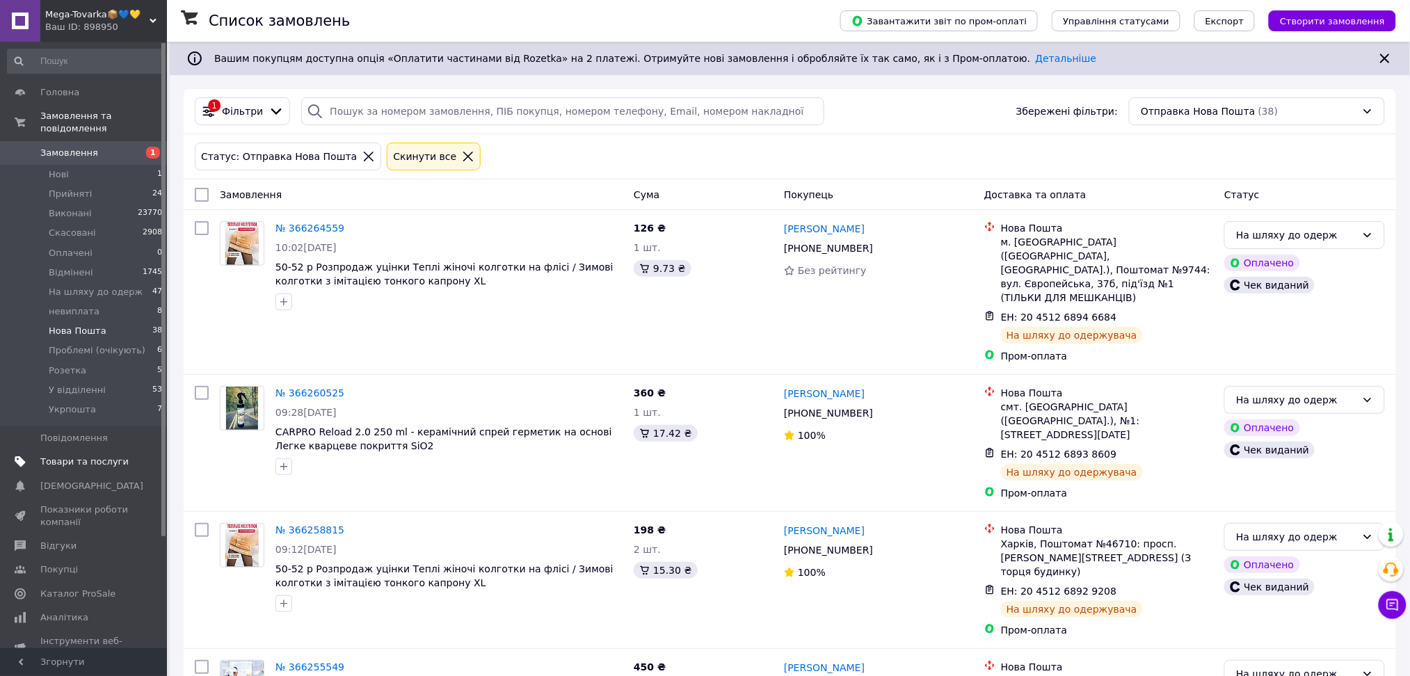
click at [98, 456] on span "Товари та послуги" at bounding box center [84, 462] width 88 height 13
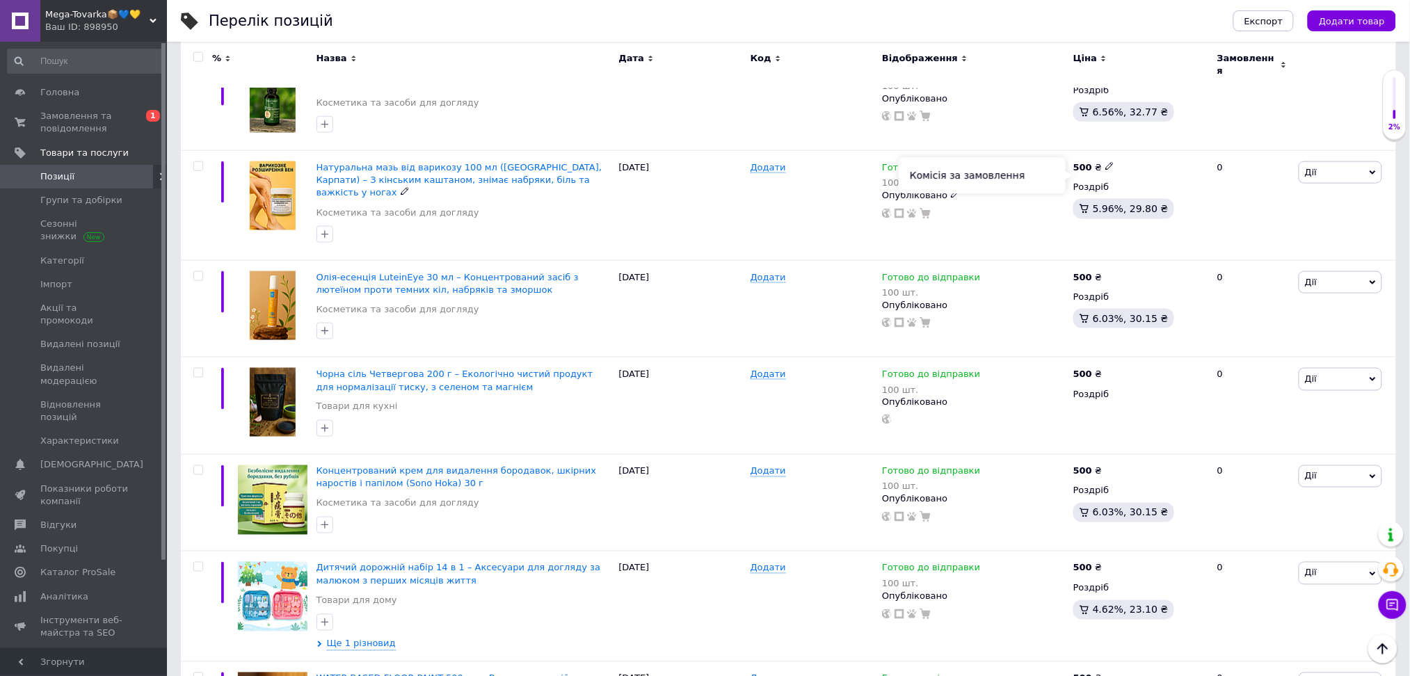
scroll to position [742, 0]
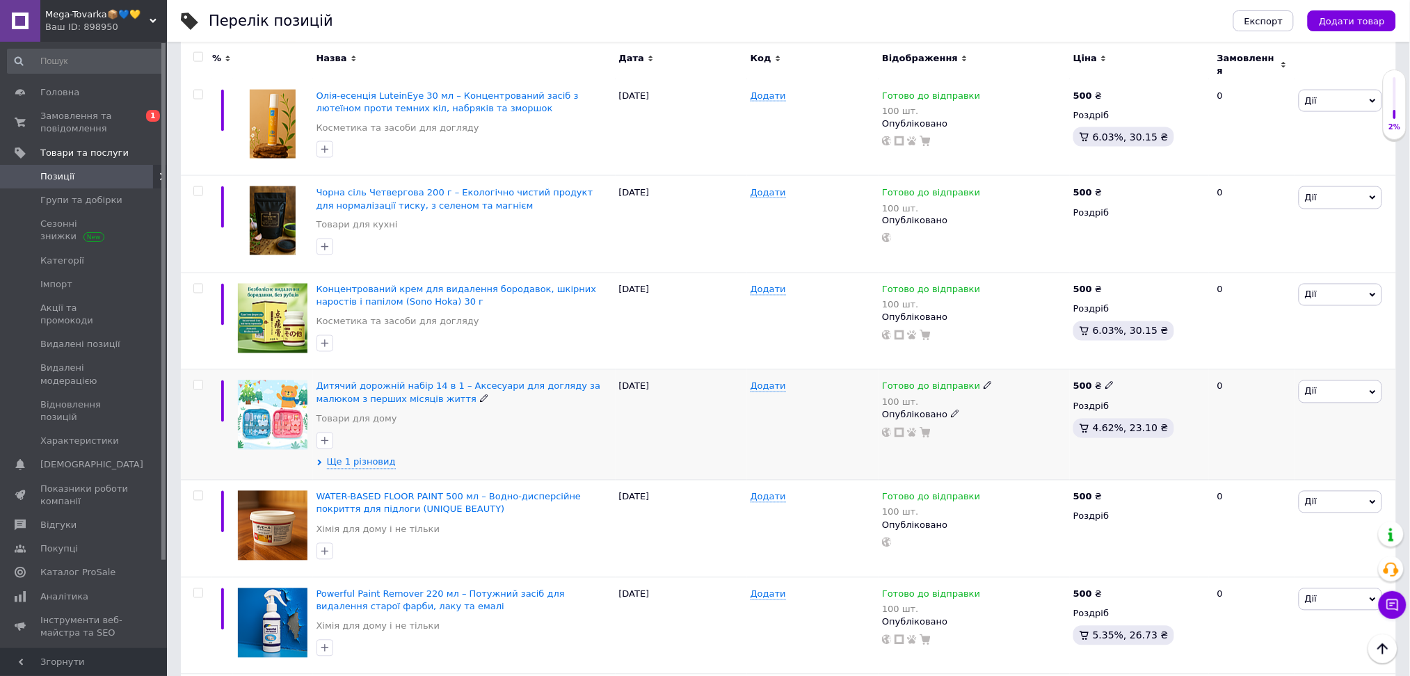
click at [392, 456] on div "Ще 1 різновид" at bounding box center [465, 462] width 296 height 13
click at [376, 456] on span "Ще 1 різновид" at bounding box center [361, 462] width 69 height 13
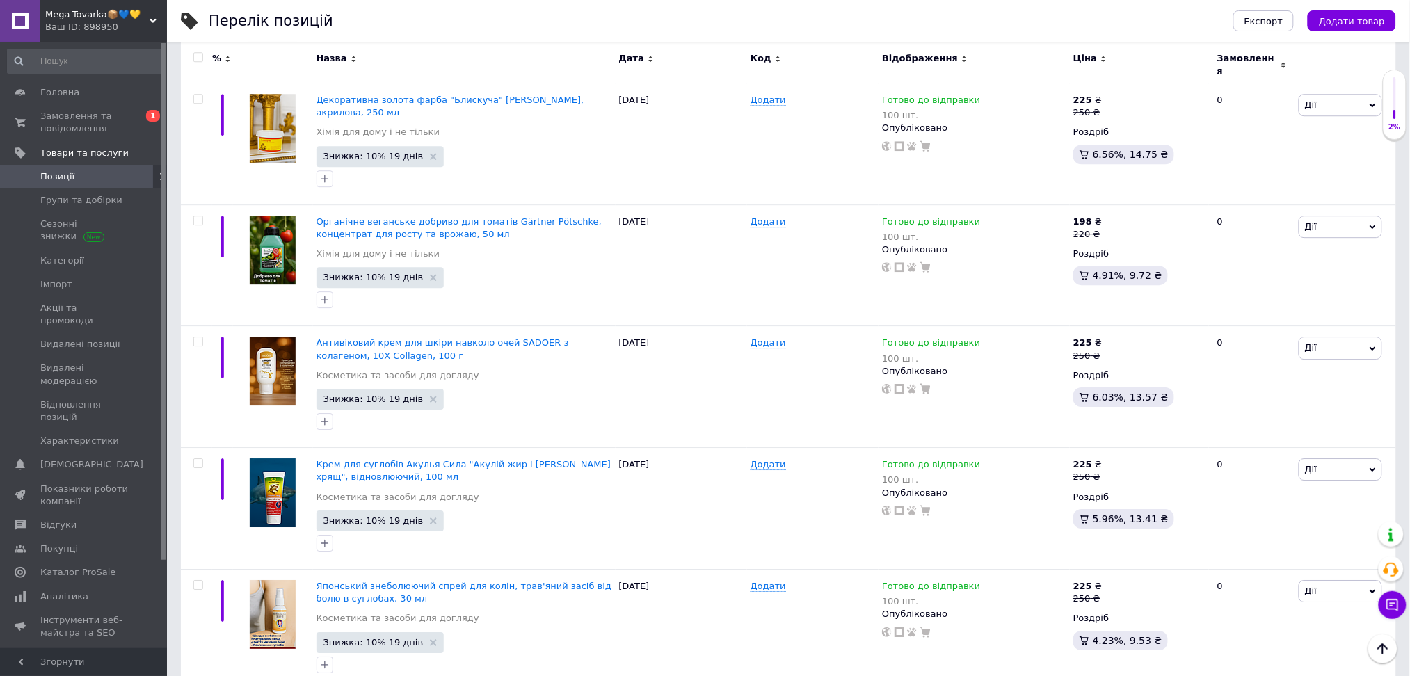
scroll to position [11329, 0]
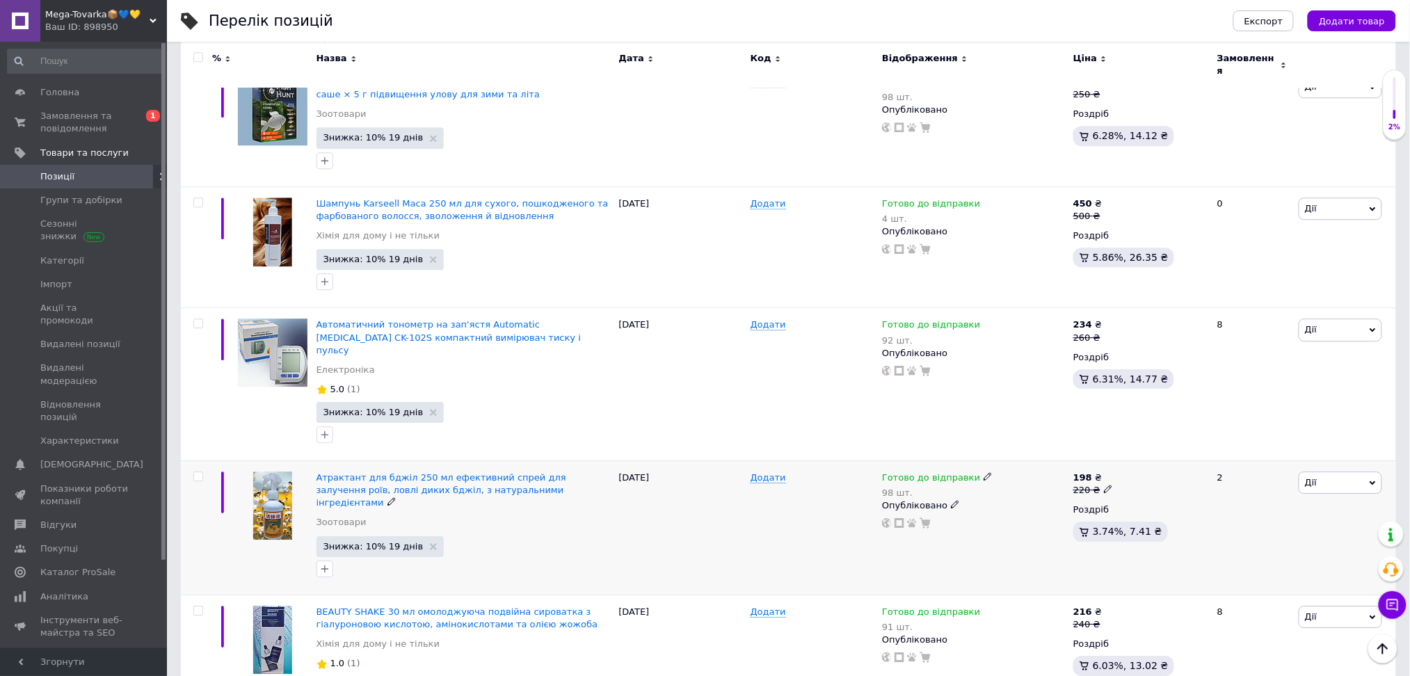
scroll to position [8925, 0]
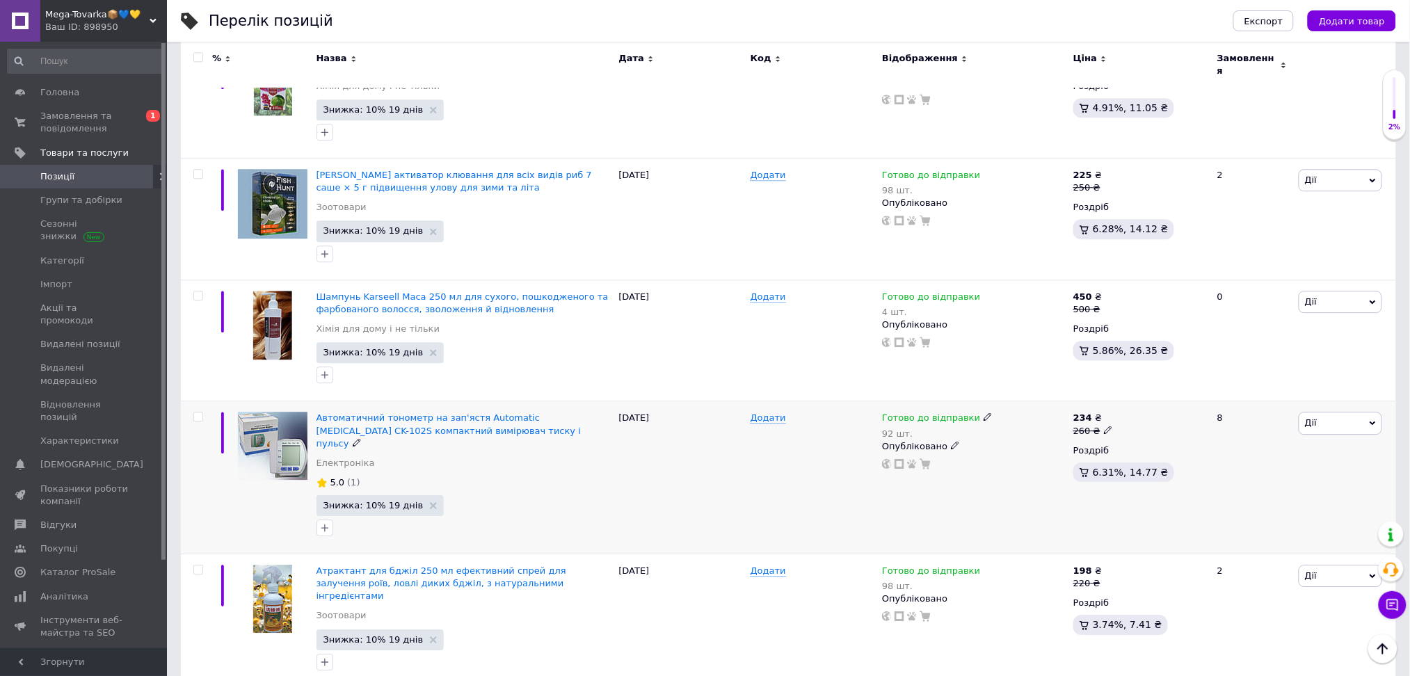
click at [1104, 426] on icon at bounding box center [1108, 430] width 8 height 8
drag, startPoint x: 1144, startPoint y: 269, endPoint x: 1137, endPoint y: 270, distance: 7.7
click at [1137, 394] on input "260" at bounding box center [1174, 408] width 106 height 28
type input "230"
click at [1055, 458] on div at bounding box center [974, 463] width 187 height 11
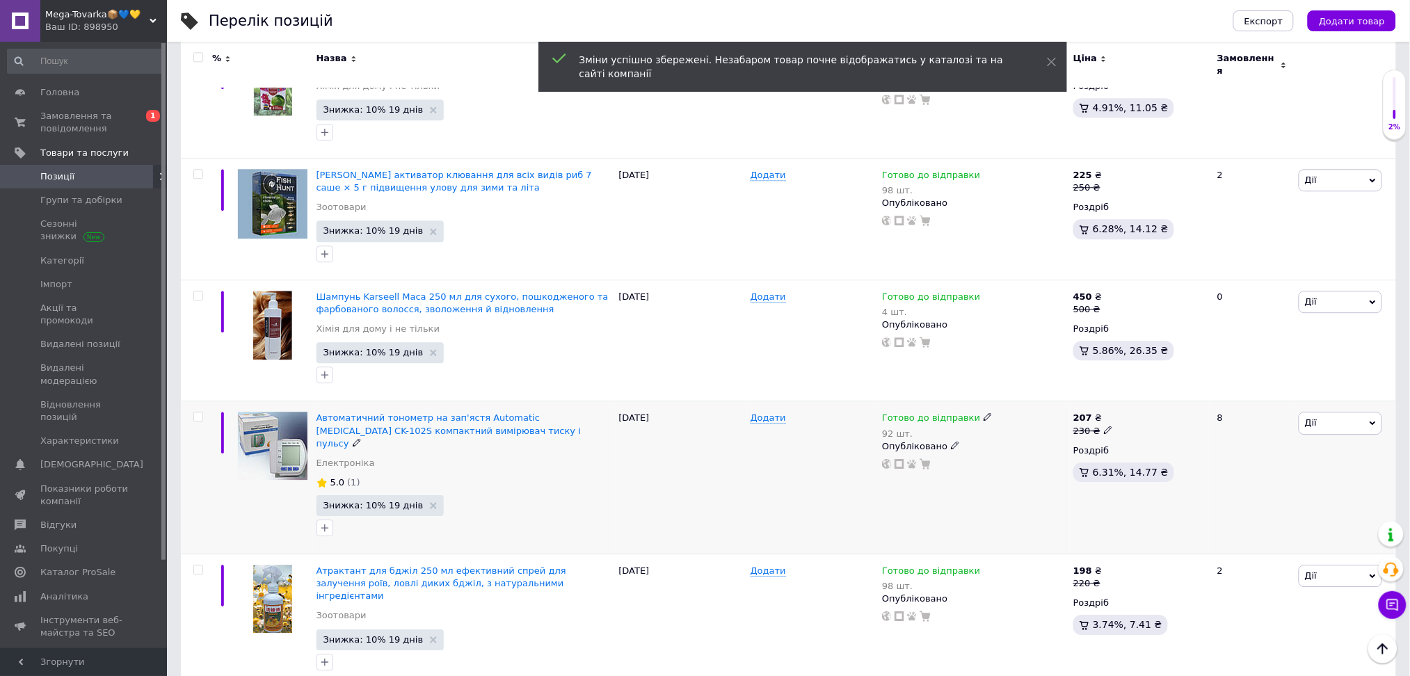
click at [1104, 426] on icon at bounding box center [1108, 430] width 8 height 8
drag, startPoint x: 1144, startPoint y: 272, endPoint x: 1134, endPoint y: 272, distance: 9.7
click at [1134, 394] on input "230" at bounding box center [1174, 408] width 106 height 28
type input "220"
click at [1044, 401] on div "Готово до відправки 92 шт. Опубліковано" at bounding box center [974, 477] width 191 height 153
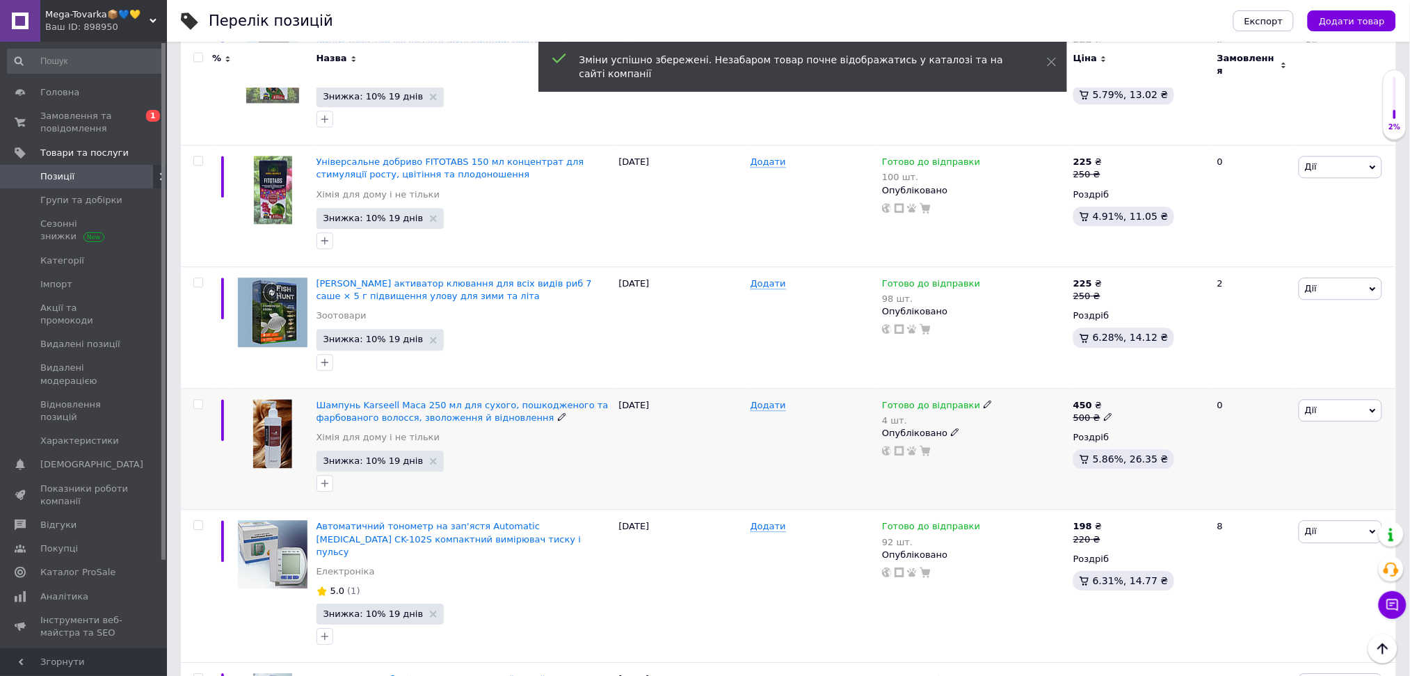
scroll to position [8832, 0]
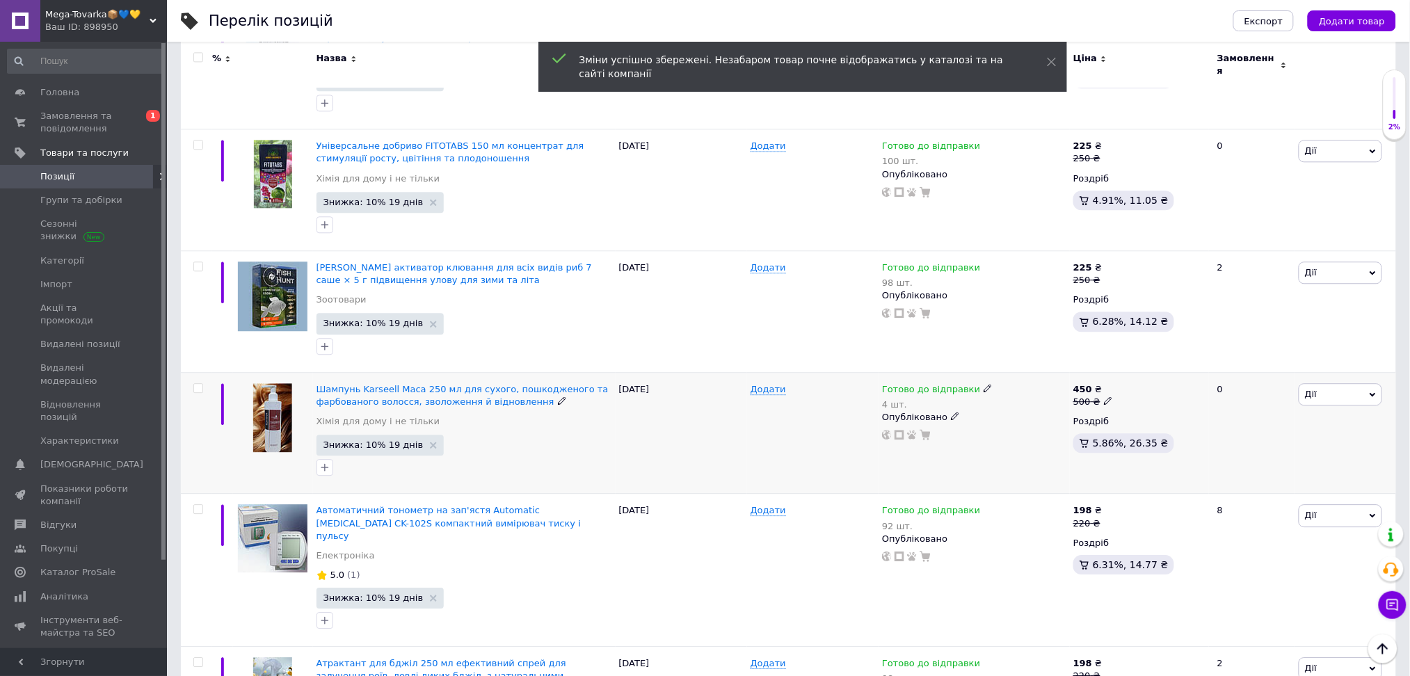
click at [1105, 397] on icon at bounding box center [1108, 401] width 8 height 8
drag, startPoint x: 1142, startPoint y: 246, endPoint x: 1127, endPoint y: 248, distance: 14.8
click at [1127, 365] on input "500" at bounding box center [1174, 379] width 106 height 28
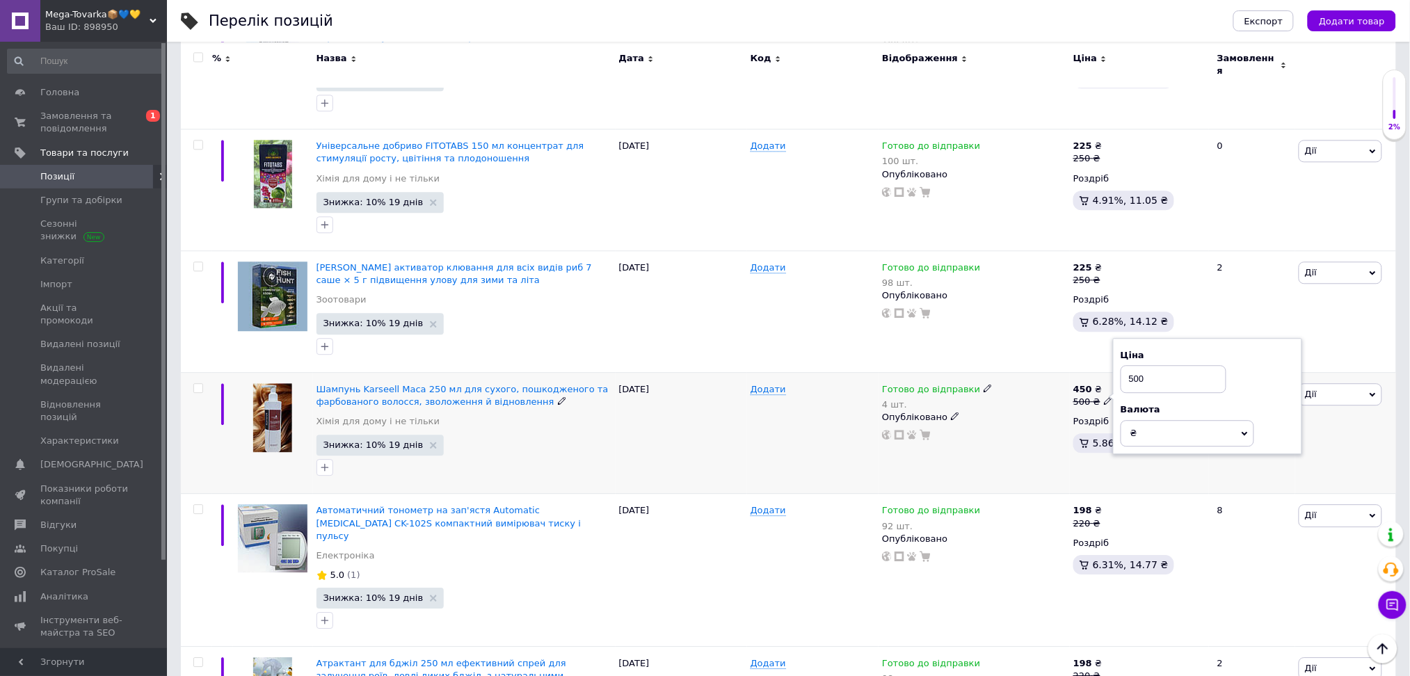
drag, startPoint x: 1144, startPoint y: 246, endPoint x: 1126, endPoint y: 244, distance: 18.1
click at [1126, 365] on input "500" at bounding box center [1174, 379] width 106 height 28
type input "330"
click at [1019, 372] on div "Готово до відправки 4 шт. Опубліковано" at bounding box center [974, 433] width 191 height 122
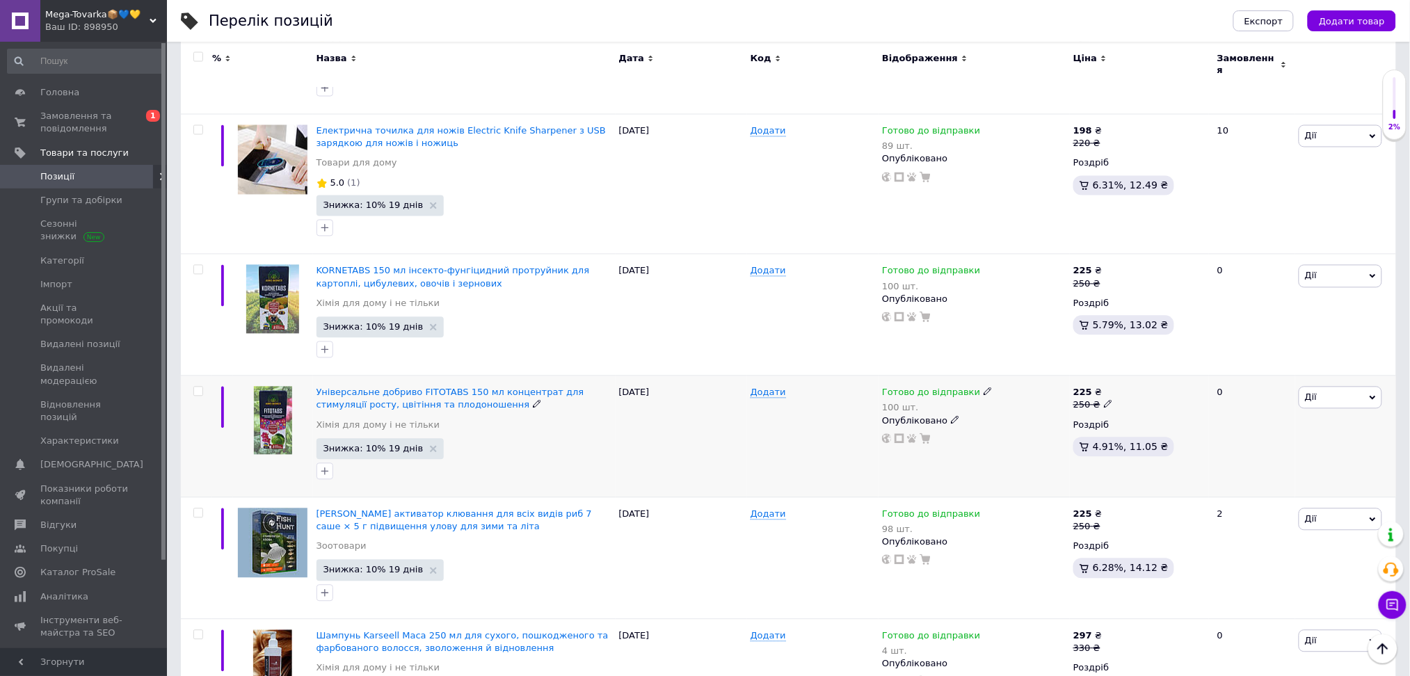
scroll to position [8554, 0]
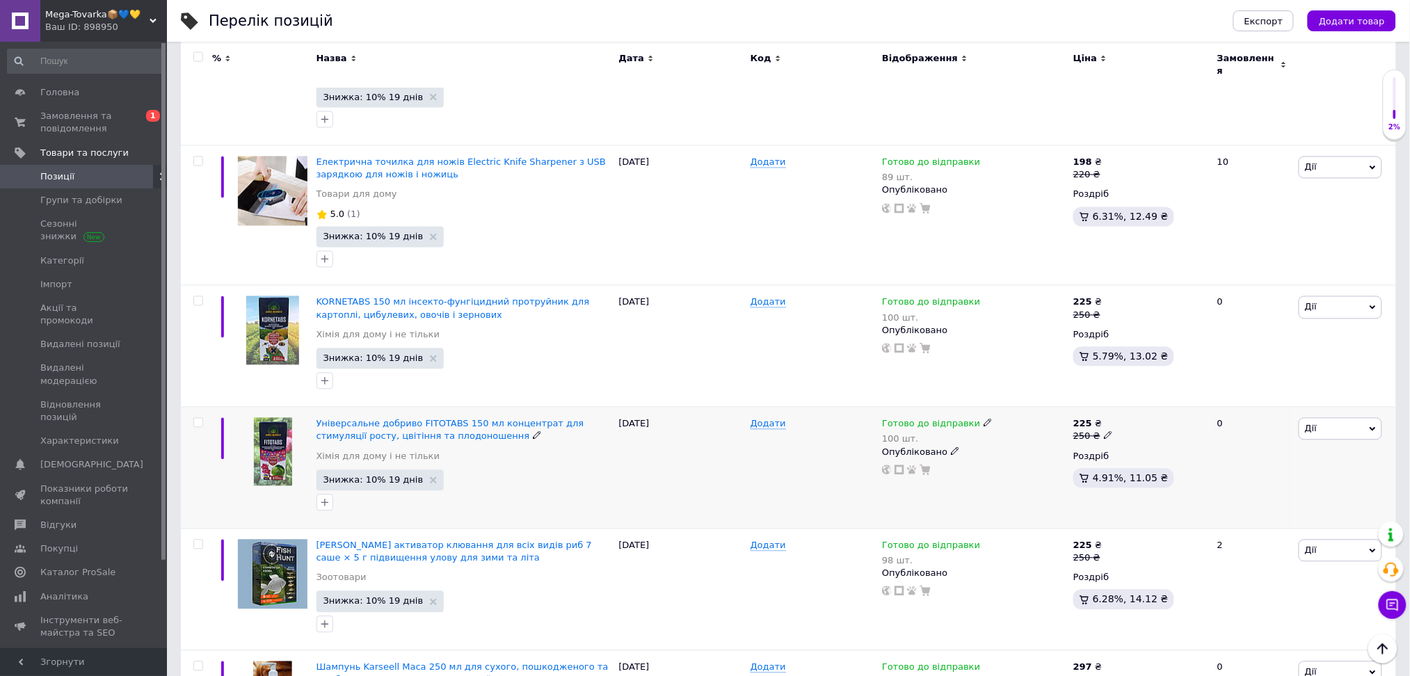
click at [1104, 432] on use at bounding box center [1108, 436] width 8 height 8
click at [1143, 401] on input "250" at bounding box center [1174, 415] width 106 height 28
click at [1142, 401] on input "250" at bounding box center [1174, 415] width 106 height 28
drag, startPoint x: 1137, startPoint y: 277, endPoint x: 1152, endPoint y: 278, distance: 15.3
click at [1152, 401] on input "250" at bounding box center [1174, 415] width 106 height 28
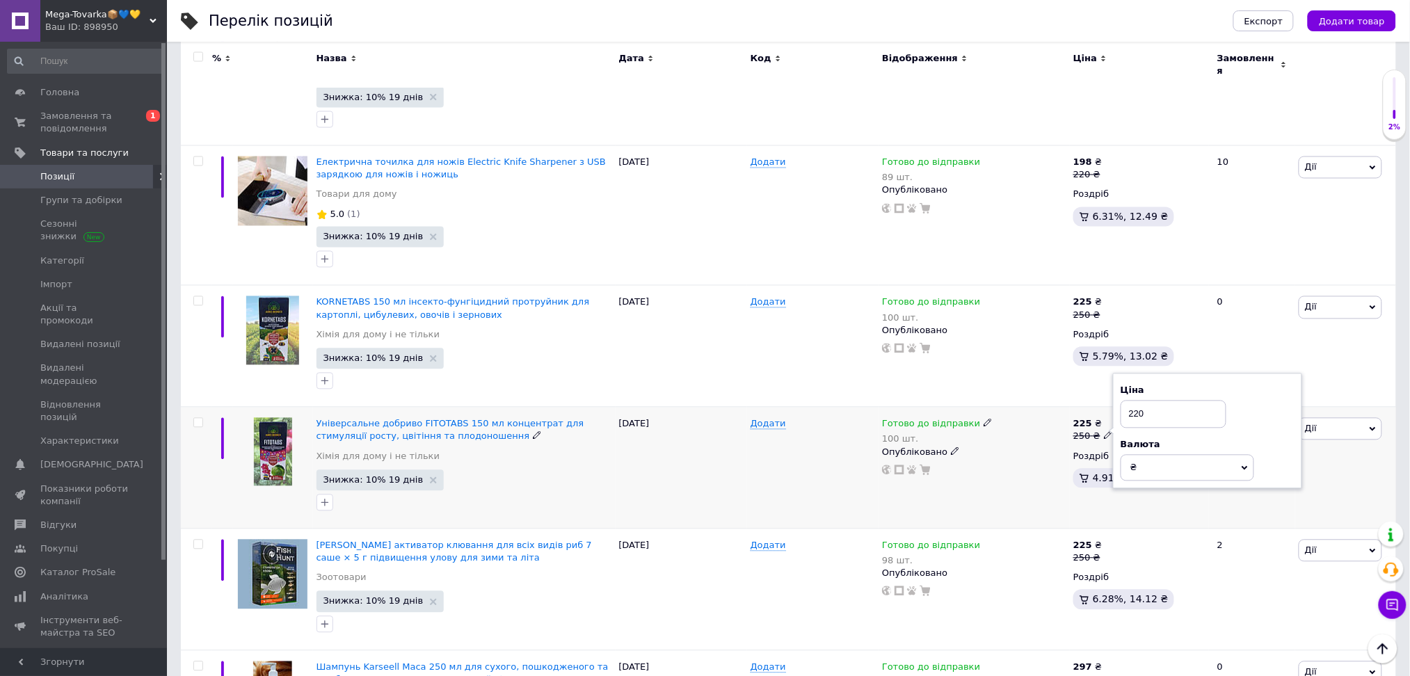
type input "220"
click at [1053, 447] on div "Опубліковано" at bounding box center [974, 453] width 184 height 13
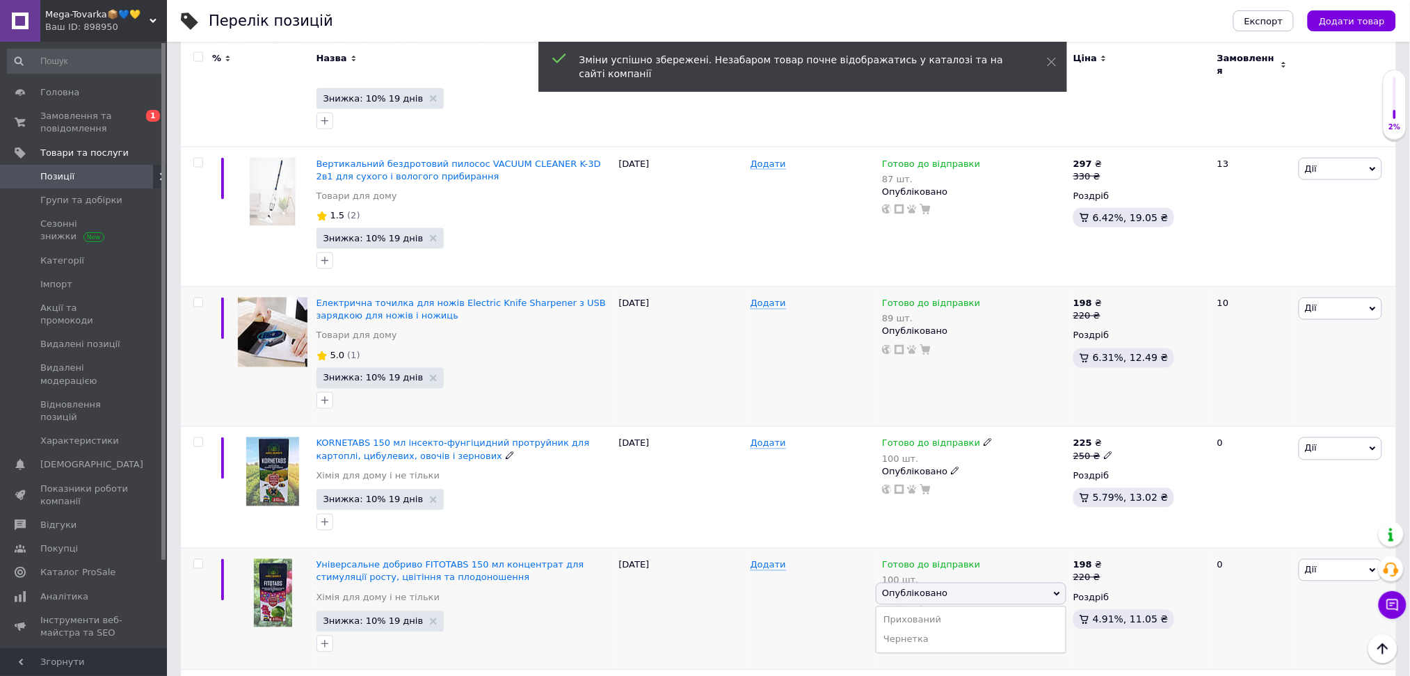
scroll to position [8368, 0]
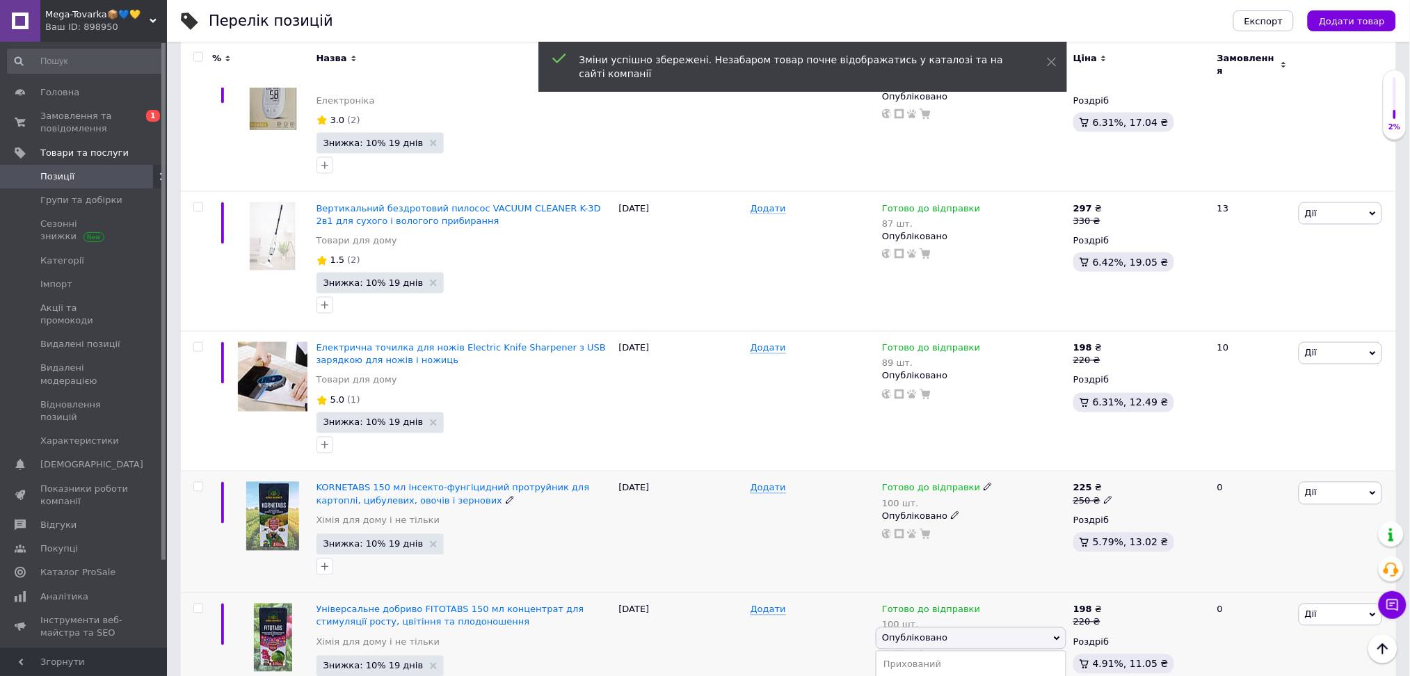
click at [791, 472] on div "Додати" at bounding box center [812, 533] width 131 height 122
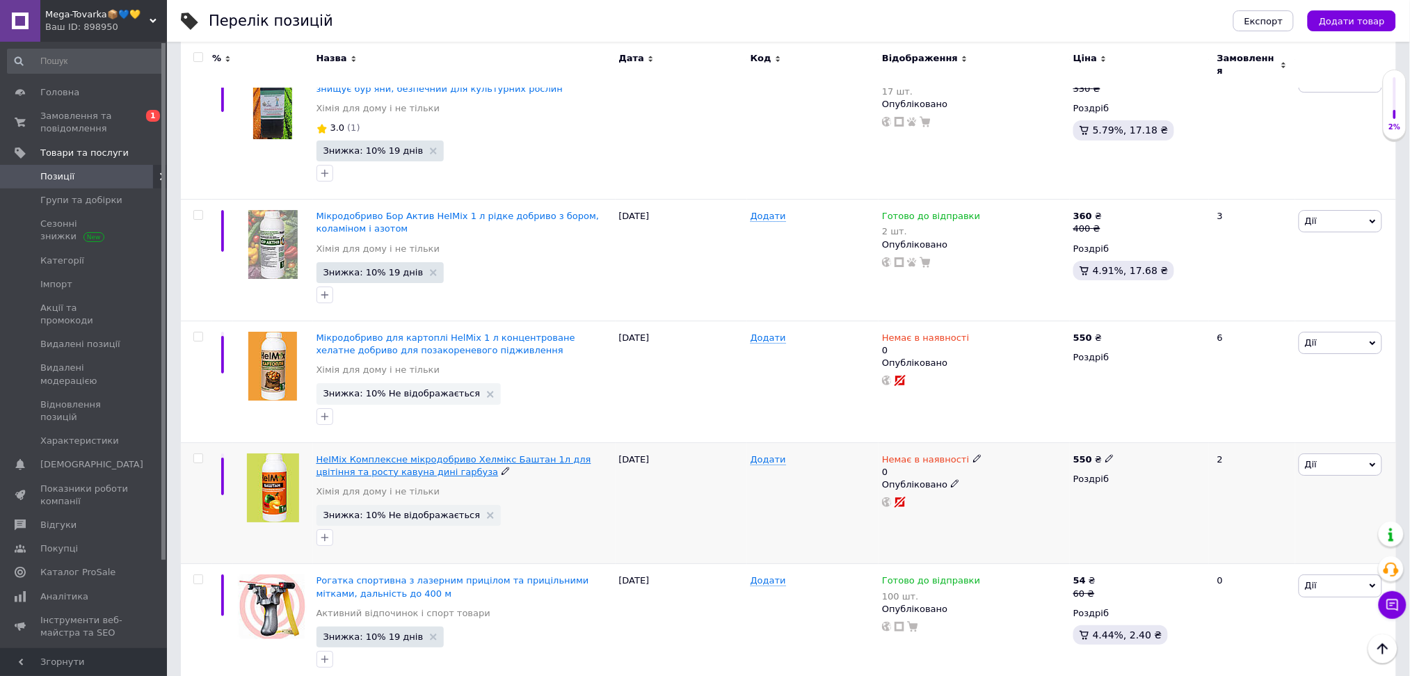
scroll to position [7348, 0]
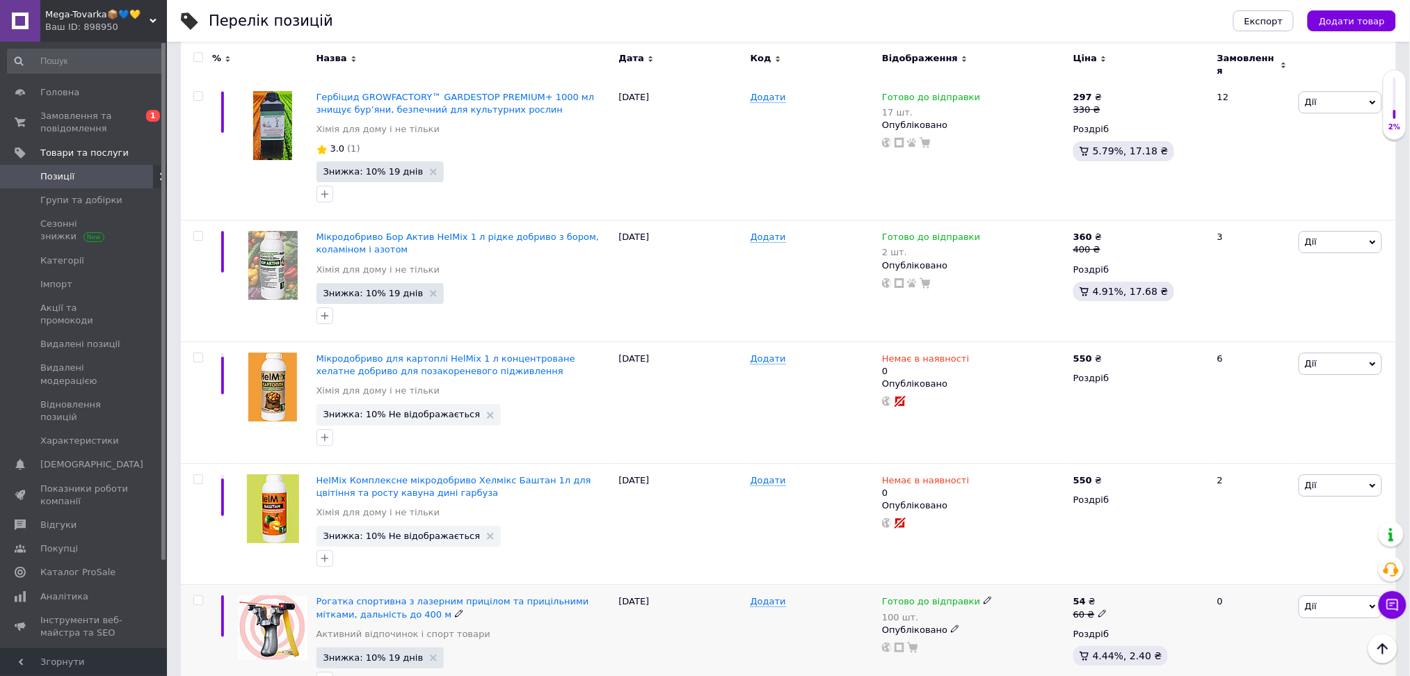
click at [1101, 609] on icon at bounding box center [1103, 613] width 8 height 8
drag, startPoint x: 1155, startPoint y: 454, endPoint x: 1126, endPoint y: 458, distance: 28.8
click at [1126, 578] on input "60" at bounding box center [1169, 592] width 106 height 28
type input "40"
click at [1055, 624] on div "Опубліковано" at bounding box center [974, 630] width 184 height 13
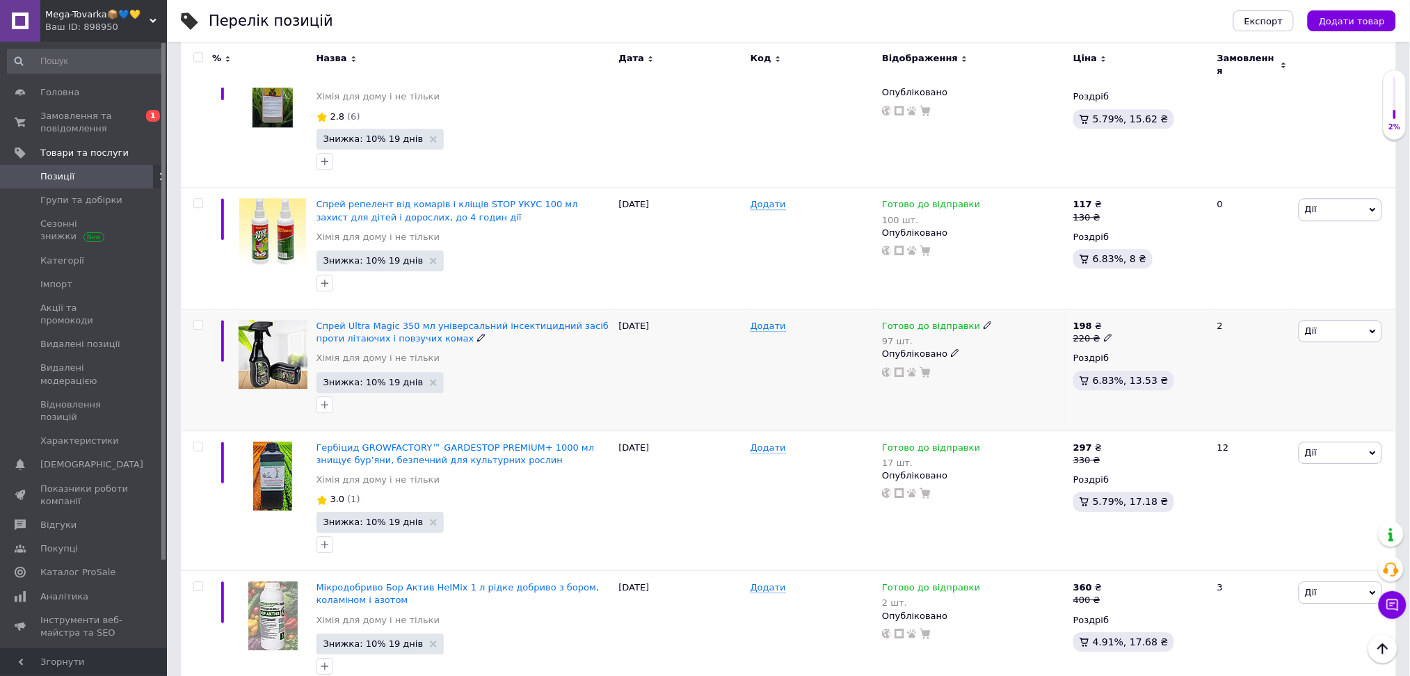
scroll to position [6884, 0]
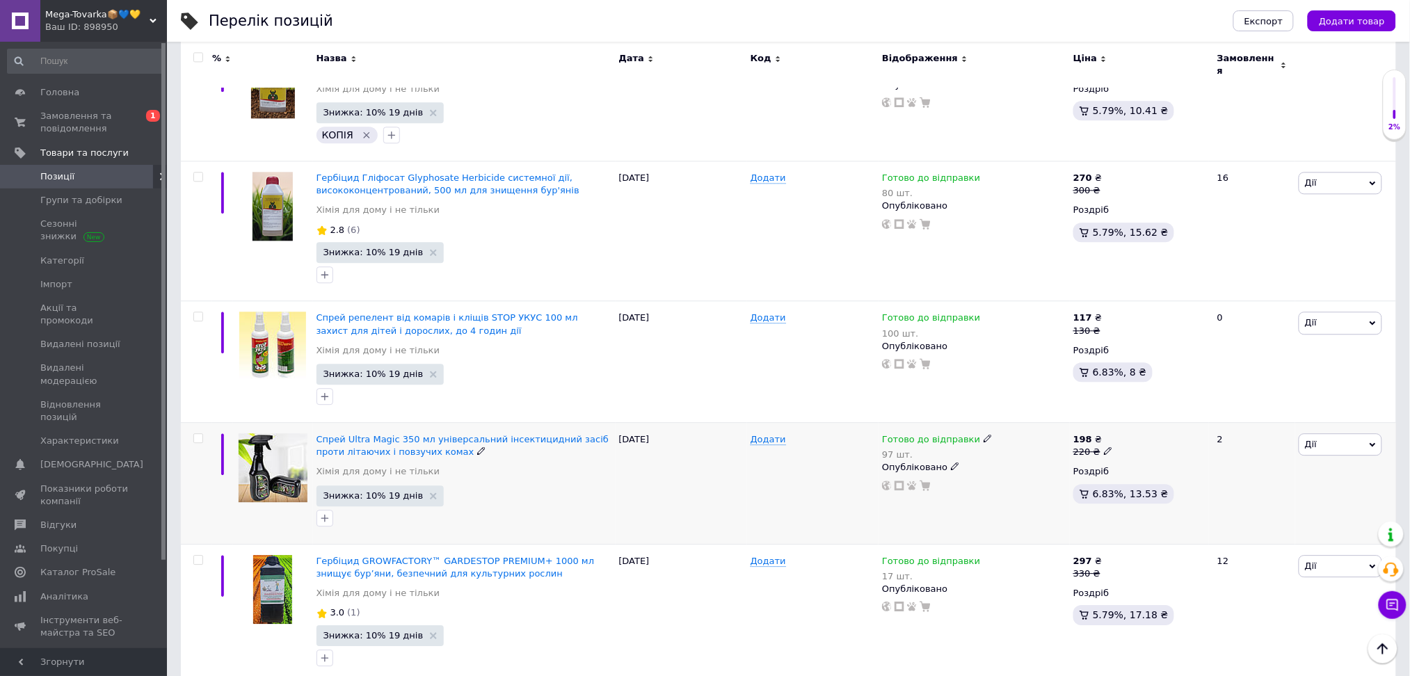
click at [1104, 447] on icon at bounding box center [1108, 451] width 8 height 8
drag, startPoint x: 1147, startPoint y: 292, endPoint x: 1135, endPoint y: 293, distance: 11.8
click at [1135, 416] on input "220" at bounding box center [1174, 430] width 106 height 28
click at [1149, 416] on input "220" at bounding box center [1174, 430] width 106 height 28
drag, startPoint x: 1134, startPoint y: 292, endPoint x: 1125, endPoint y: 292, distance: 9.0
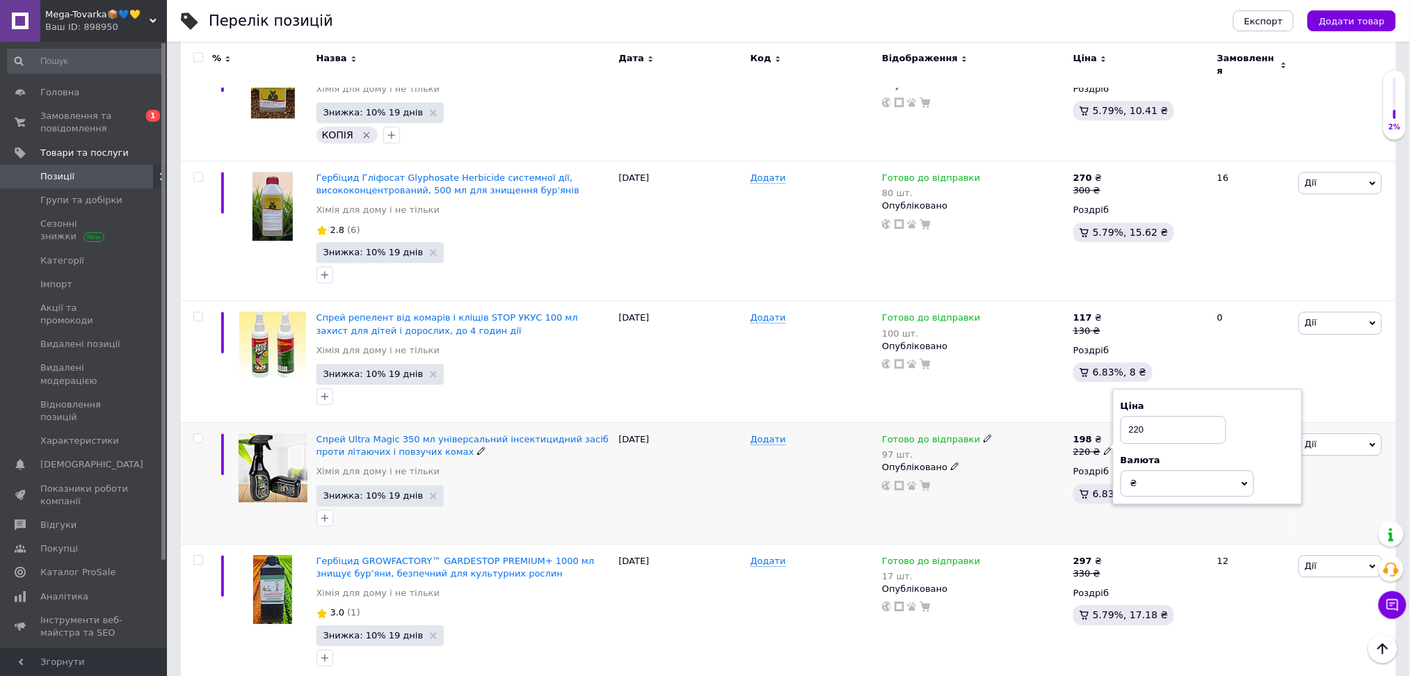
click at [1125, 416] on input "220" at bounding box center [1174, 430] width 106 height 28
type input "190"
click at [1047, 433] on div "Готово до відправки 97 шт. Опубліковано" at bounding box center [974, 462] width 184 height 58
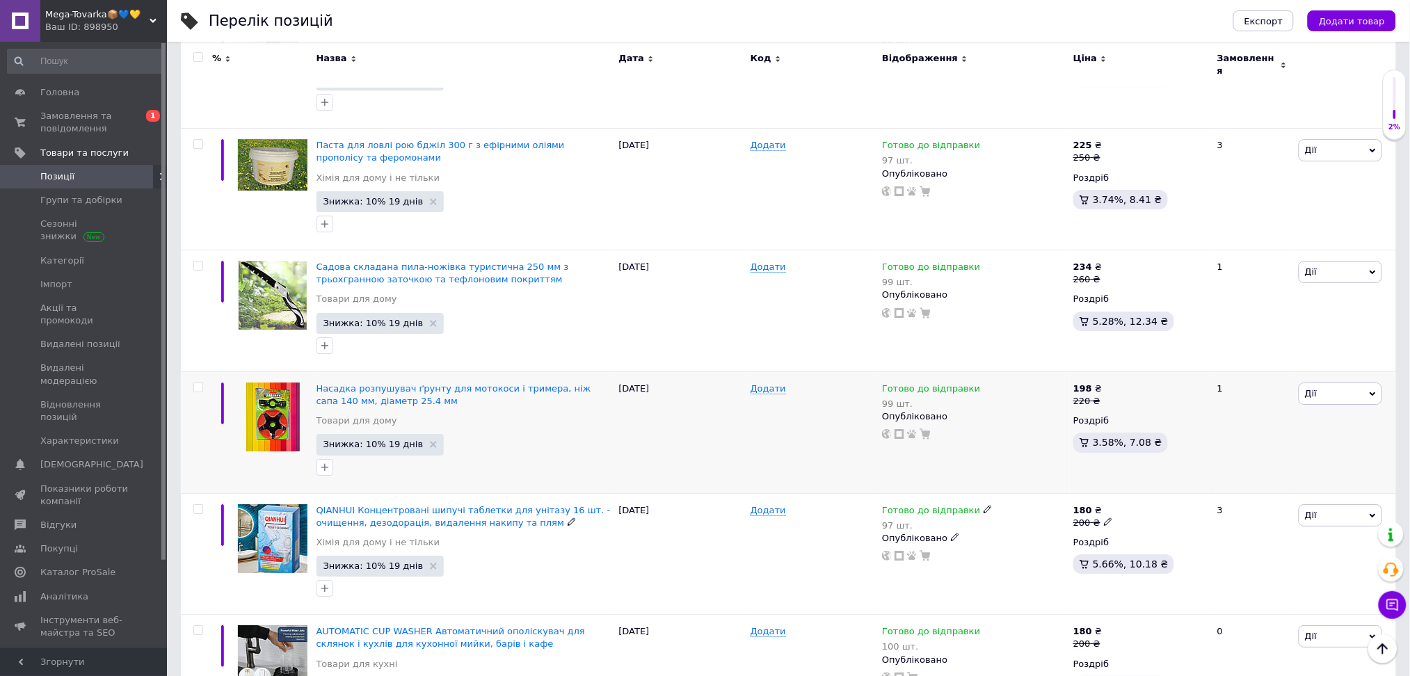
scroll to position [5400, 0]
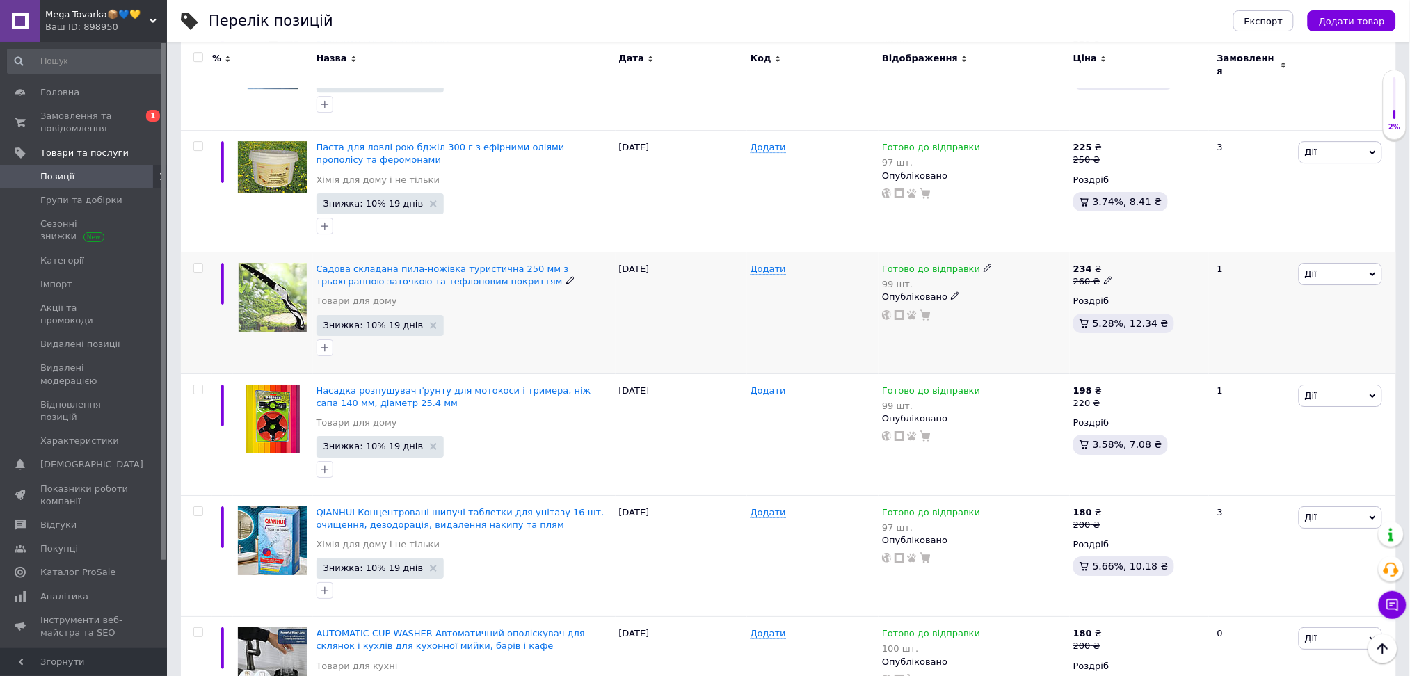
click at [1104, 276] on icon at bounding box center [1108, 280] width 8 height 8
drag, startPoint x: 1145, startPoint y: 123, endPoint x: 1135, endPoint y: 125, distance: 10.0
click at [1135, 246] on input "260" at bounding box center [1174, 260] width 106 height 28
type input "250"
click at [1008, 253] on div "Готово до відправки 99 шт. Опубліковано" at bounding box center [974, 314] width 191 height 122
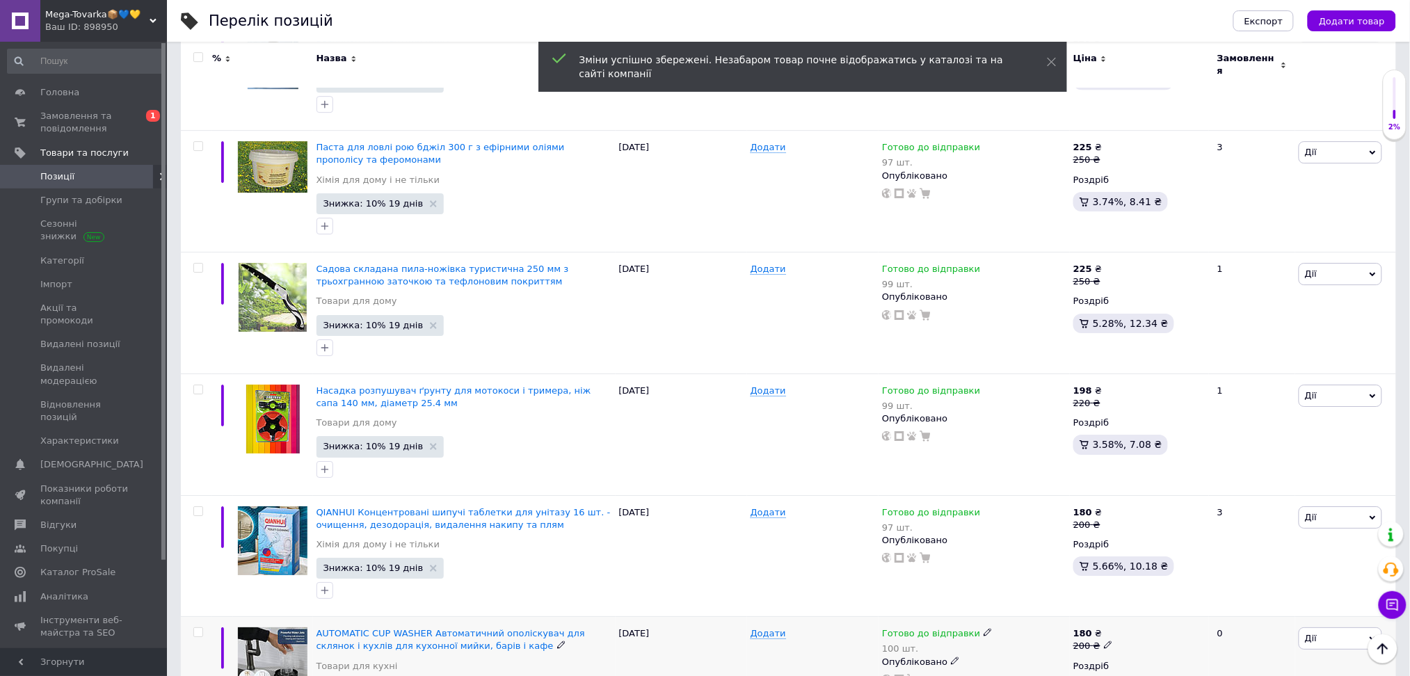
click at [1108, 640] on span at bounding box center [1108, 644] width 9 height 9
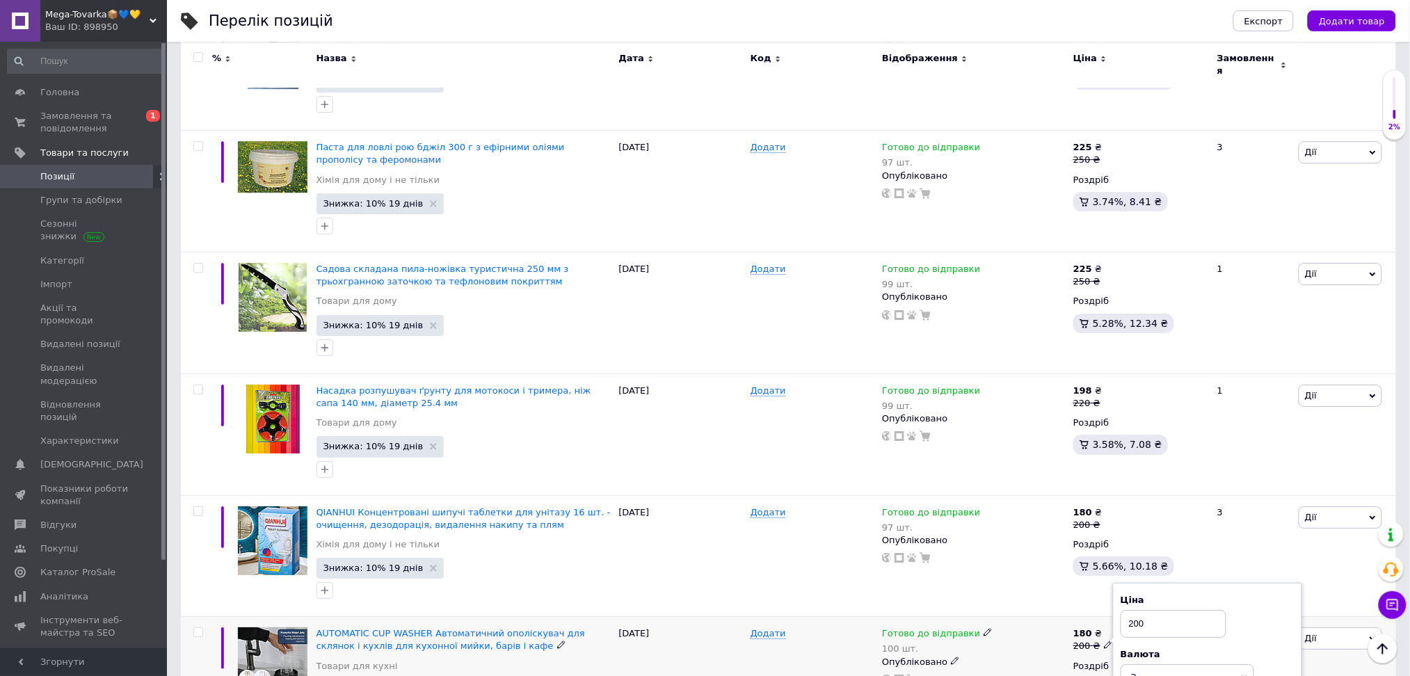
drag, startPoint x: 1149, startPoint y: 484, endPoint x: 1128, endPoint y: 490, distance: 21.6
click at [1128, 610] on input "200" at bounding box center [1174, 624] width 106 height 28
type input "190"
click at [1085, 640] on div "200 ₴" at bounding box center [1093, 646] width 40 height 13
click at [1057, 628] on div "Готово до відправки 100 шт." at bounding box center [974, 642] width 184 height 28
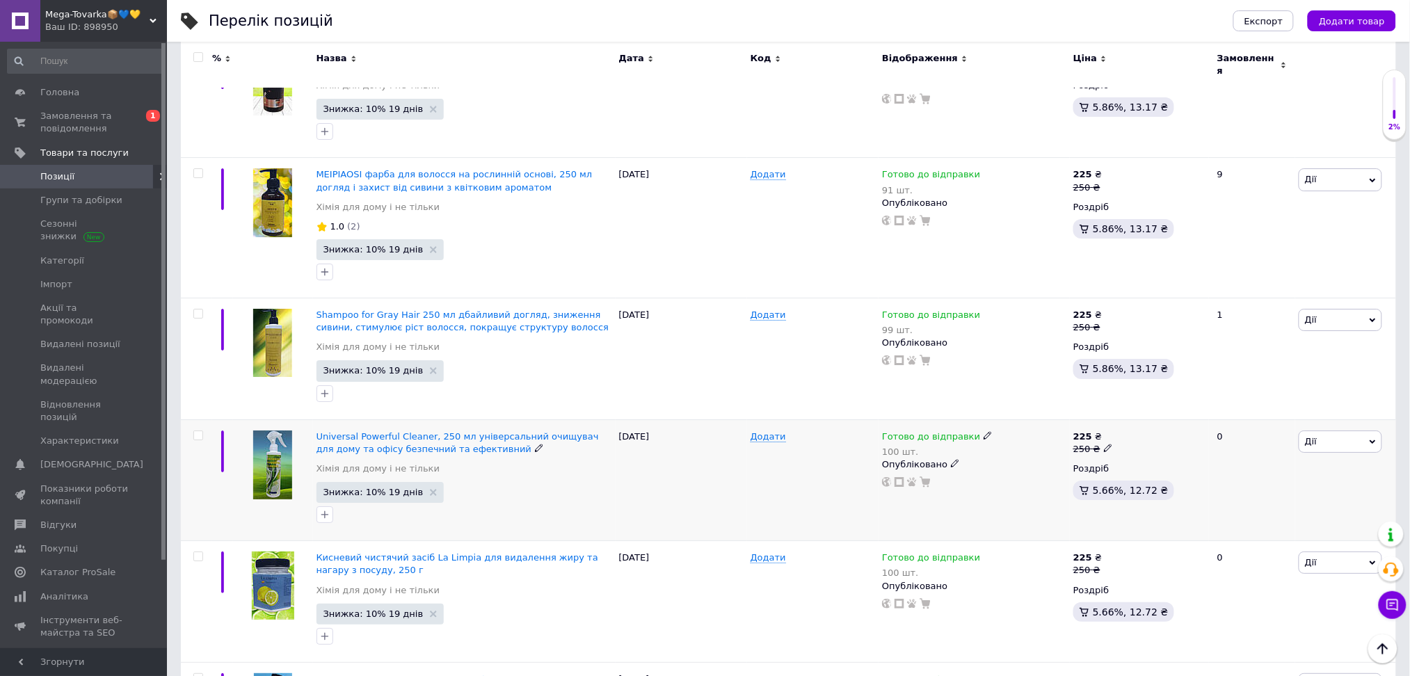
scroll to position [3545, 0]
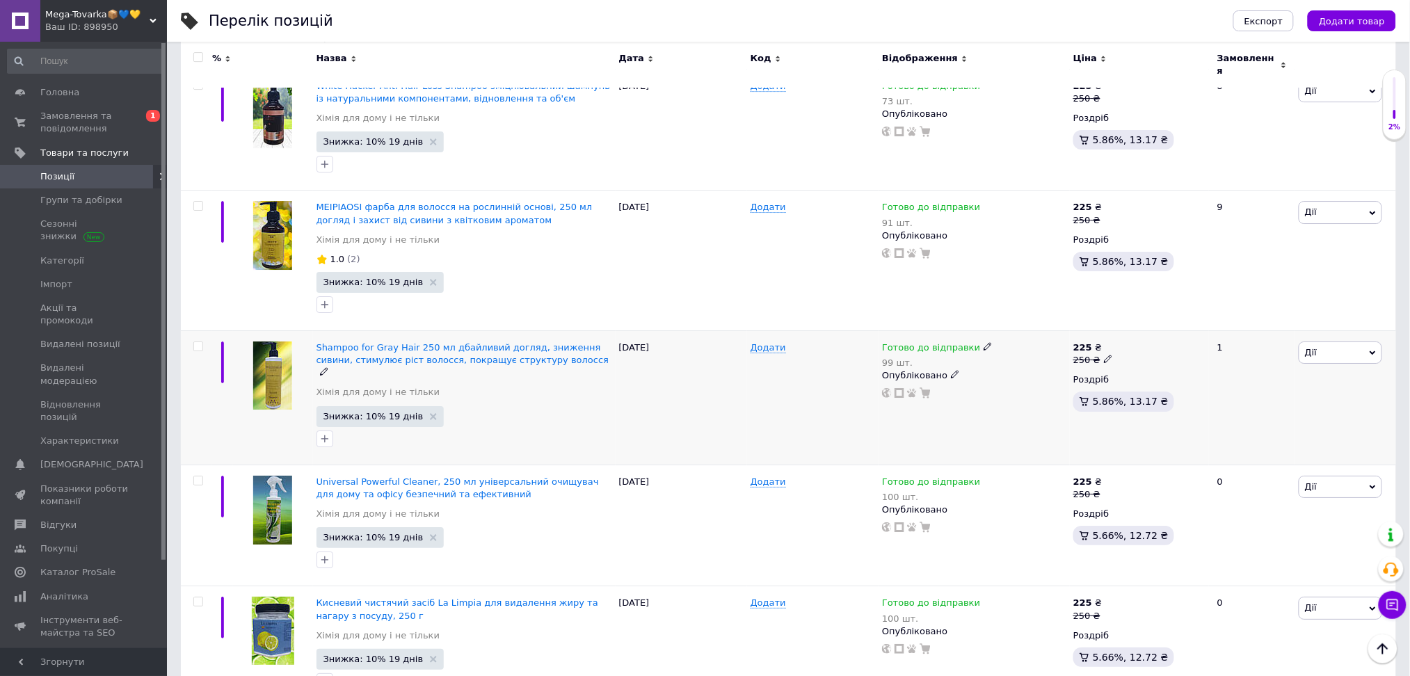
click at [1105, 355] on icon at bounding box center [1108, 359] width 8 height 8
click at [997, 369] on div "Опубліковано" at bounding box center [974, 375] width 184 height 13
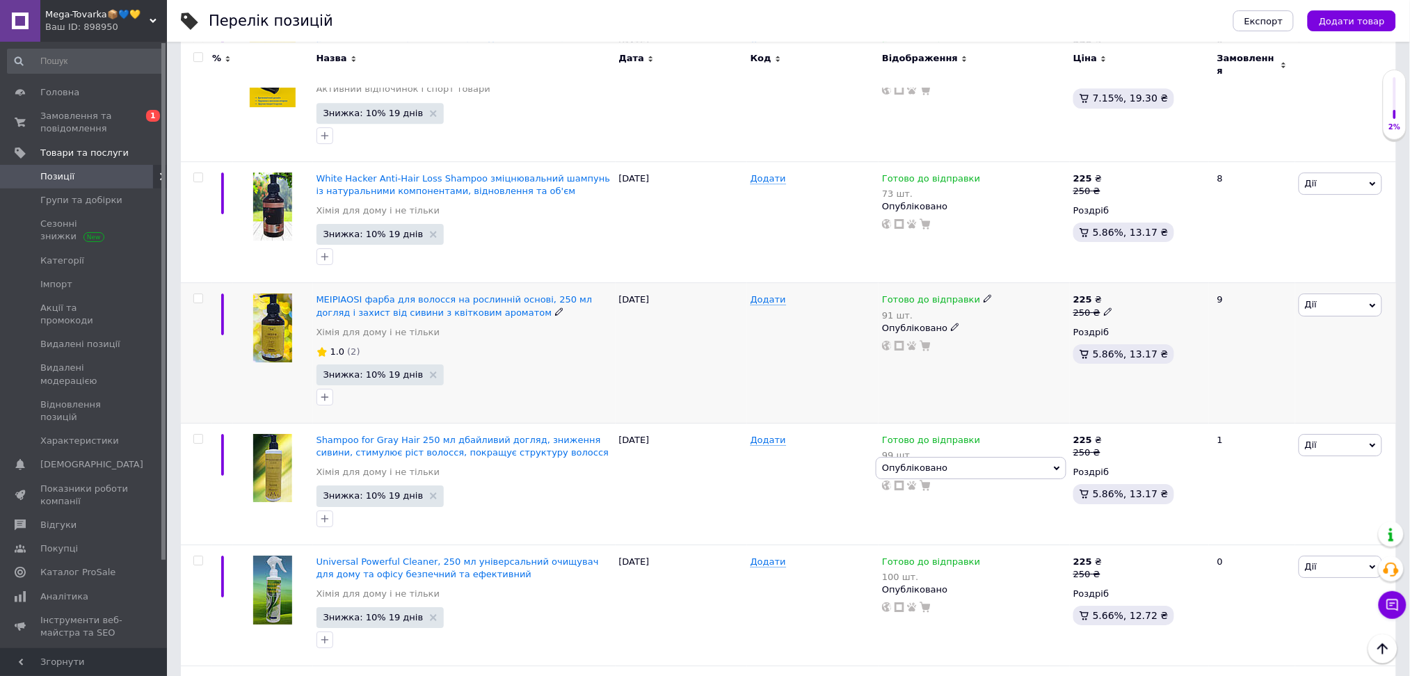
scroll to position [3266, 0]
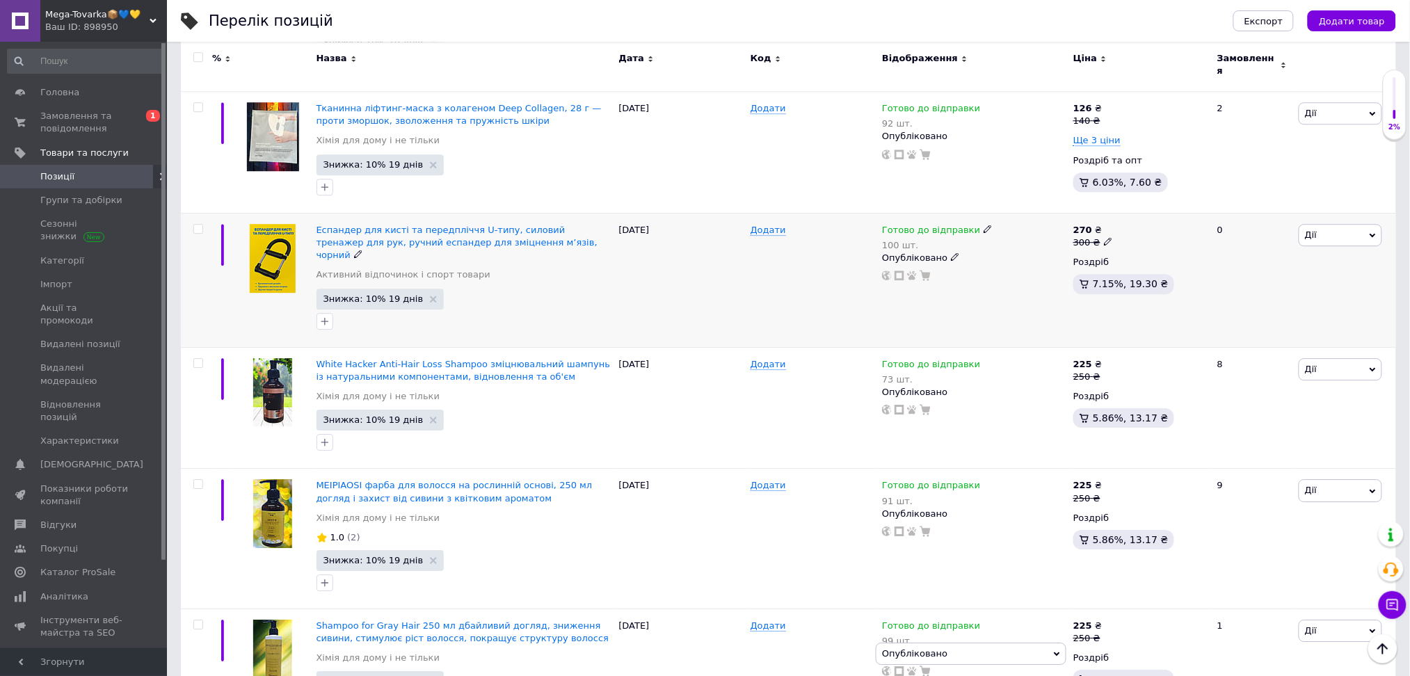
click at [1104, 237] on icon at bounding box center [1108, 241] width 8 height 8
drag, startPoint x: 1142, startPoint y: 156, endPoint x: 1131, endPoint y: 158, distance: 11.3
click at [1131, 206] on input "300" at bounding box center [1174, 220] width 106 height 28
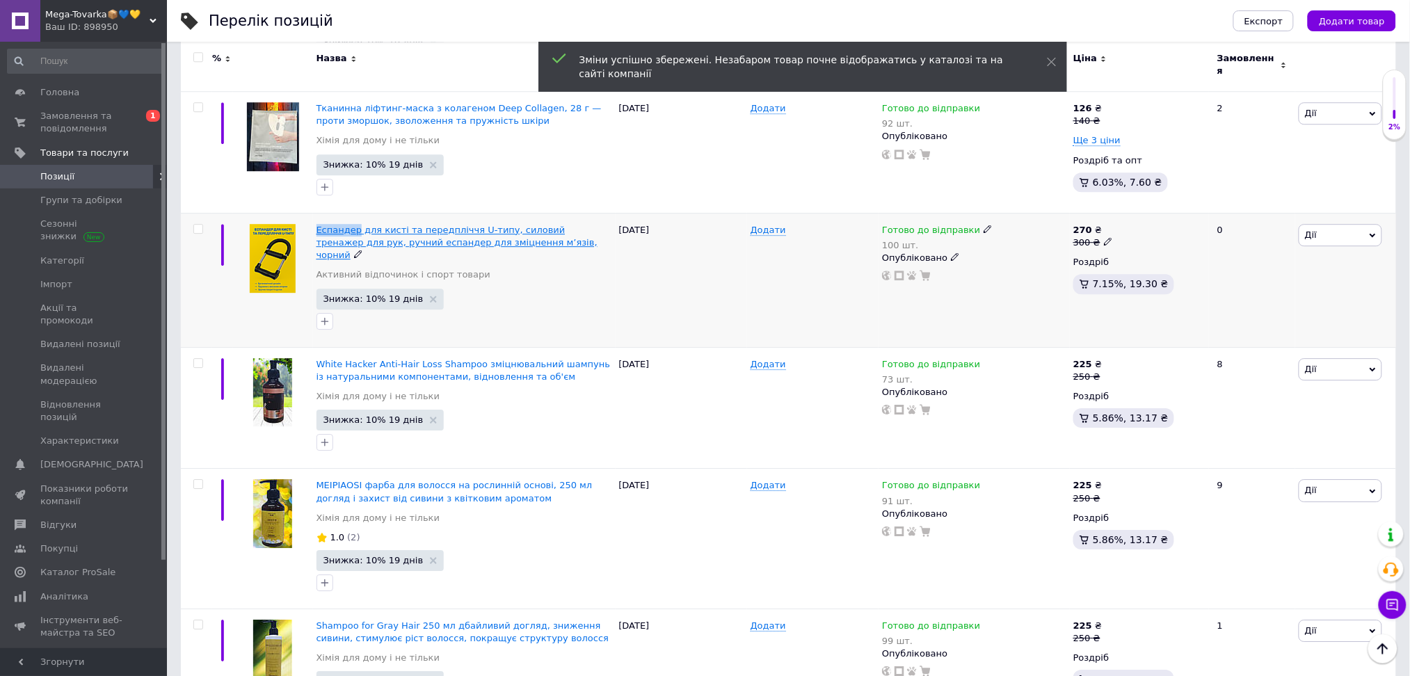
drag, startPoint x: 314, startPoint y: 159, endPoint x: 355, endPoint y: 161, distance: 41.1
click at [355, 213] on div "Еспандер для кисті та передпліччя U-типу, силовий тренажер для рук, ручний еспа…" at bounding box center [464, 280] width 303 height 134
copy span "Еспандер"
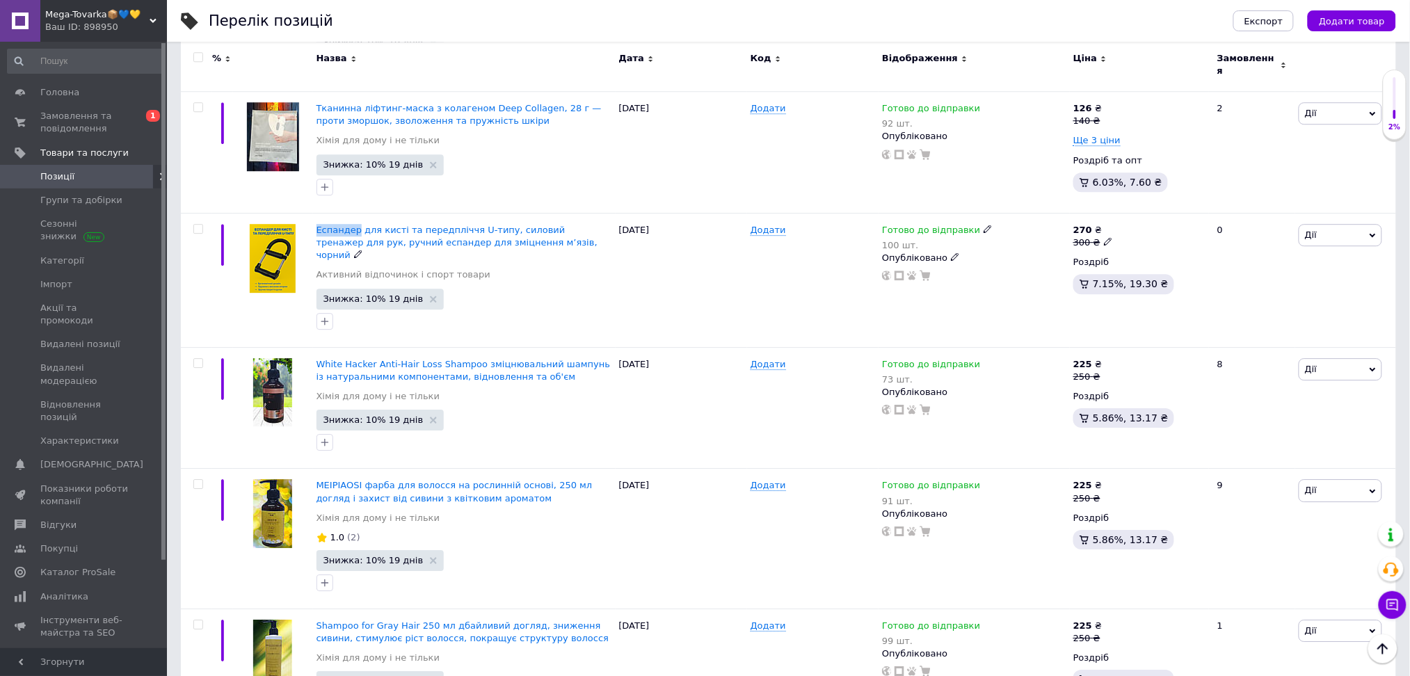
click at [1104, 237] on icon at bounding box center [1108, 241] width 8 height 8
drag, startPoint x: 1149, startPoint y: 156, endPoint x: 1129, endPoint y: 163, distance: 21.3
click at [1130, 206] on input "300" at bounding box center [1174, 220] width 106 height 28
type input "1"
type input "250"
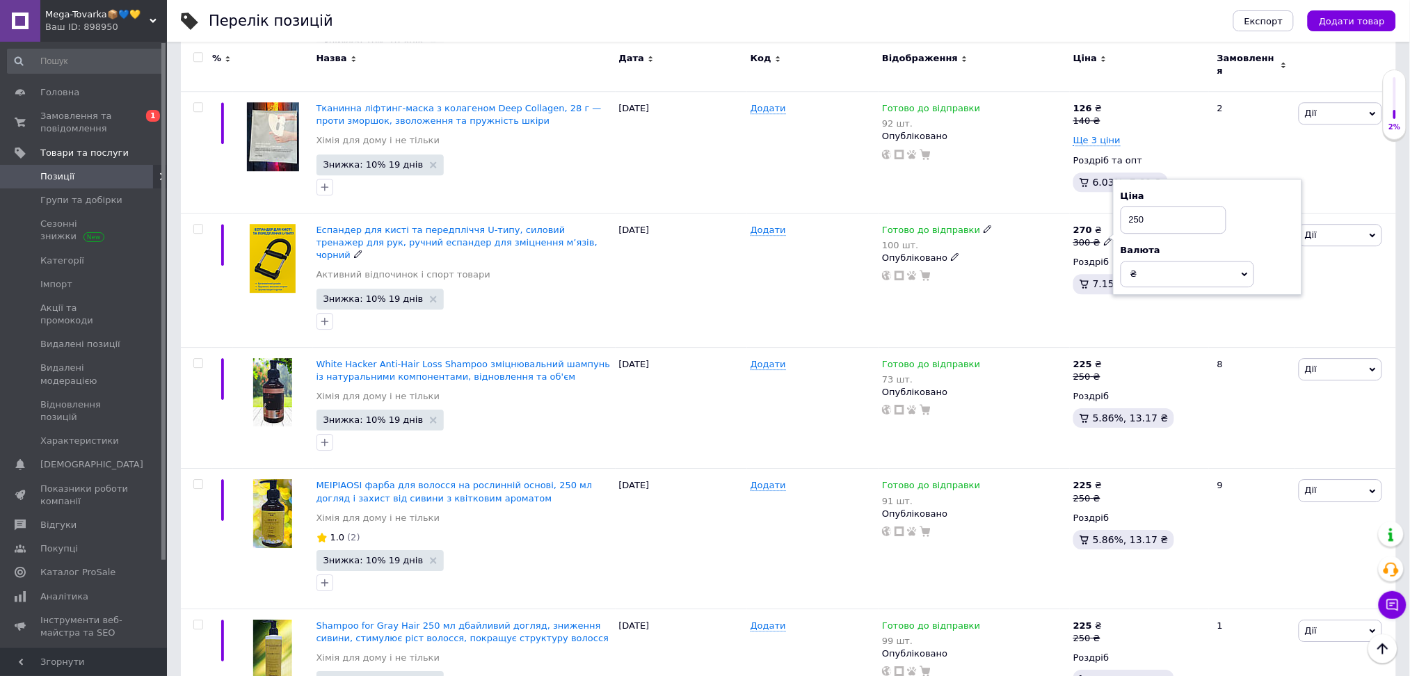
click at [1066, 224] on div "Готово до відправки 100 шт. Опубліковано" at bounding box center [974, 253] width 184 height 58
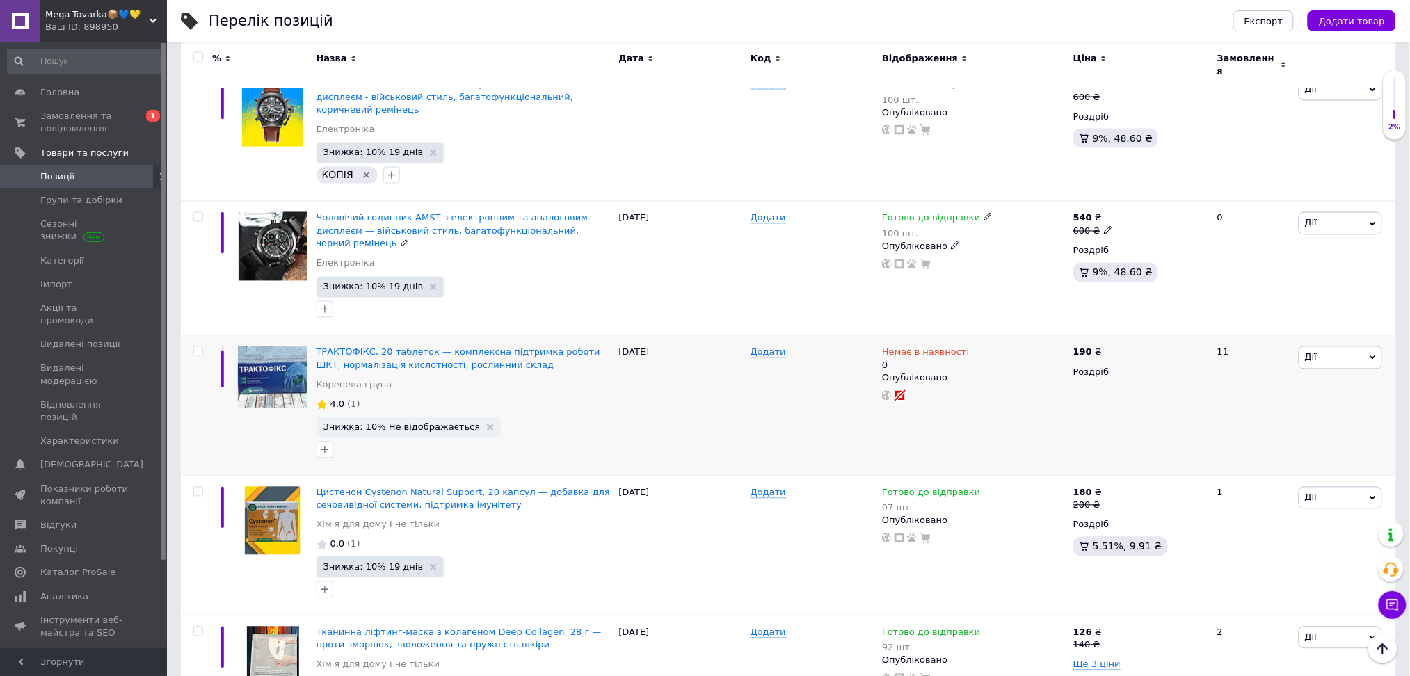
scroll to position [2710, 0]
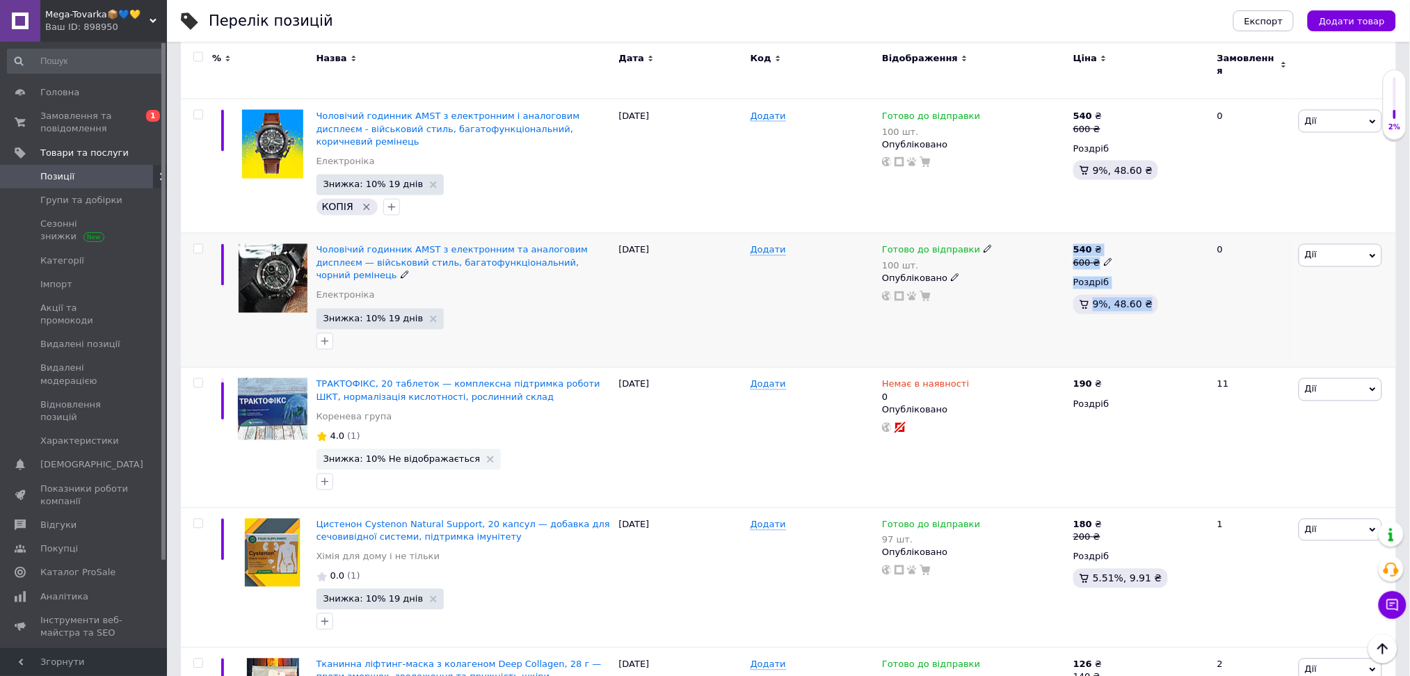
drag, startPoint x: 1158, startPoint y: 240, endPoint x: 1062, endPoint y: 191, distance: 107.0
click at [1071, 234] on div "540 ₴ 600 ₴ Роздріб 9%, 48.60 ₴" at bounding box center [1139, 301] width 139 height 134
click at [1058, 244] on div "Готово до відправки 100 шт." at bounding box center [974, 258] width 184 height 28
drag, startPoint x: 1063, startPoint y: 186, endPoint x: 1125, endPoint y: 246, distance: 86.1
click at [1125, 246] on div "Чоловічий годинник AMST з електронним та аналоговим дисплеєм — військовий стиль…" at bounding box center [788, 301] width 1215 height 134
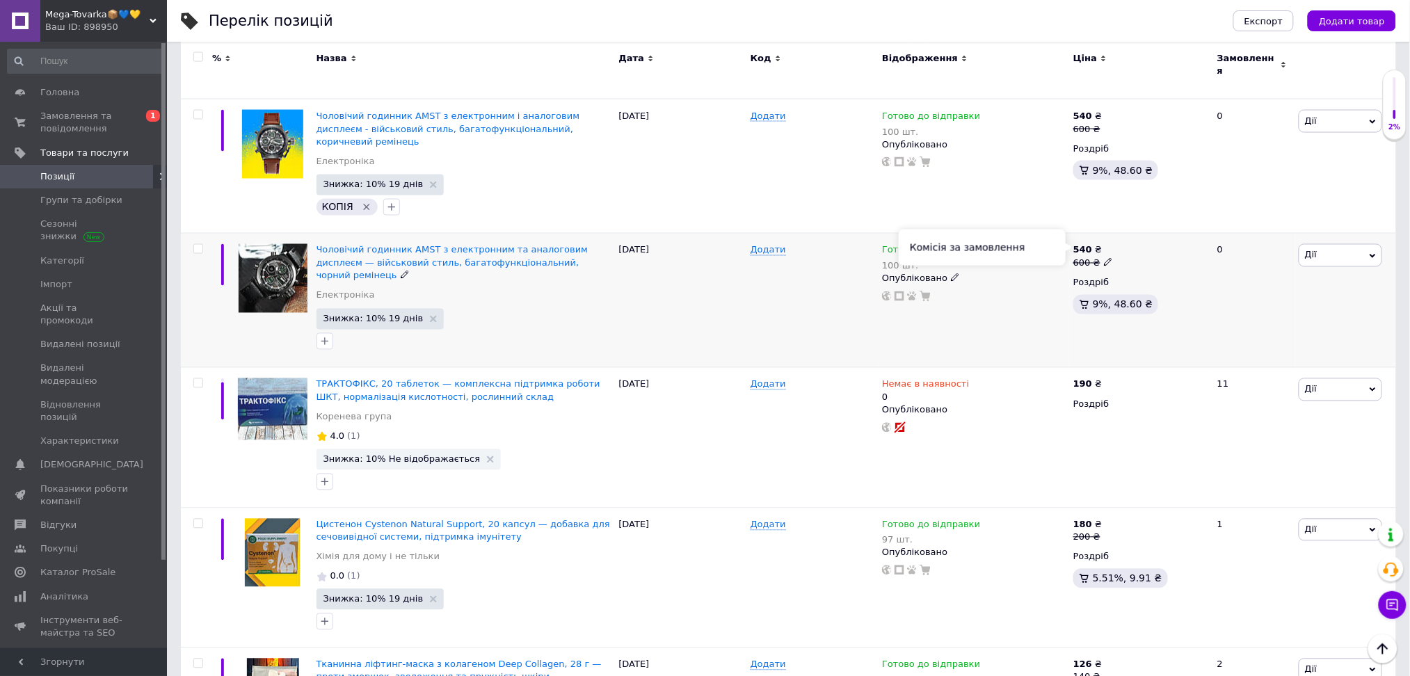
click at [1137, 299] on span "9%, 48.60 ₴" at bounding box center [1123, 304] width 60 height 11
drag, startPoint x: 1148, startPoint y: 246, endPoint x: 1060, endPoint y: 184, distance: 107.9
click at [1060, 234] on div "Чоловічий годинник AMST з електронним та аналоговим дисплеєм — військовий стиль…" at bounding box center [788, 301] width 1215 height 134
click at [1059, 234] on div "Готово до відправки 100 шт. Опубліковано" at bounding box center [974, 301] width 191 height 134
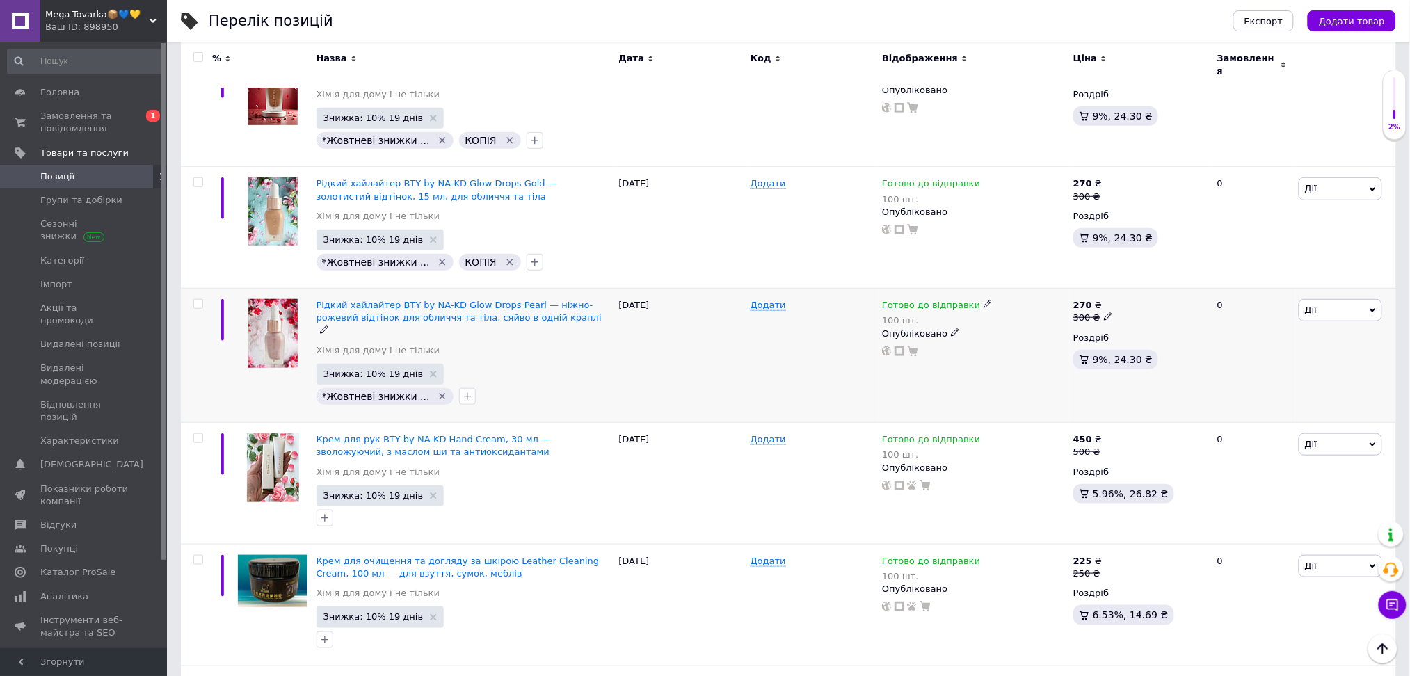
scroll to position [2153, 0]
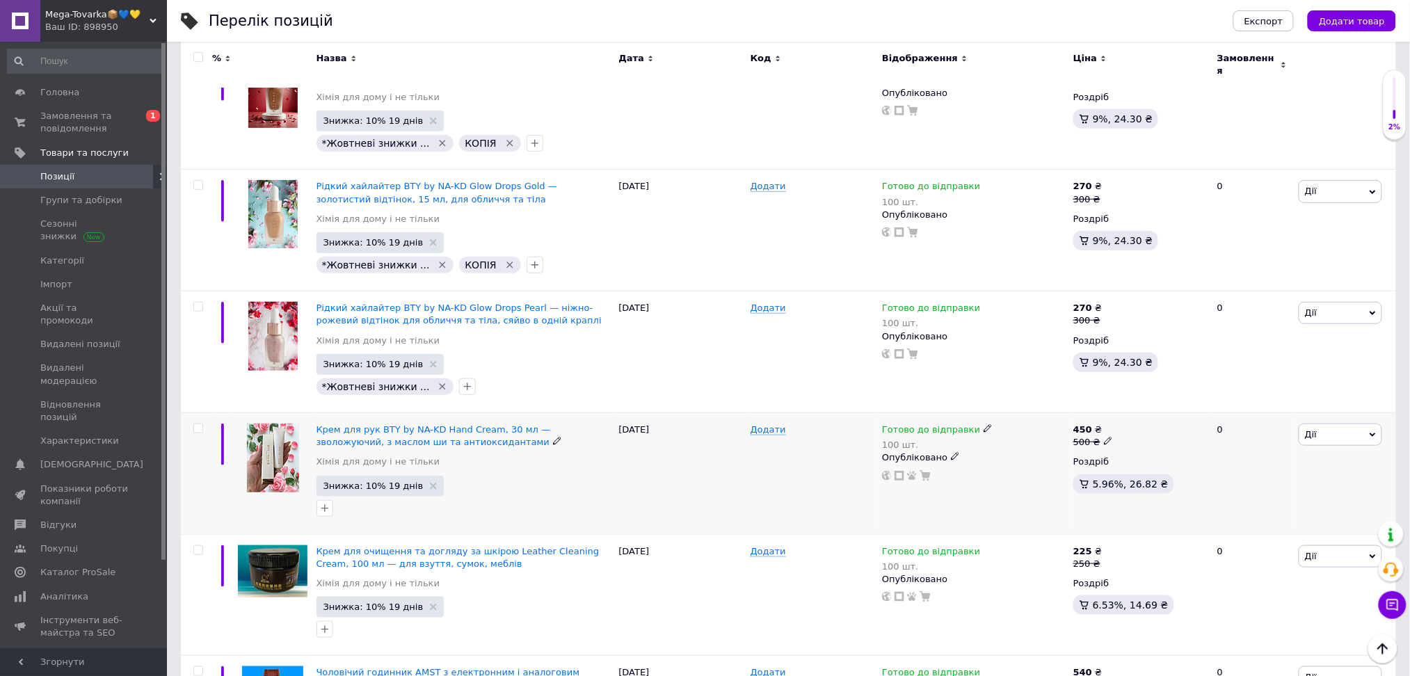
click at [1107, 438] on use at bounding box center [1108, 442] width 8 height 8
click at [1134, 406] on input "500" at bounding box center [1174, 420] width 106 height 28
drag, startPoint x: 1145, startPoint y: 383, endPoint x: 1128, endPoint y: 383, distance: 16.7
click at [1128, 406] on input "500" at bounding box center [1174, 420] width 106 height 28
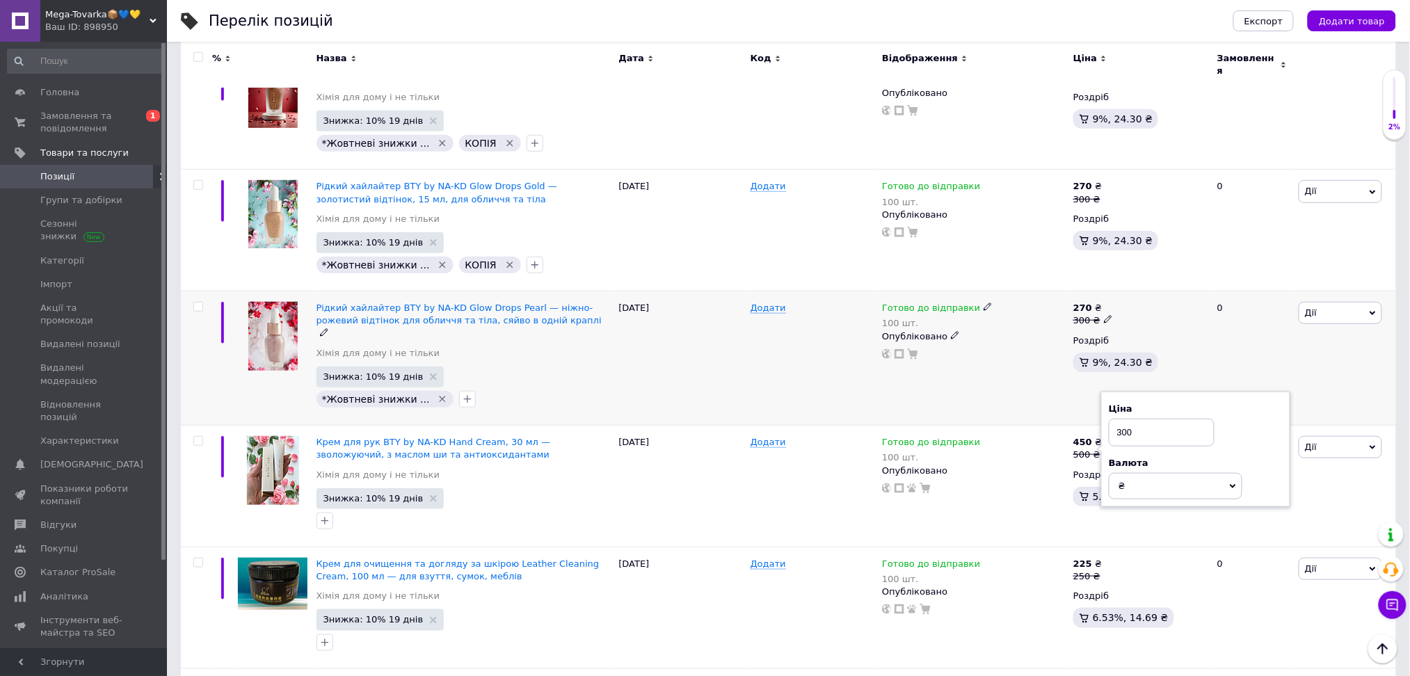
type input "300"
click at [1080, 358] on div "270 ₴ 300 ₴ Роздріб 9%, 24.30 ₴" at bounding box center [1139, 359] width 139 height 134
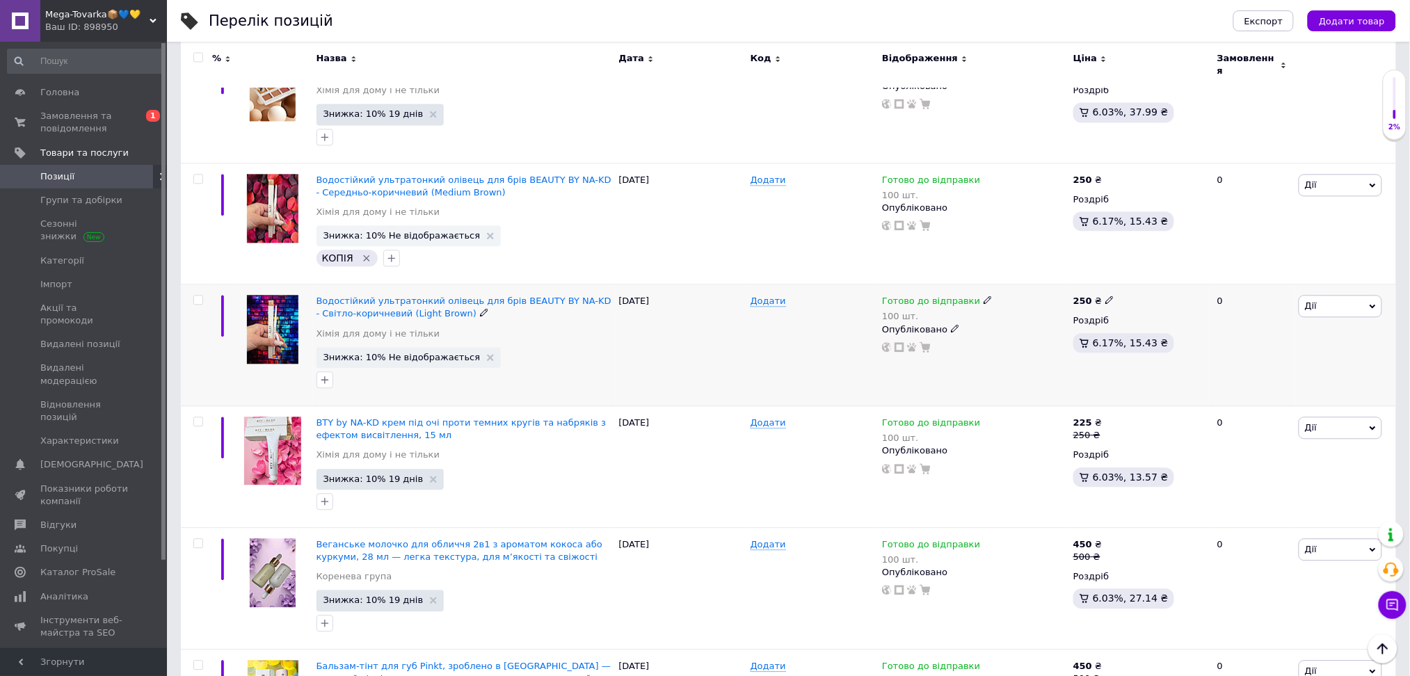
scroll to position [948, 0]
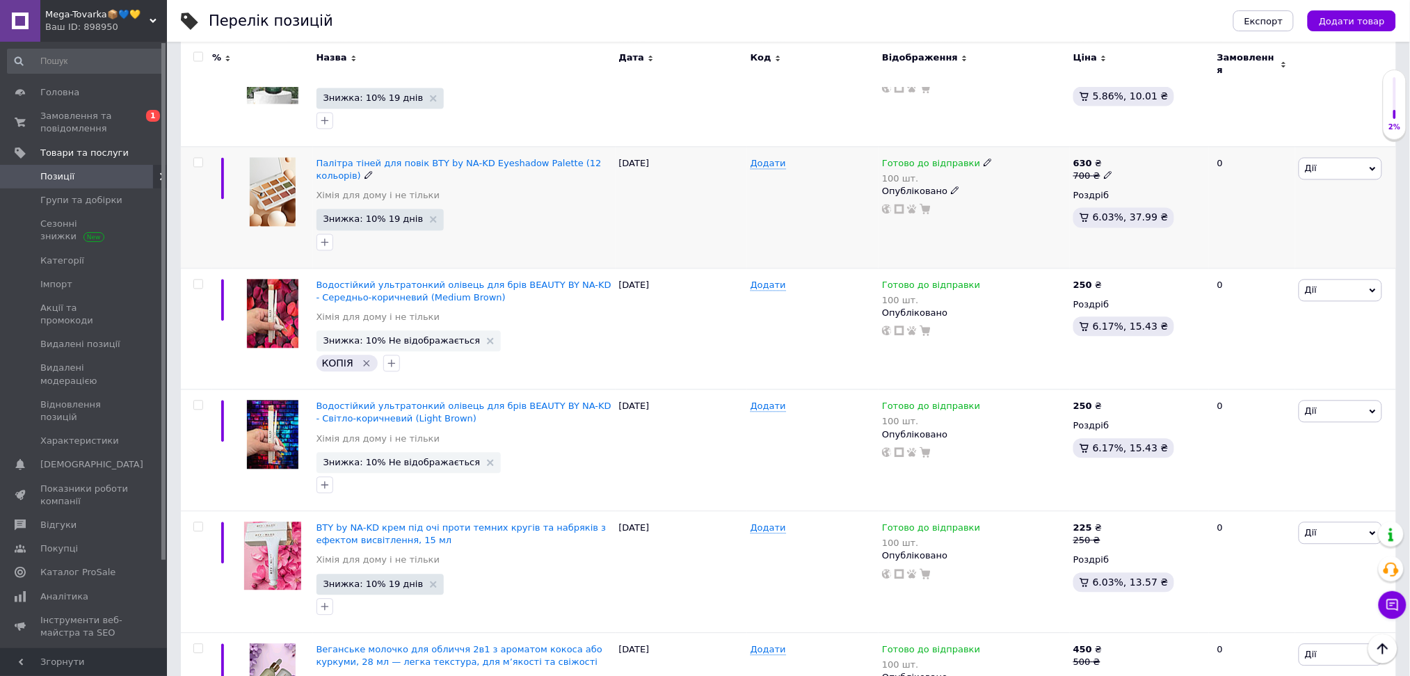
click at [1108, 170] on span at bounding box center [1108, 174] width 9 height 9
drag, startPoint x: 1144, startPoint y: 141, endPoint x: 1128, endPoint y: 141, distance: 15.3
click at [1128, 141] on input "700" at bounding box center [1174, 154] width 106 height 28
type input "500"
click at [1040, 193] on div "Комісія за замовлення" at bounding box center [982, 197] width 167 height 36
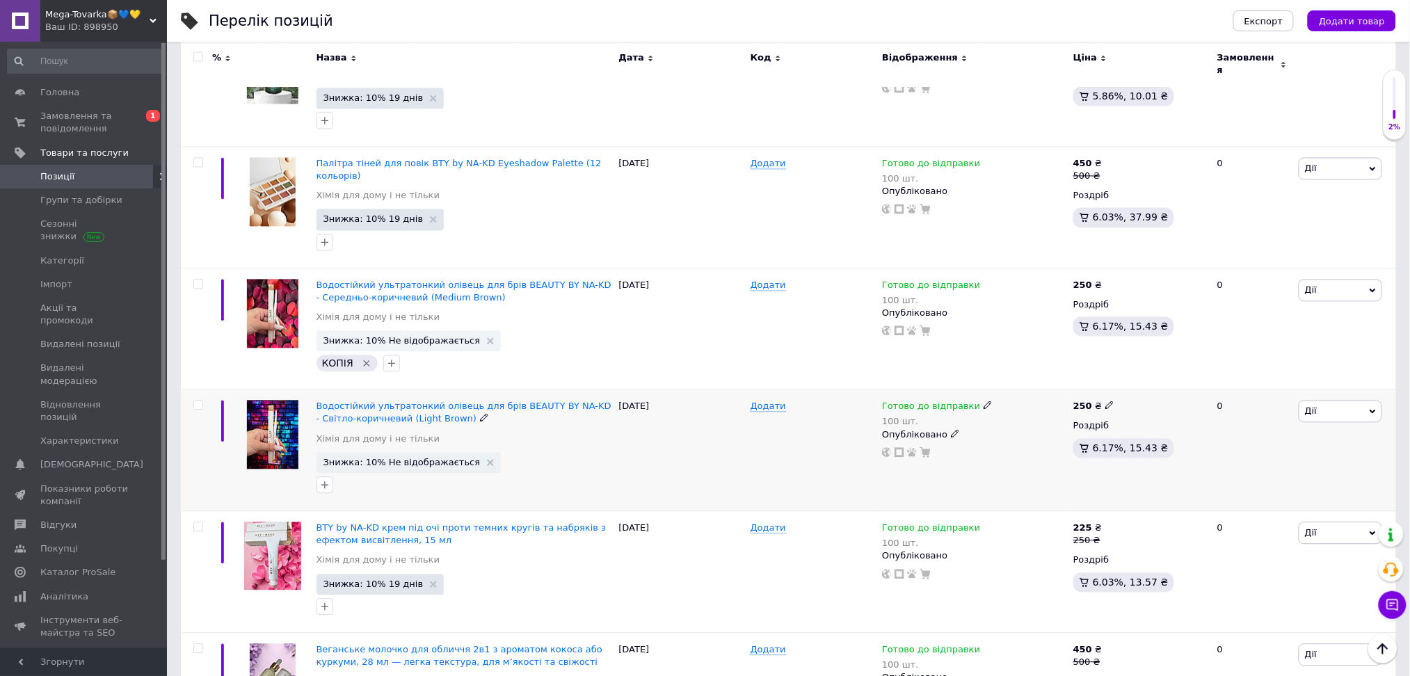
click at [197, 401] on input "checkbox" at bounding box center [197, 405] width 9 height 9
checkbox input "true"
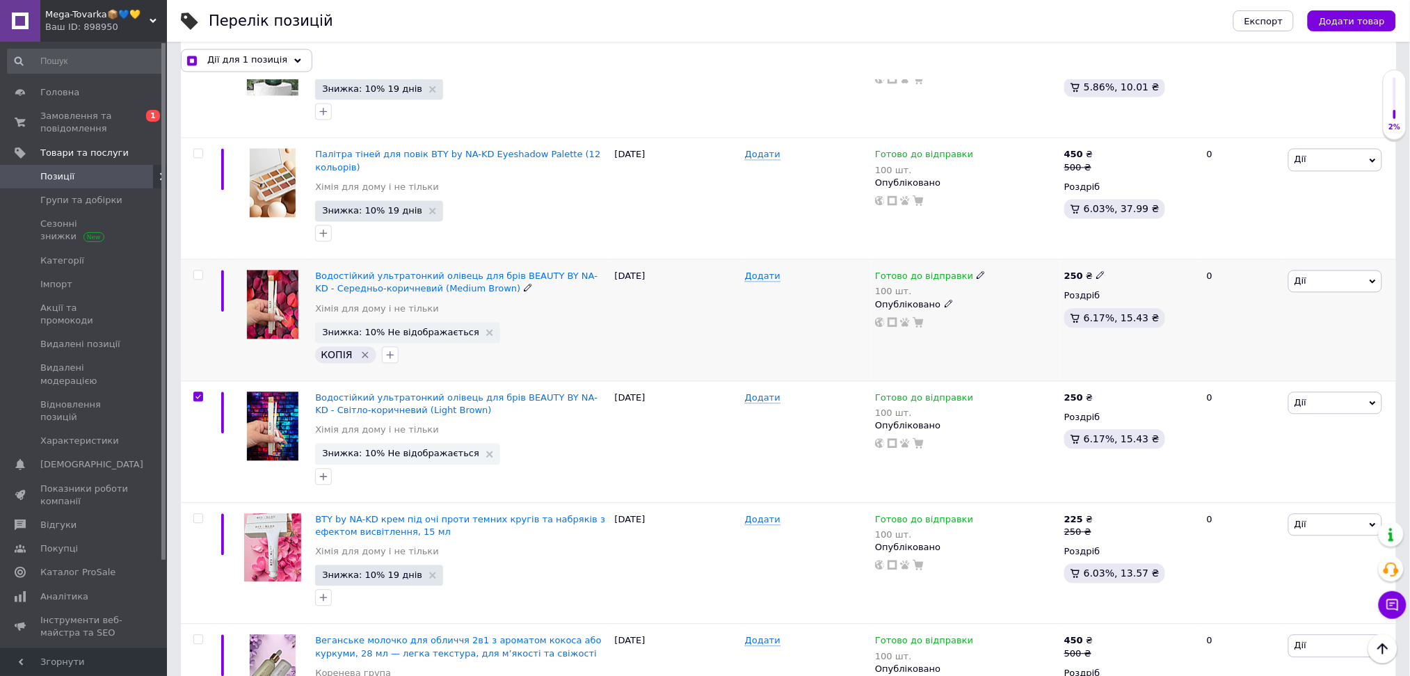
scroll to position [947, 0]
click at [200, 261] on div at bounding box center [196, 322] width 31 height 122
checkbox input "true"
click at [199, 272] on input "checkbox" at bounding box center [197, 276] width 9 height 9
checkbox input "true"
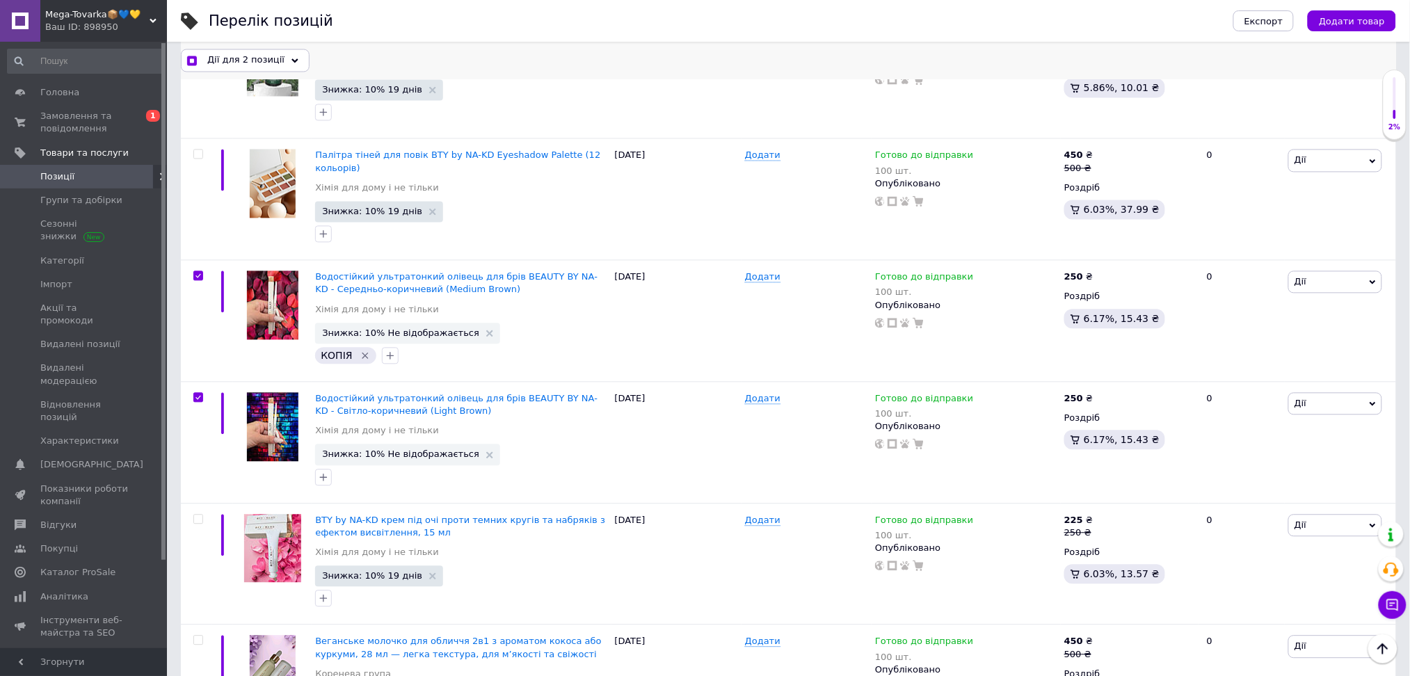
click at [277, 70] on div "Дії для 2 позиції" at bounding box center [245, 60] width 129 height 22
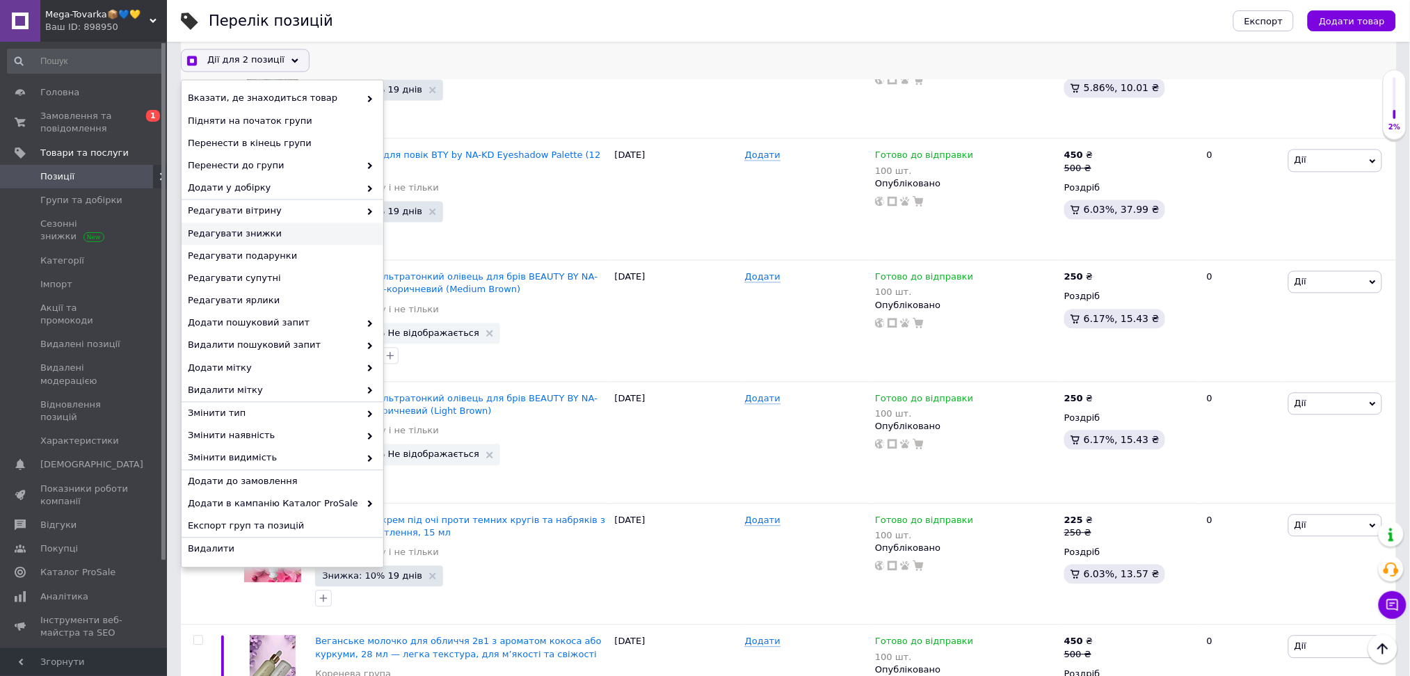
click at [272, 228] on span "Редагувати знижки" at bounding box center [281, 234] width 186 height 13
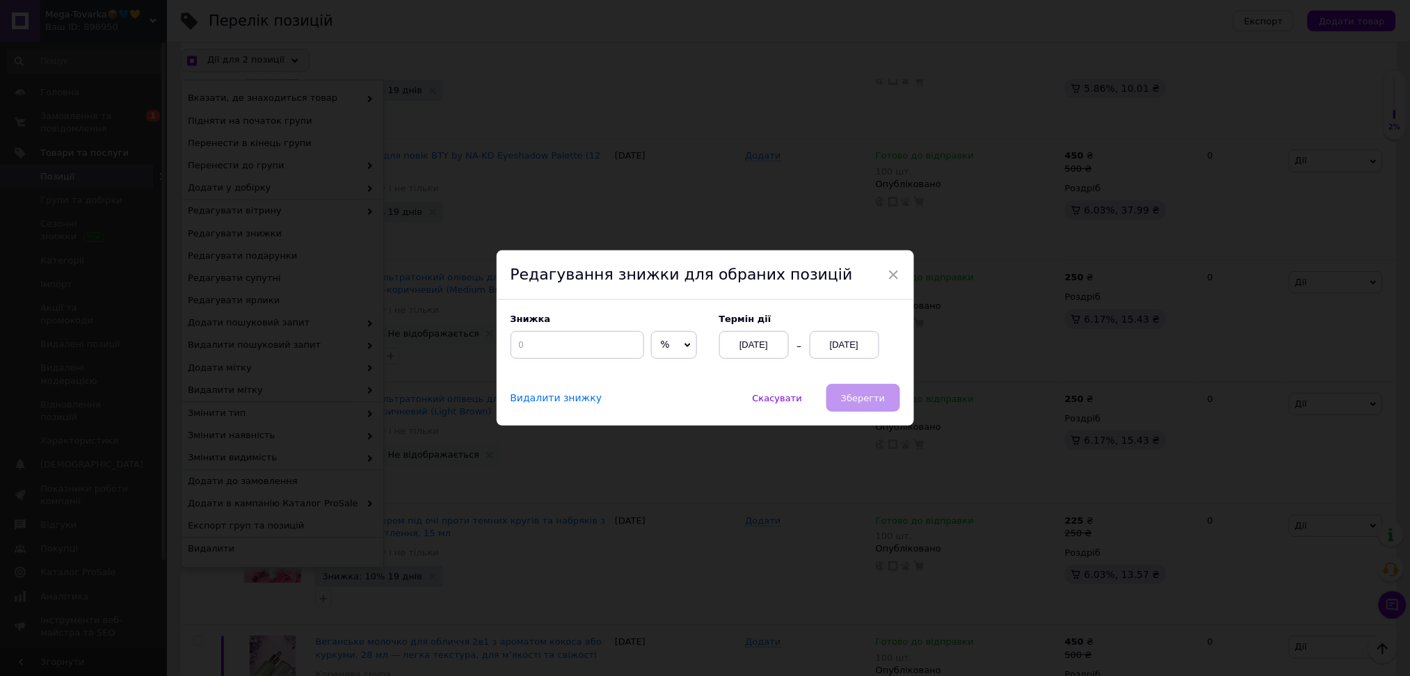
scroll to position [889, 0]
click at [543, 338] on input at bounding box center [585, 345] width 134 height 28
checkbox input "true"
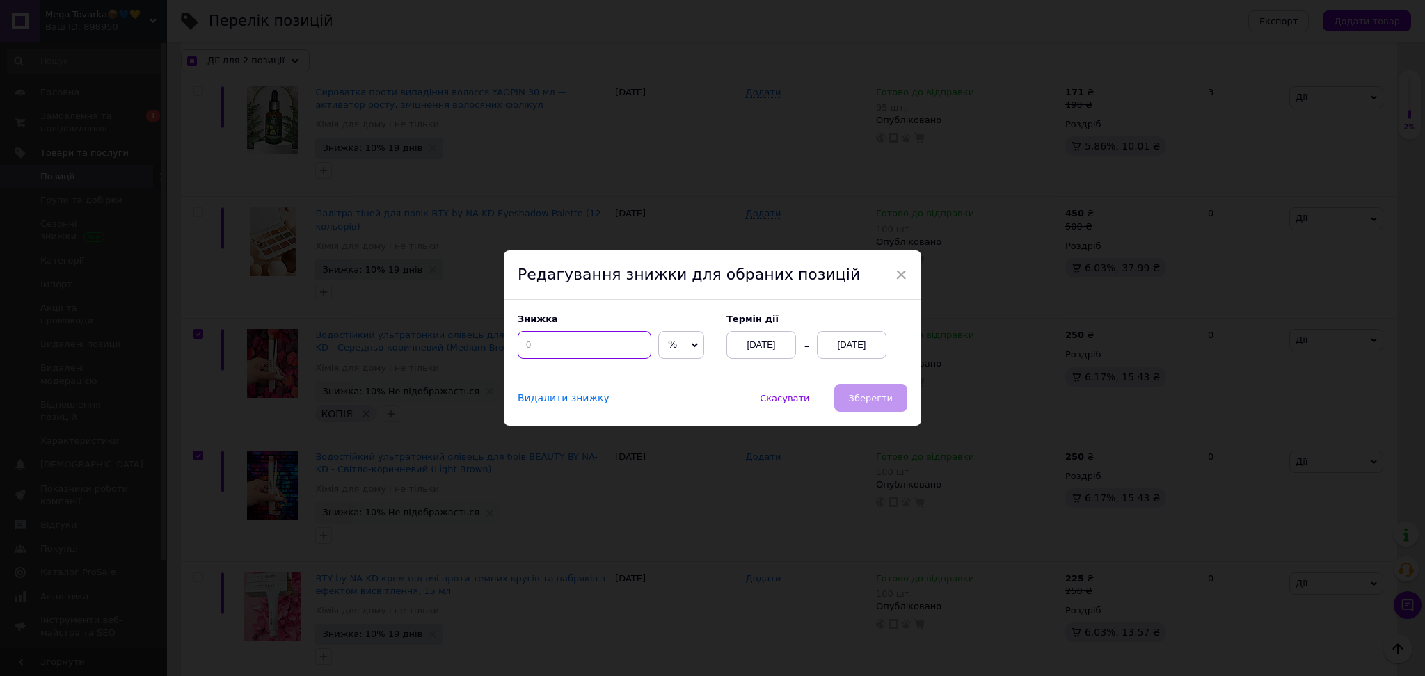
type input "1"
checkbox input "true"
type input "10"
checkbox input "true"
type input "10"
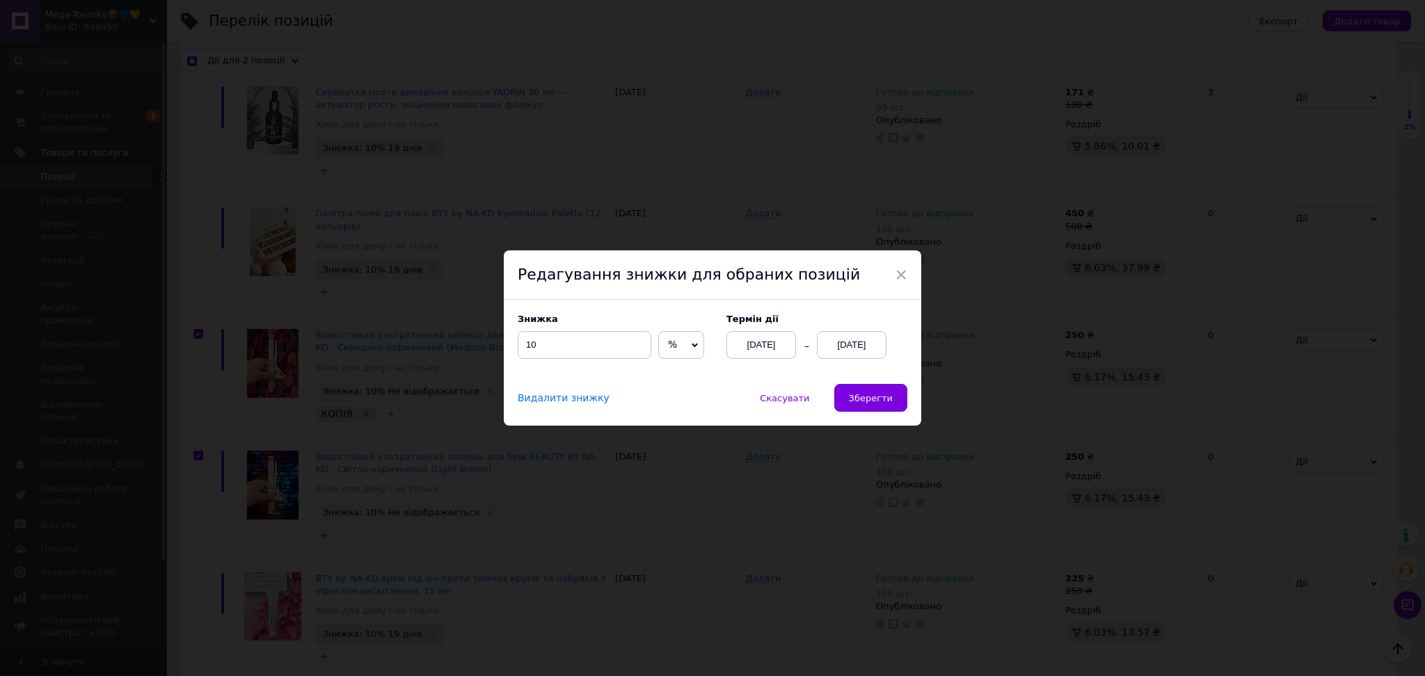
click at [853, 348] on div "12.10.2025" at bounding box center [852, 345] width 70 height 28
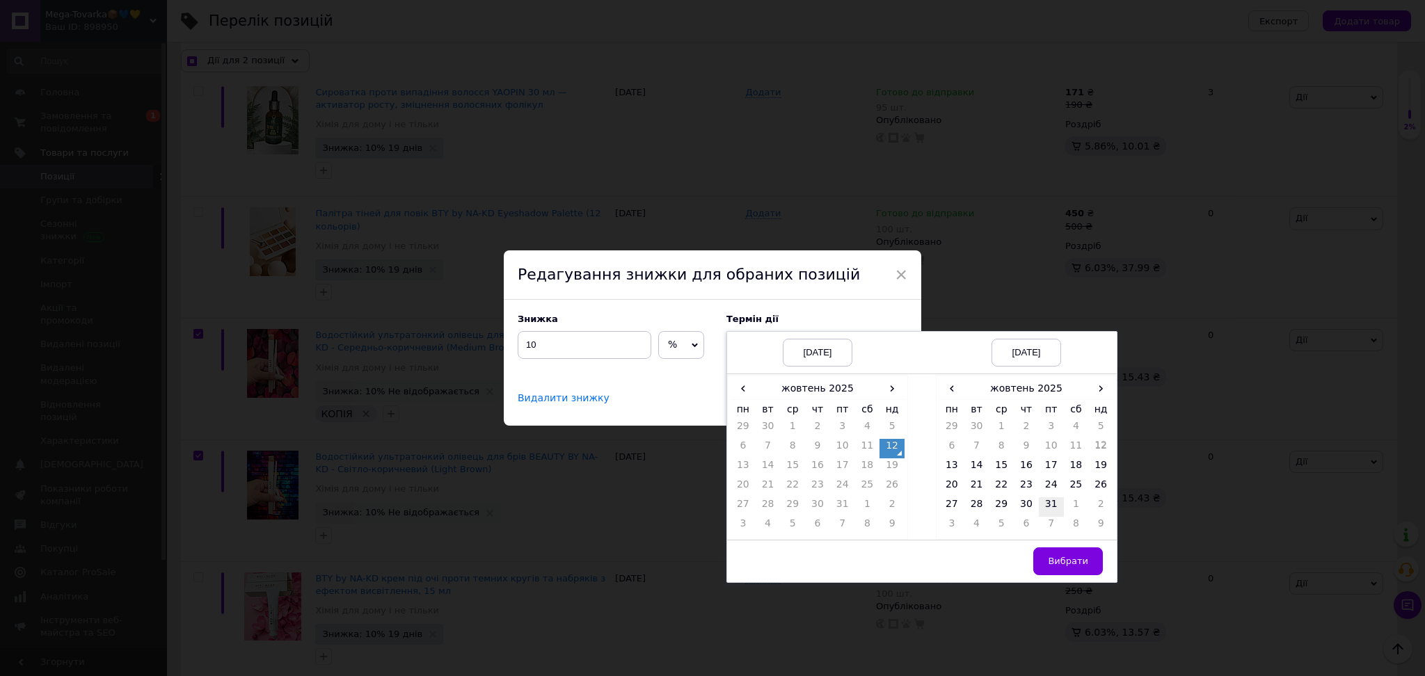
click at [1042, 506] on td "31" at bounding box center [1051, 506] width 25 height 19
click at [1069, 556] on span "Вибрати" at bounding box center [1068, 561] width 40 height 10
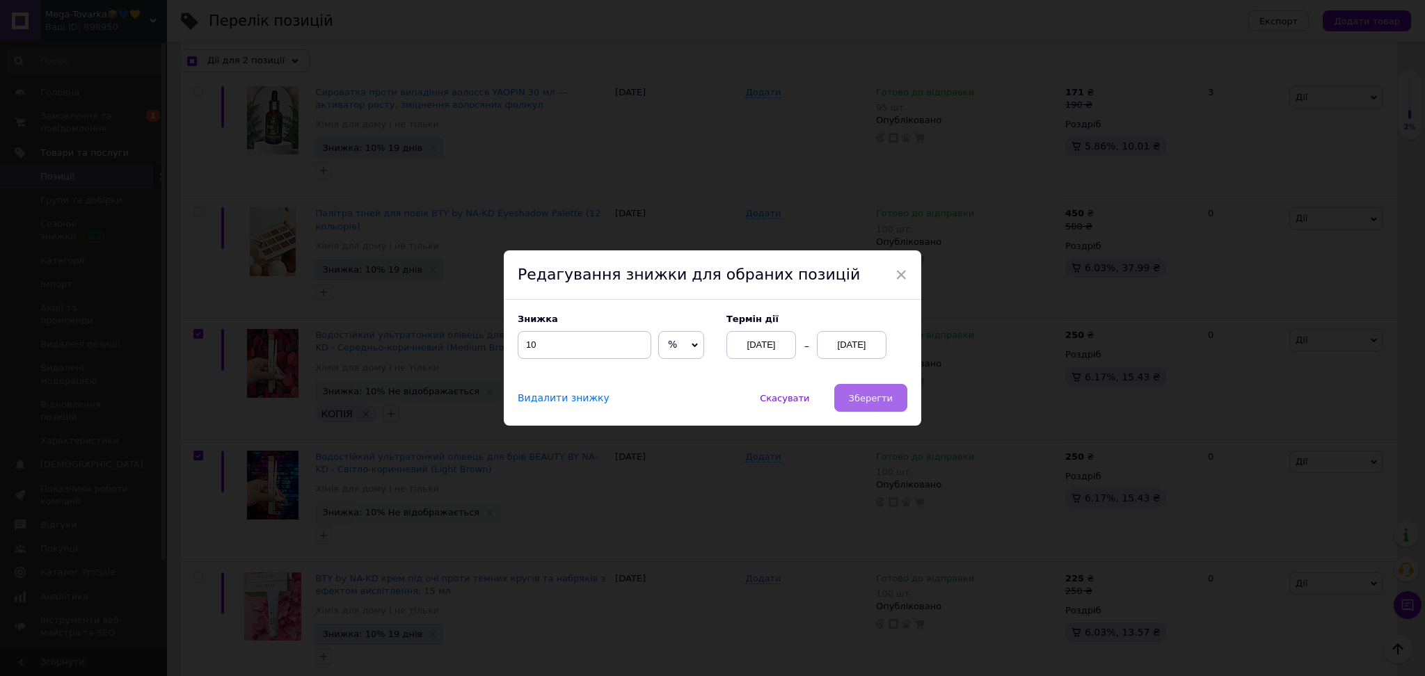
click at [875, 403] on span "Зберегти" at bounding box center [871, 398] width 44 height 10
checkbox input "true"
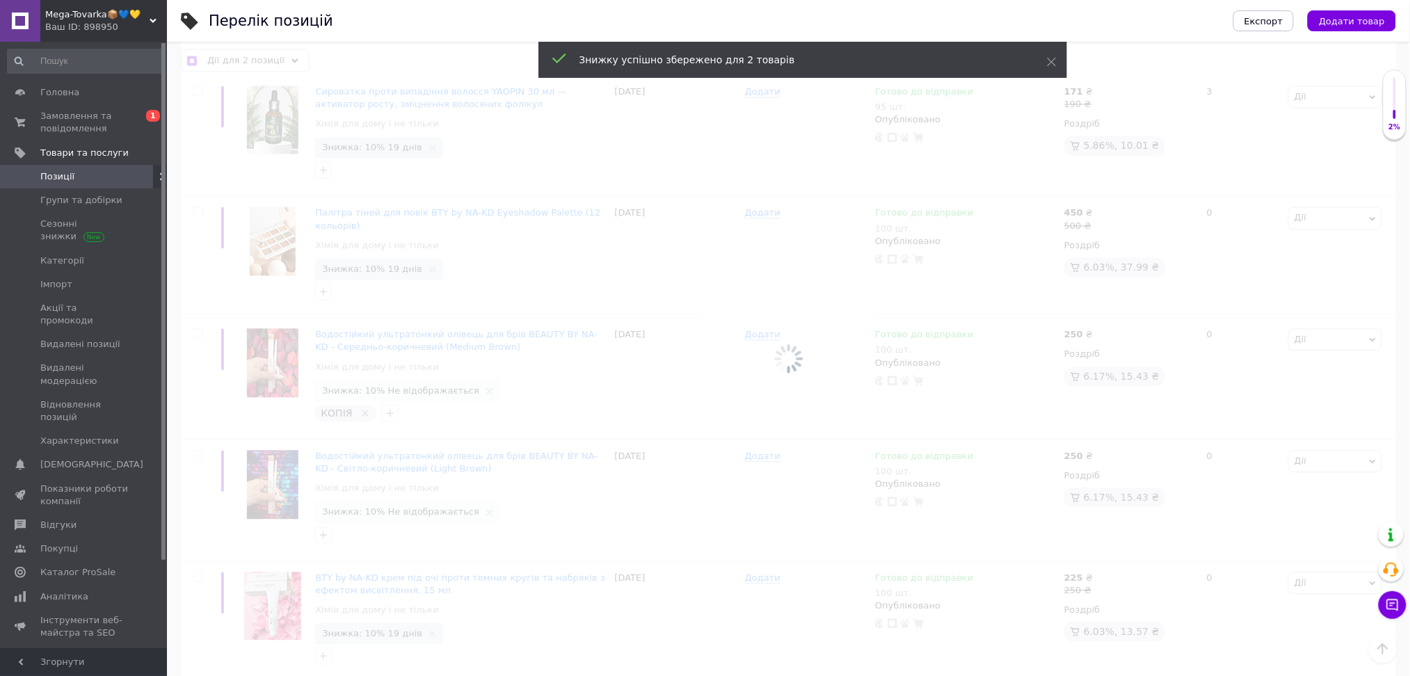
checkbox input "false"
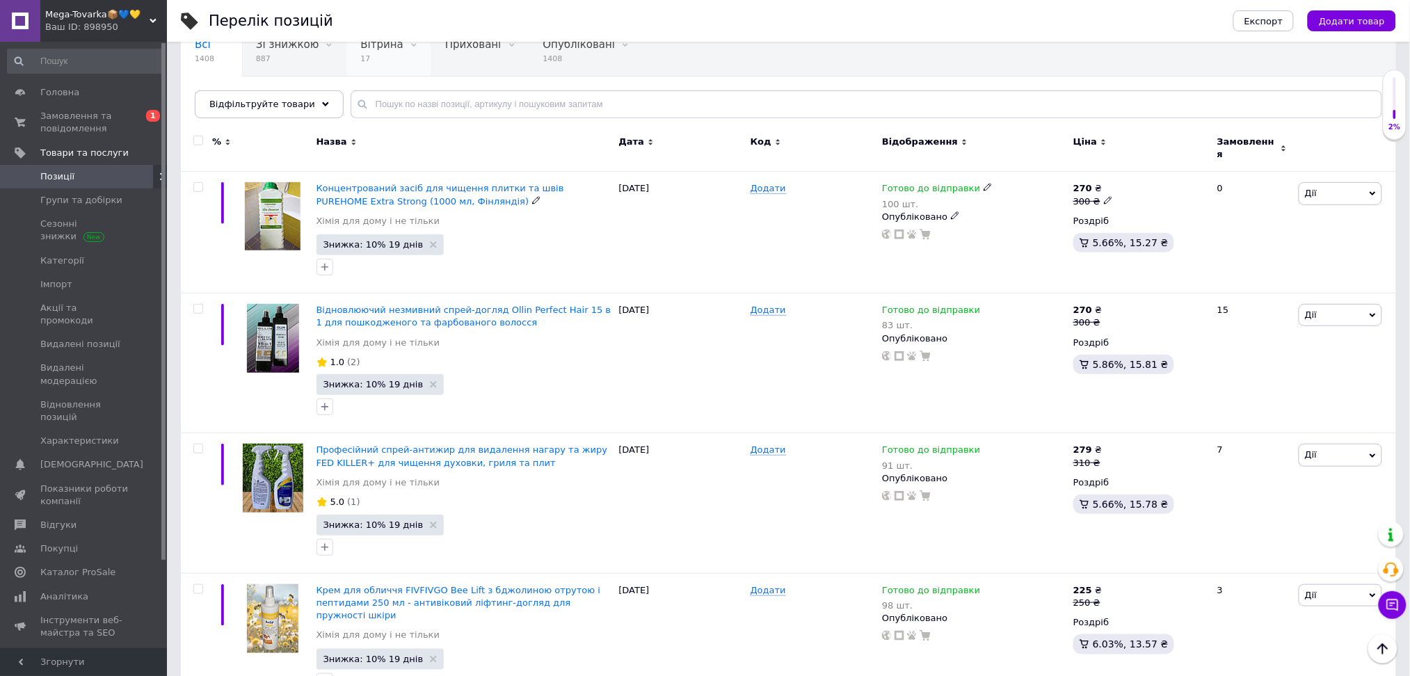
scroll to position [93, 0]
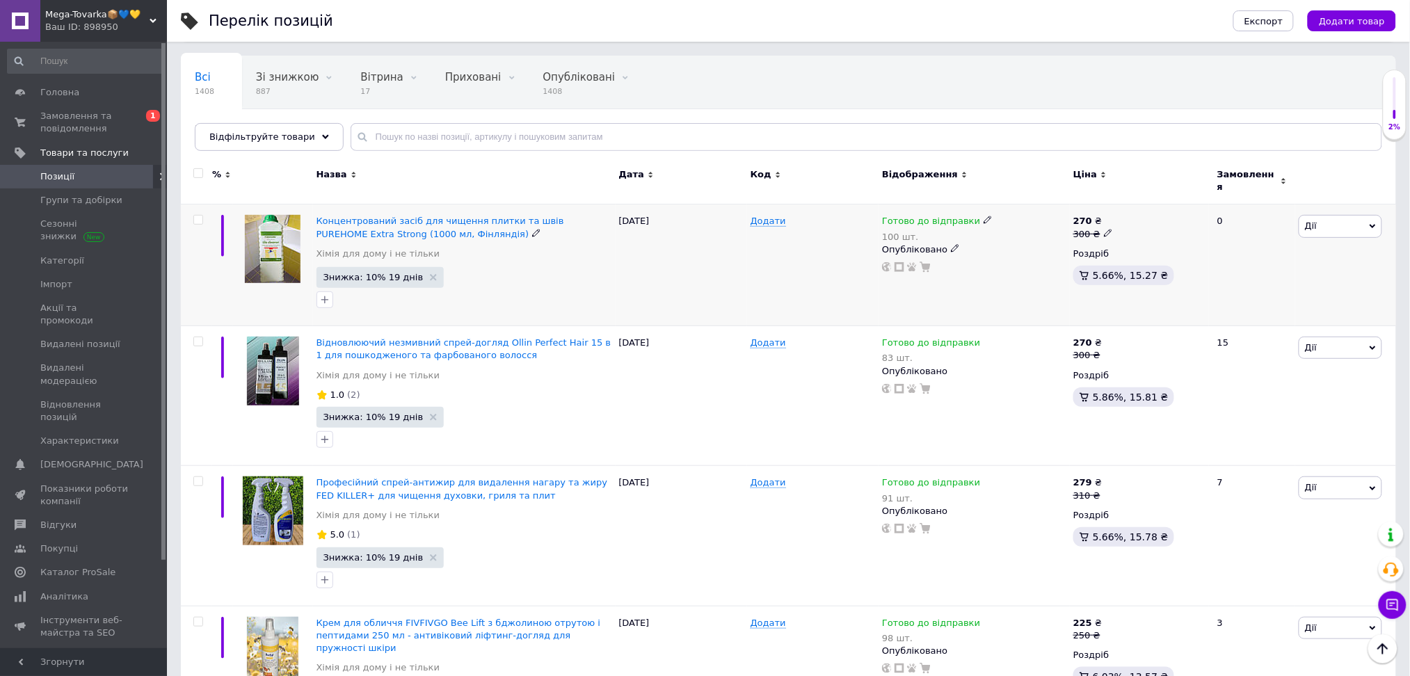
click at [1108, 228] on span at bounding box center [1108, 232] width 9 height 9
drag, startPoint x: 1145, startPoint y: 209, endPoint x: 1128, endPoint y: 209, distance: 16.7
click at [1128, 209] on input "300" at bounding box center [1174, 212] width 106 height 28
type input "290"
click at [1032, 253] on div "Готово до відправки 100 шт. Опубліковано" at bounding box center [974, 244] width 184 height 58
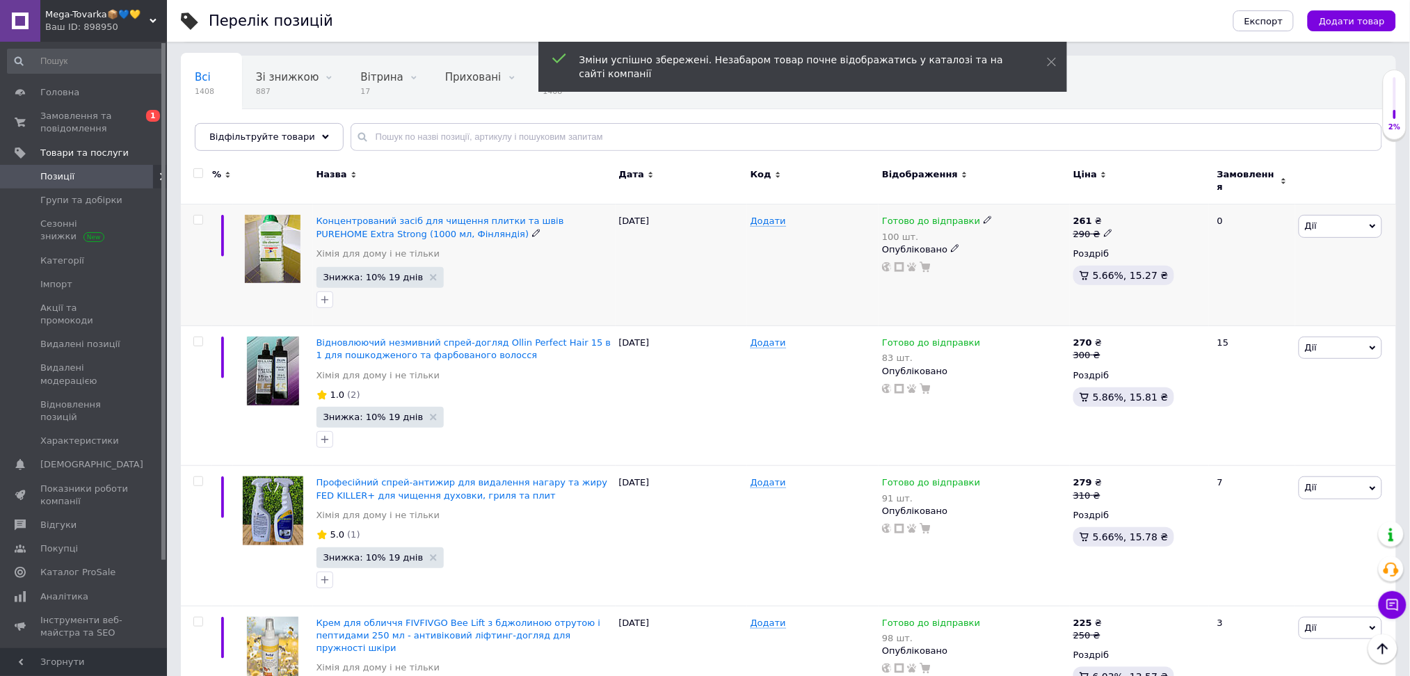
click at [1105, 229] on use at bounding box center [1108, 233] width 8 height 8
click at [1136, 211] on input "290" at bounding box center [1174, 212] width 106 height 28
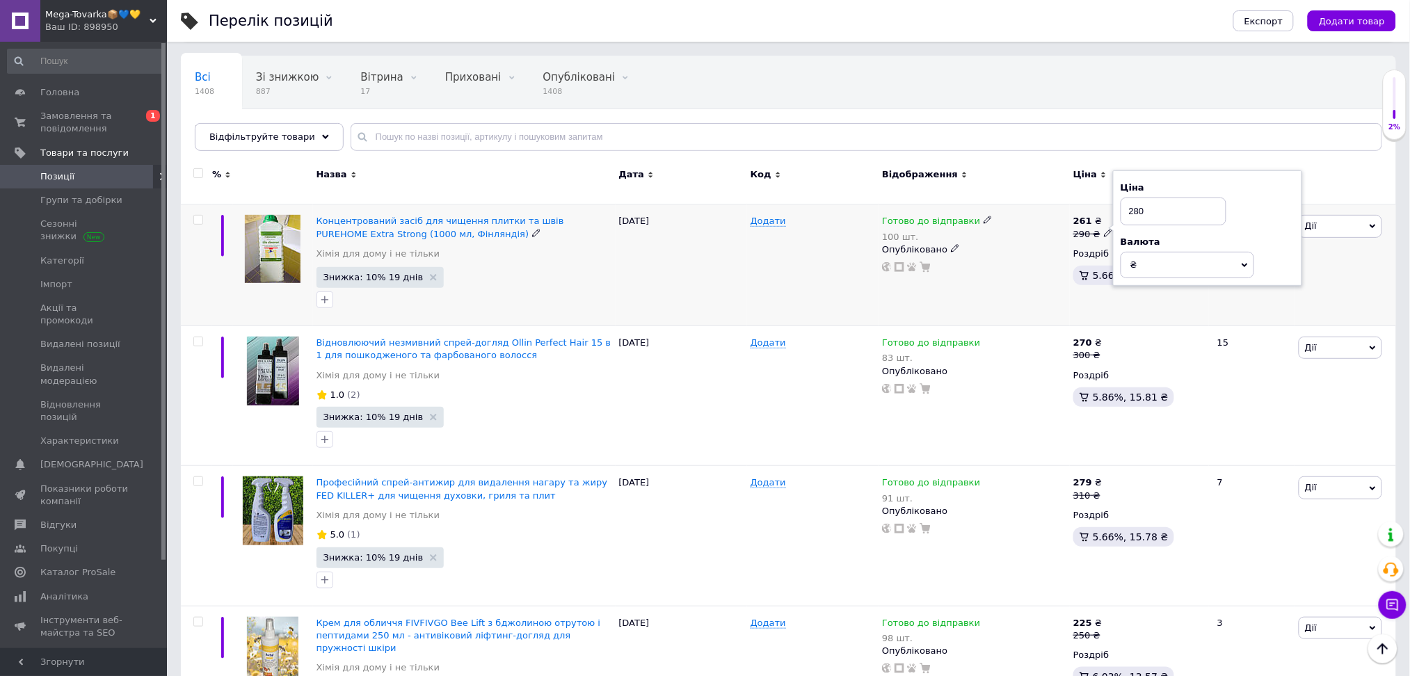
type input "280"
click at [1069, 240] on div "Готово до відправки 100 шт. Опубліковано" at bounding box center [974, 266] width 191 height 122
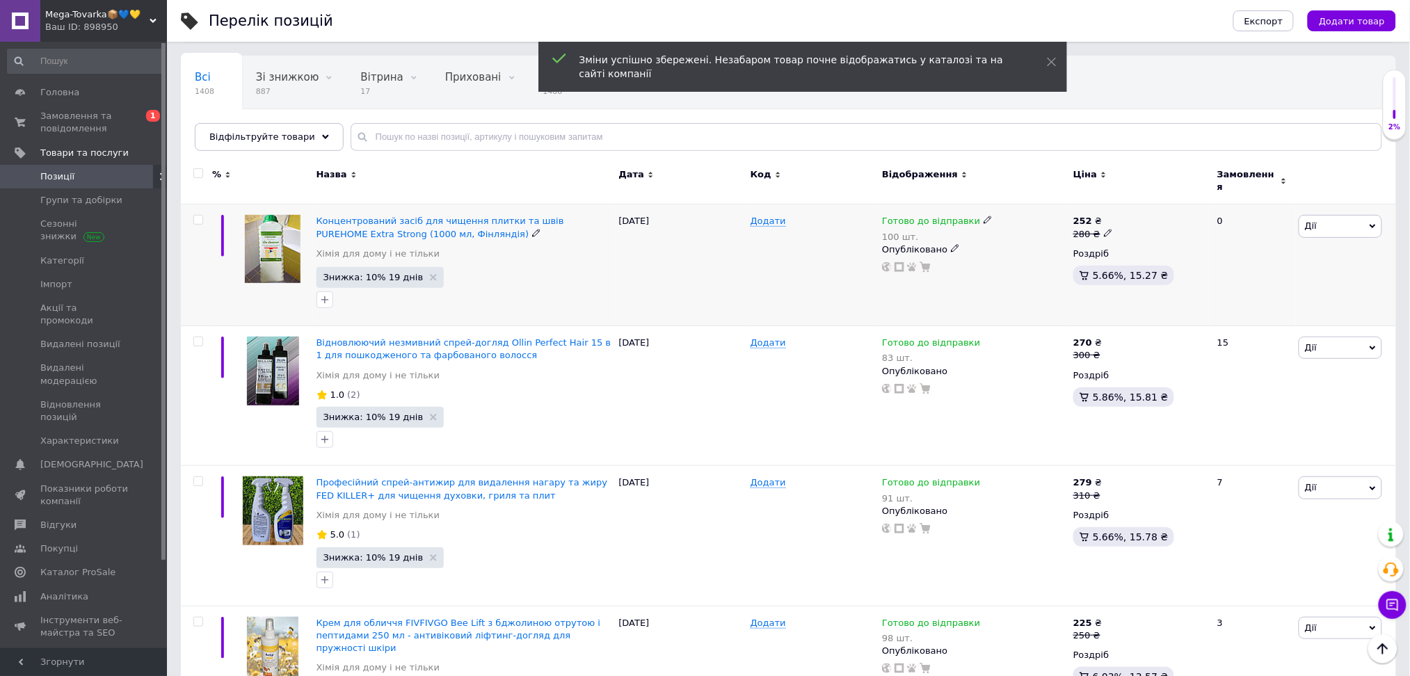
click at [1105, 229] on icon at bounding box center [1108, 233] width 8 height 8
click at [1136, 209] on input "280" at bounding box center [1174, 212] width 106 height 28
type input "270"
click at [1026, 270] on div "Готово до відправки 100 шт. Опубліковано" at bounding box center [974, 266] width 191 height 122
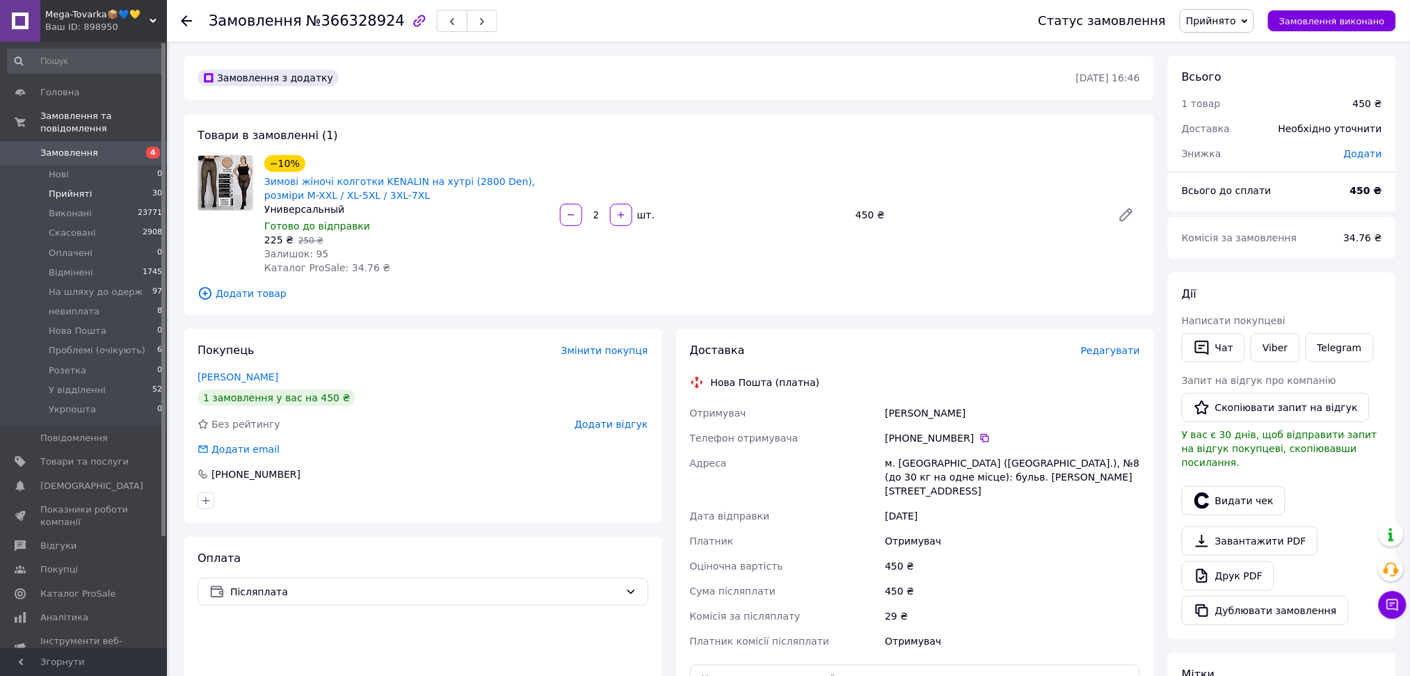
click at [95, 184] on li "Прийняті 30" at bounding box center [85, 193] width 170 height 19
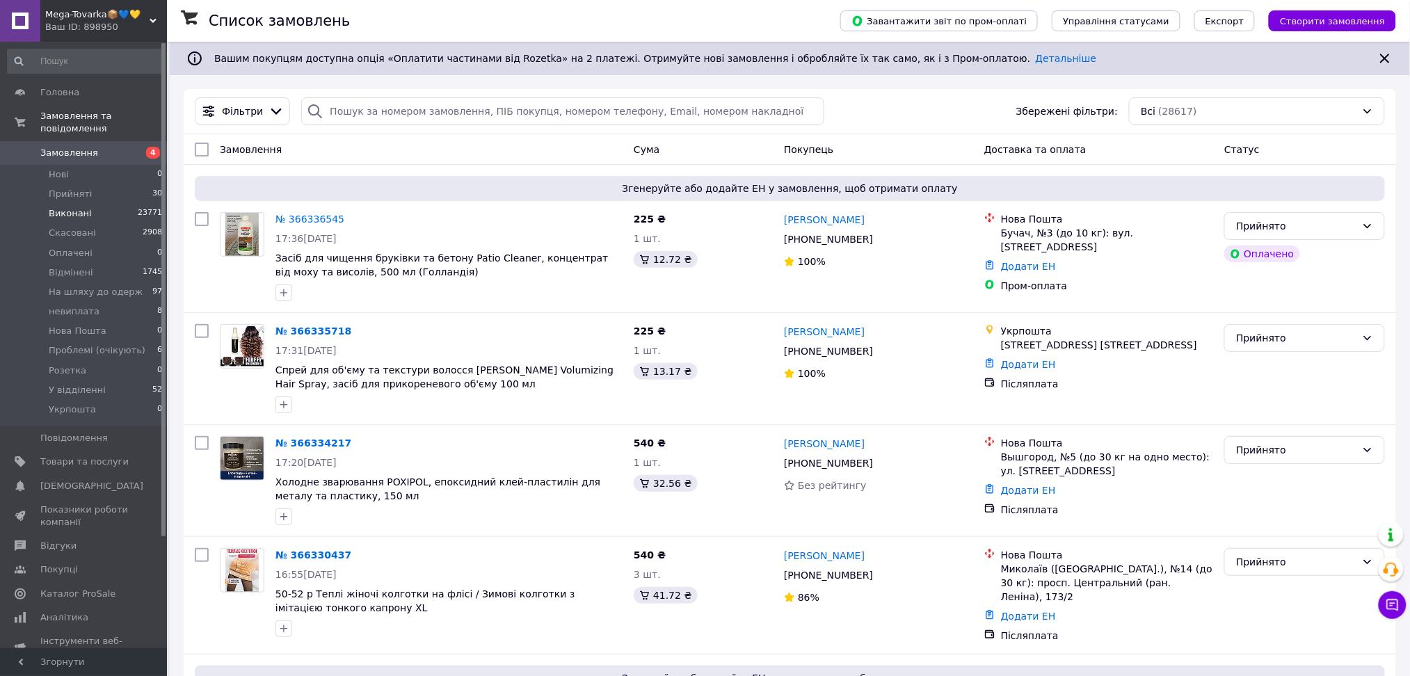
click at [106, 204] on li "Виконані 23771" at bounding box center [85, 213] width 170 height 19
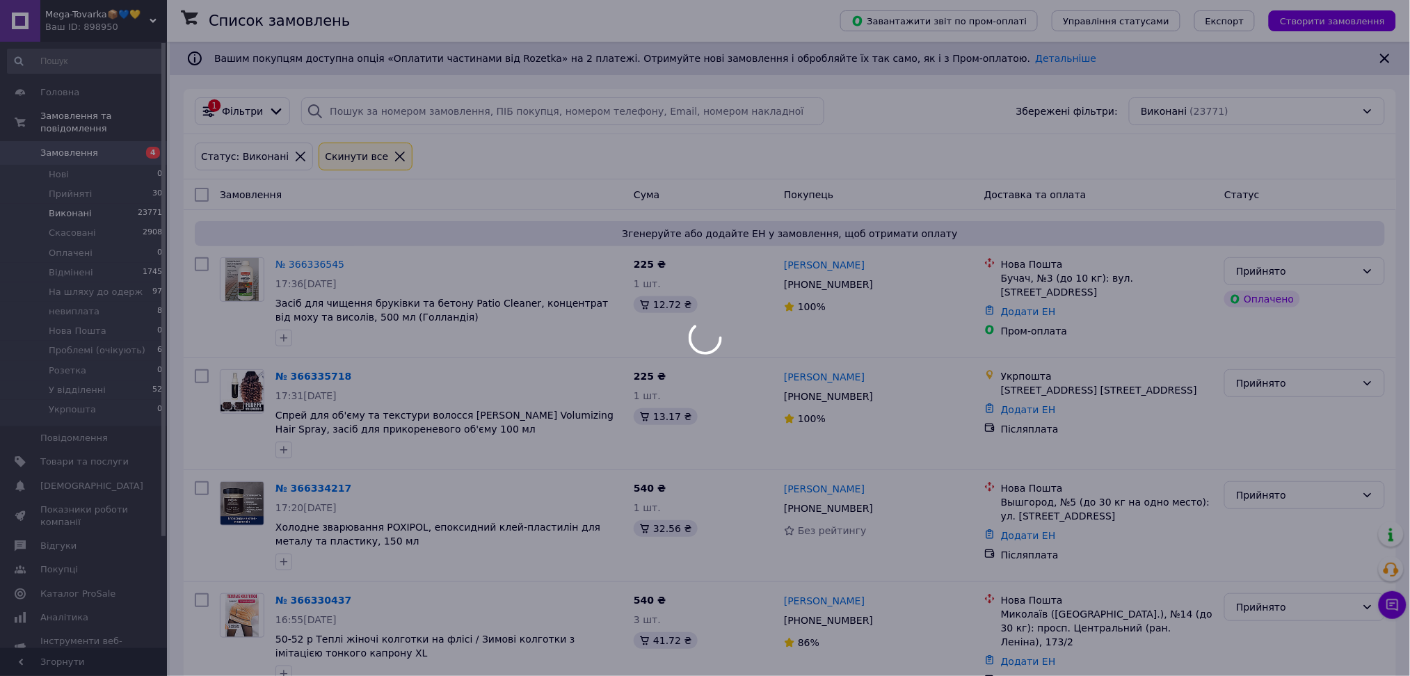
click at [95, 178] on div at bounding box center [705, 338] width 1410 height 676
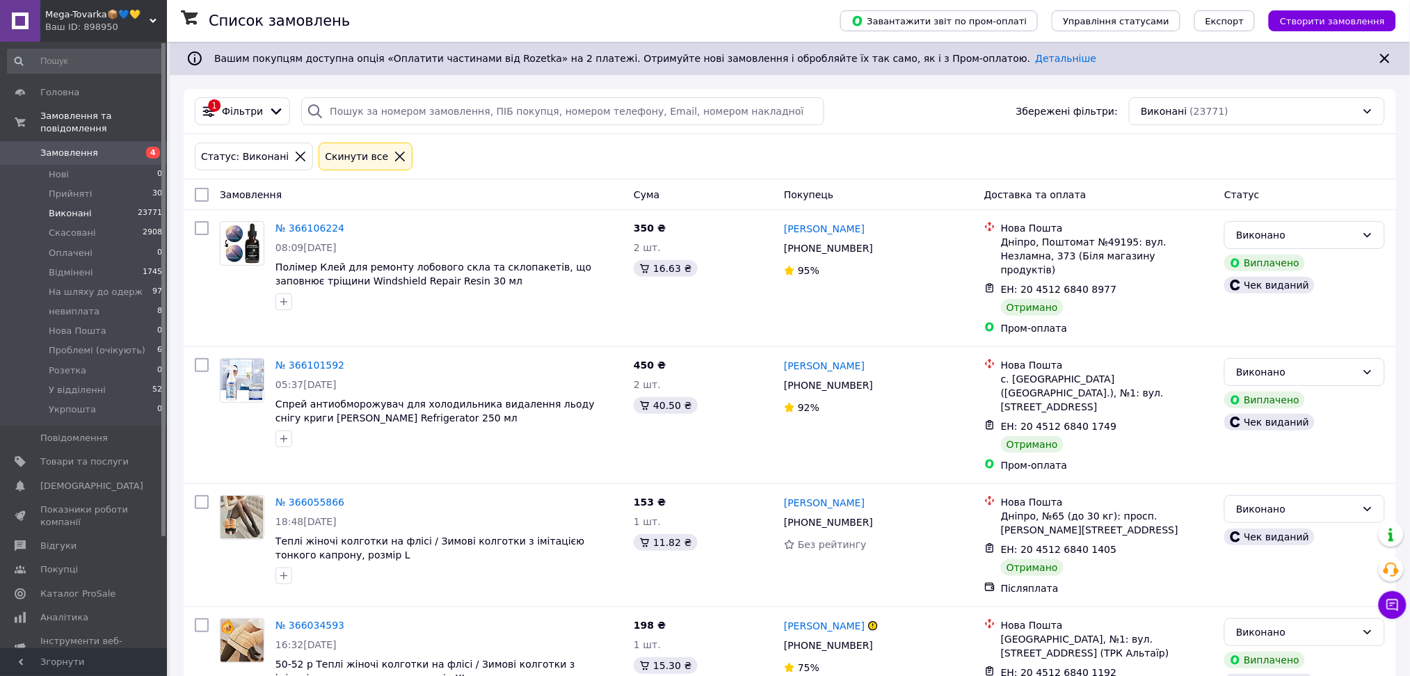
drag, startPoint x: 81, startPoint y: 177, endPoint x: 93, endPoint y: 198, distance: 23.4
click at [81, 188] on span "Прийняті" at bounding box center [70, 194] width 43 height 13
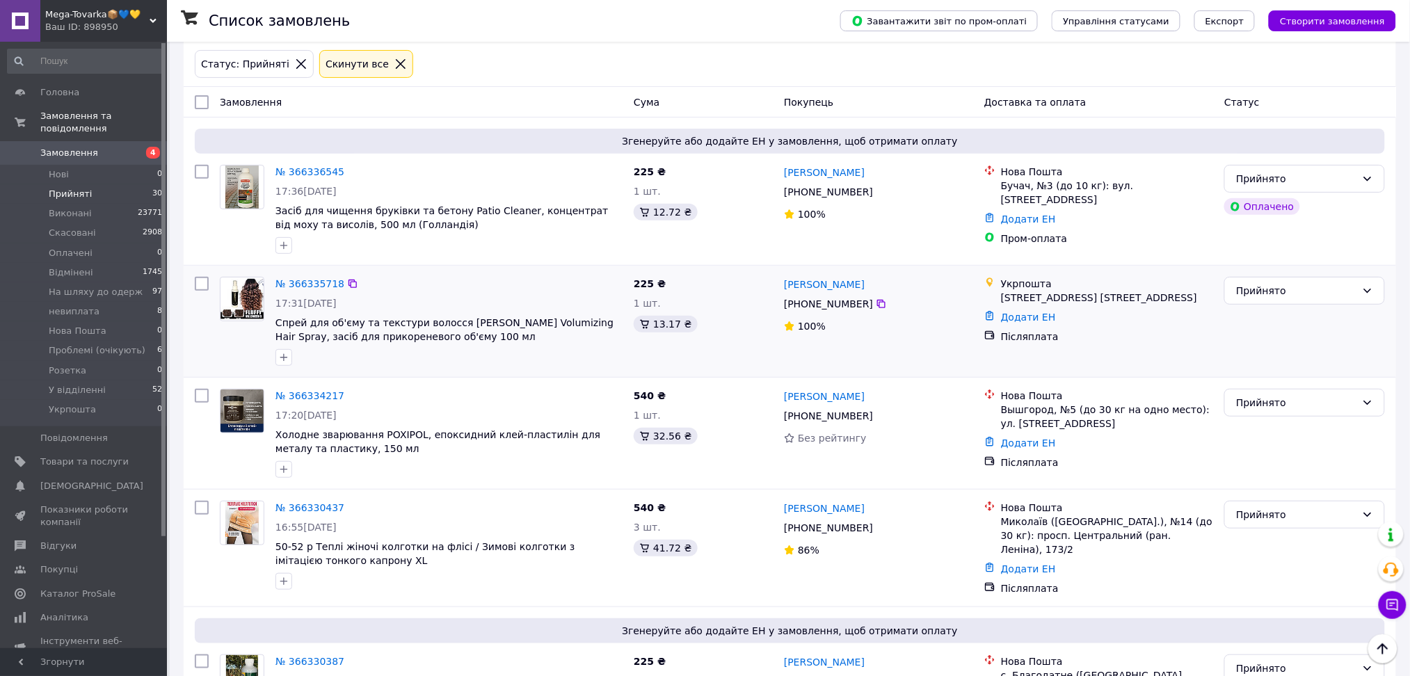
scroll to position [463, 0]
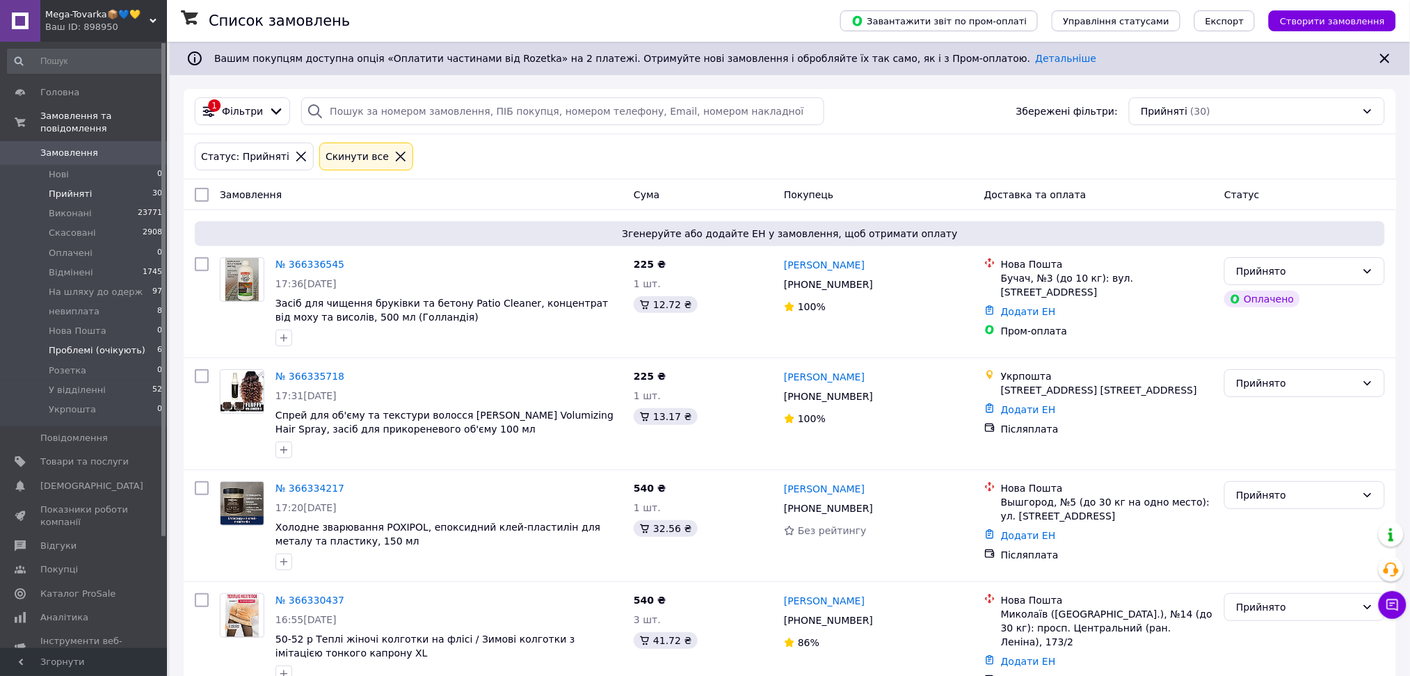
click at [116, 344] on span "Проблемі (очікують)" at bounding box center [97, 350] width 97 height 13
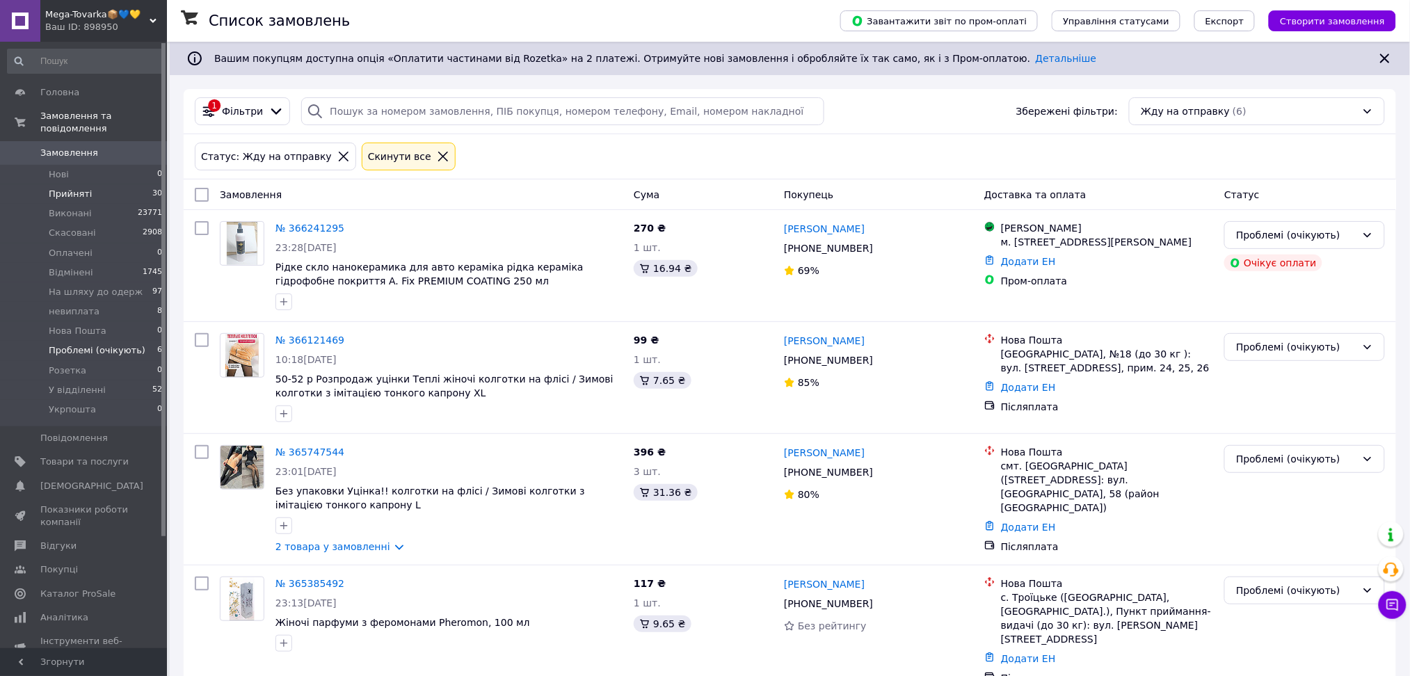
click at [117, 184] on li "Прийняті 30" at bounding box center [85, 193] width 170 height 19
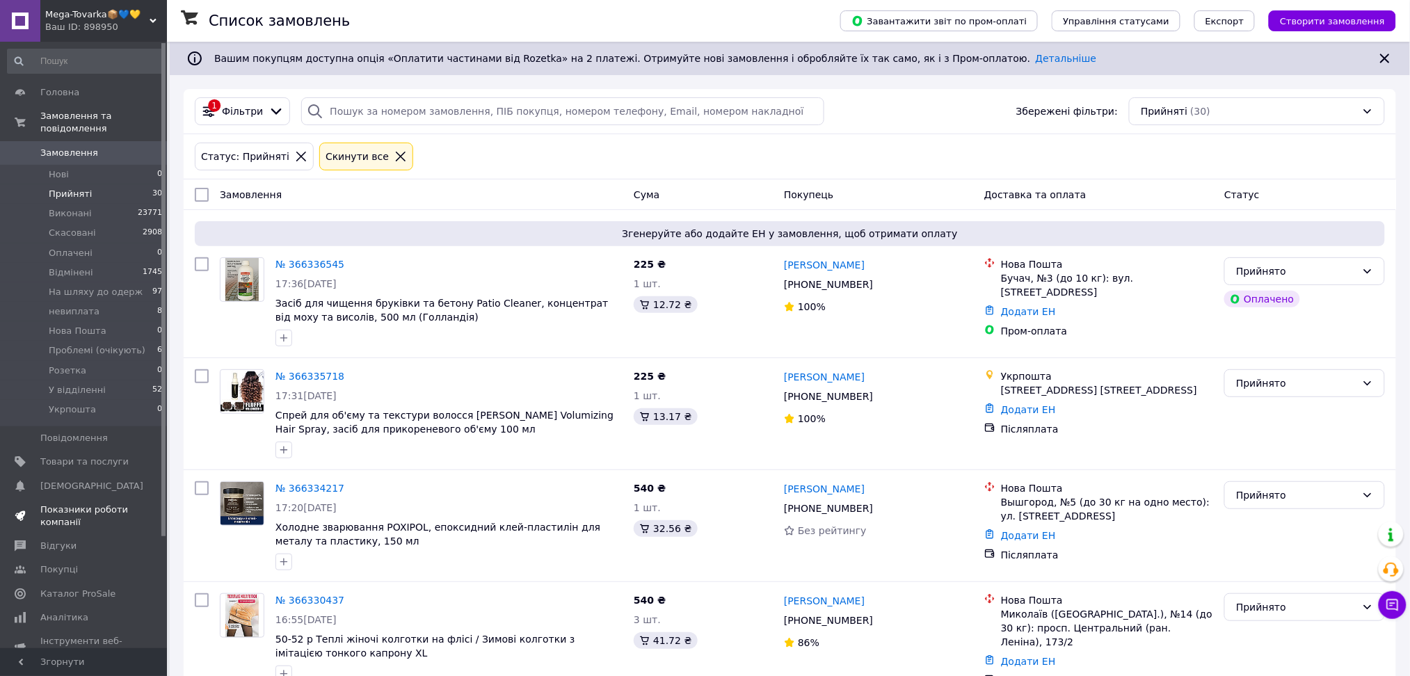
click at [93, 505] on span "Показники роботи компанії" at bounding box center [84, 516] width 88 height 25
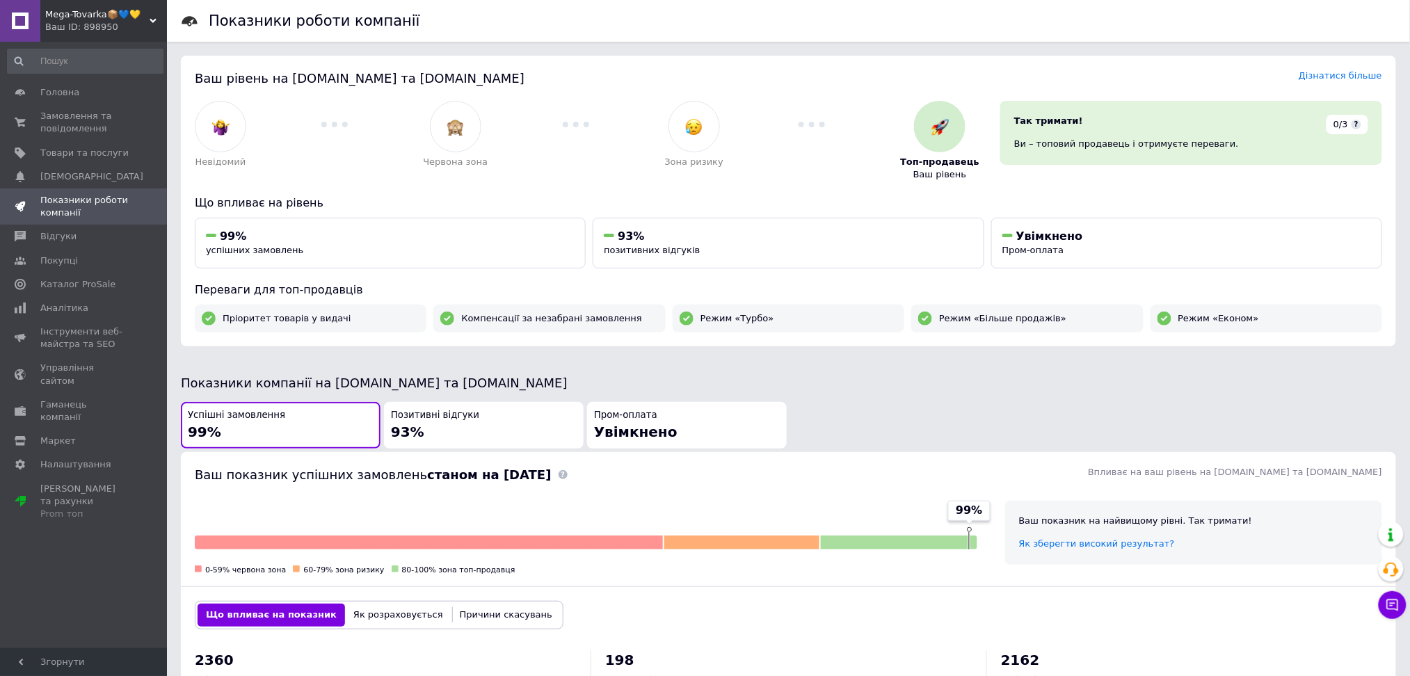
click at [471, 408] on button "Позитивні відгуки 93%" at bounding box center [484, 425] width 200 height 47
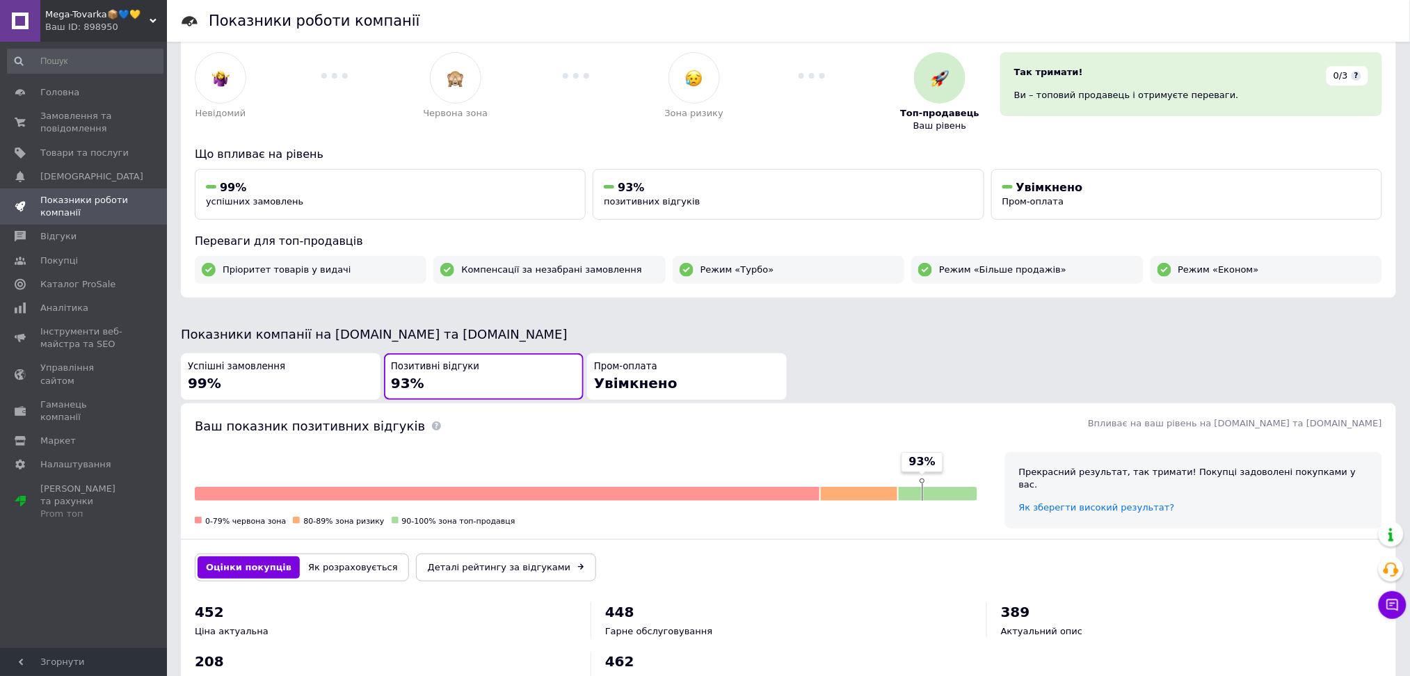
scroll to position [93, 0]
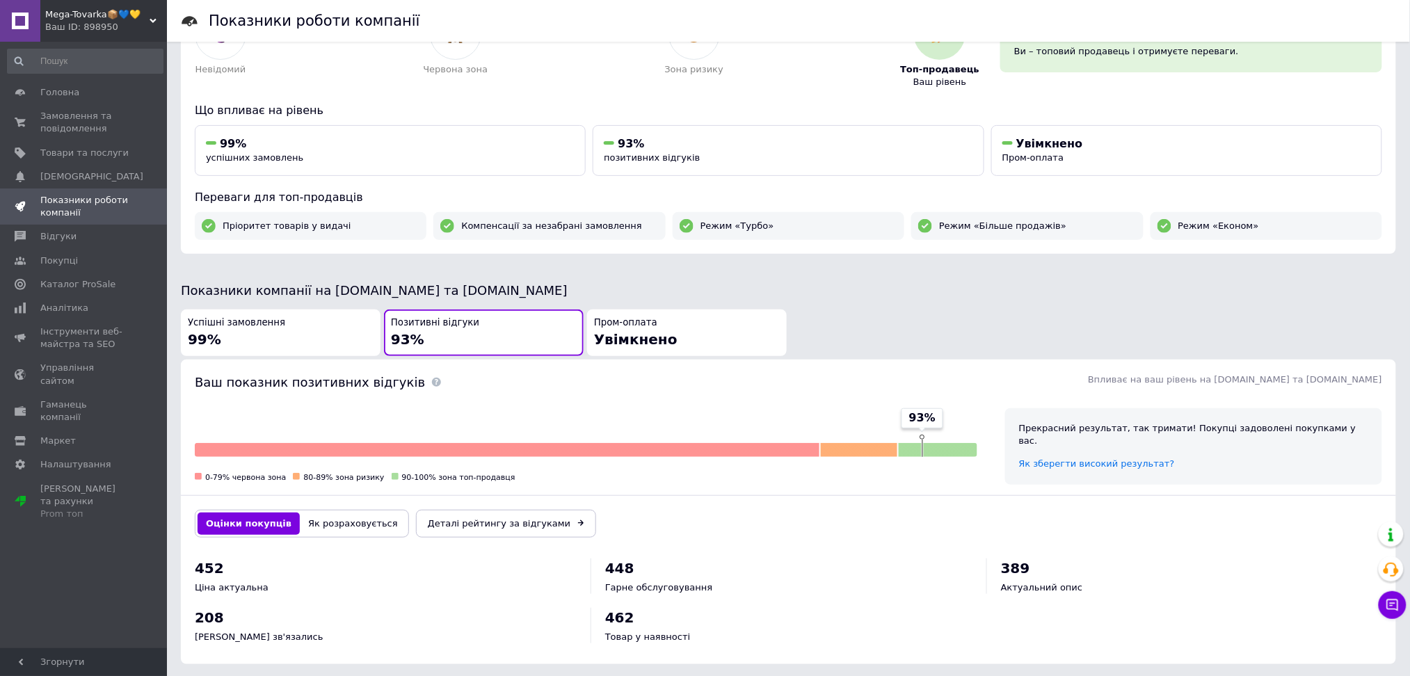
click at [365, 504] on div "Оцінки покупців Як розраховується Деталі рейтингу за відгуками" at bounding box center [788, 524] width 1215 height 56
click at [365, 513] on button "Як розраховується" at bounding box center [353, 524] width 106 height 22
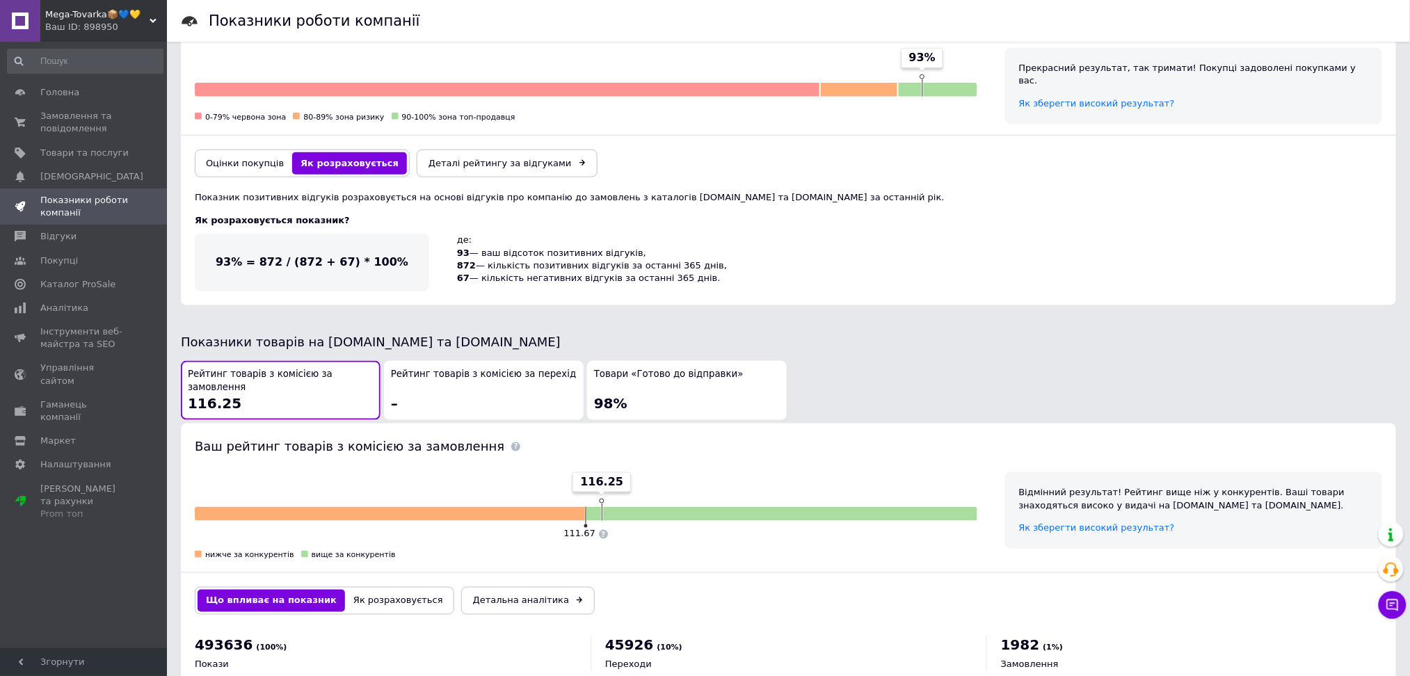
scroll to position [532, 0]
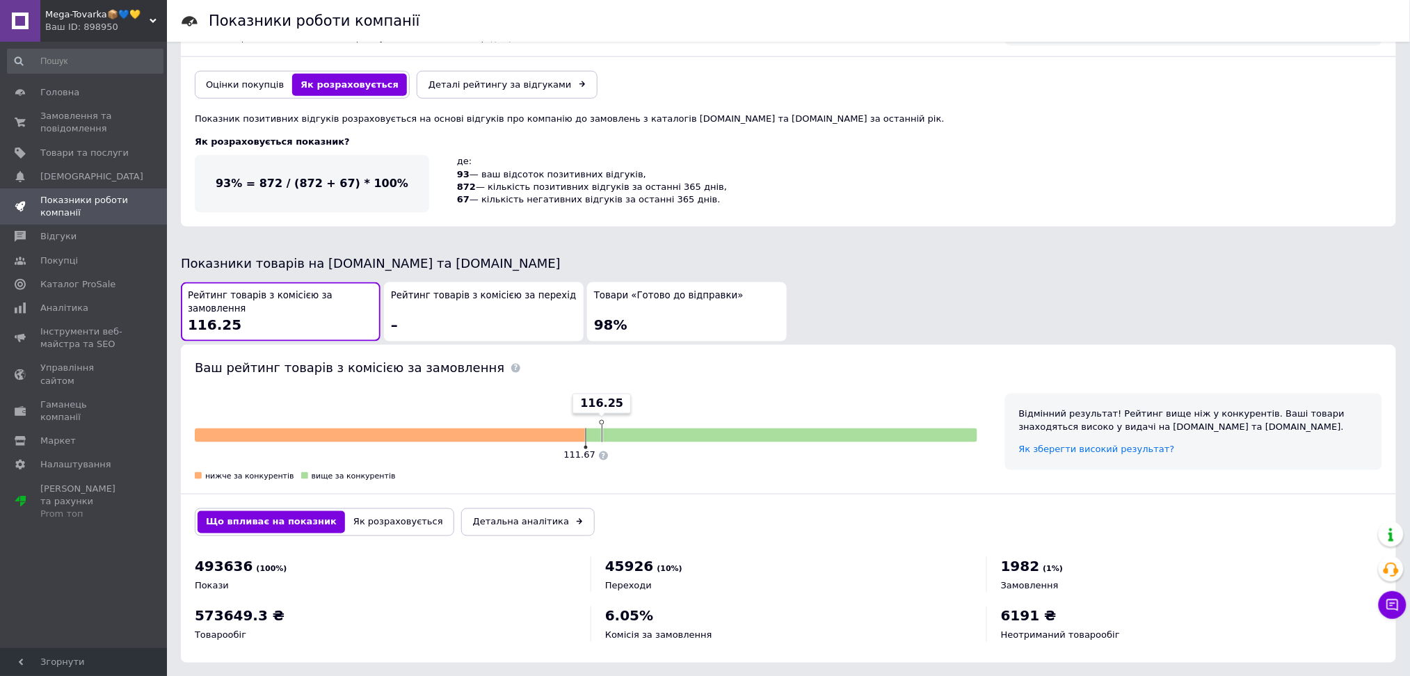
click at [292, 74] on button "Як розраховується" at bounding box center [349, 85] width 115 height 22
